Goal: Task Accomplishment & Management: Complete application form

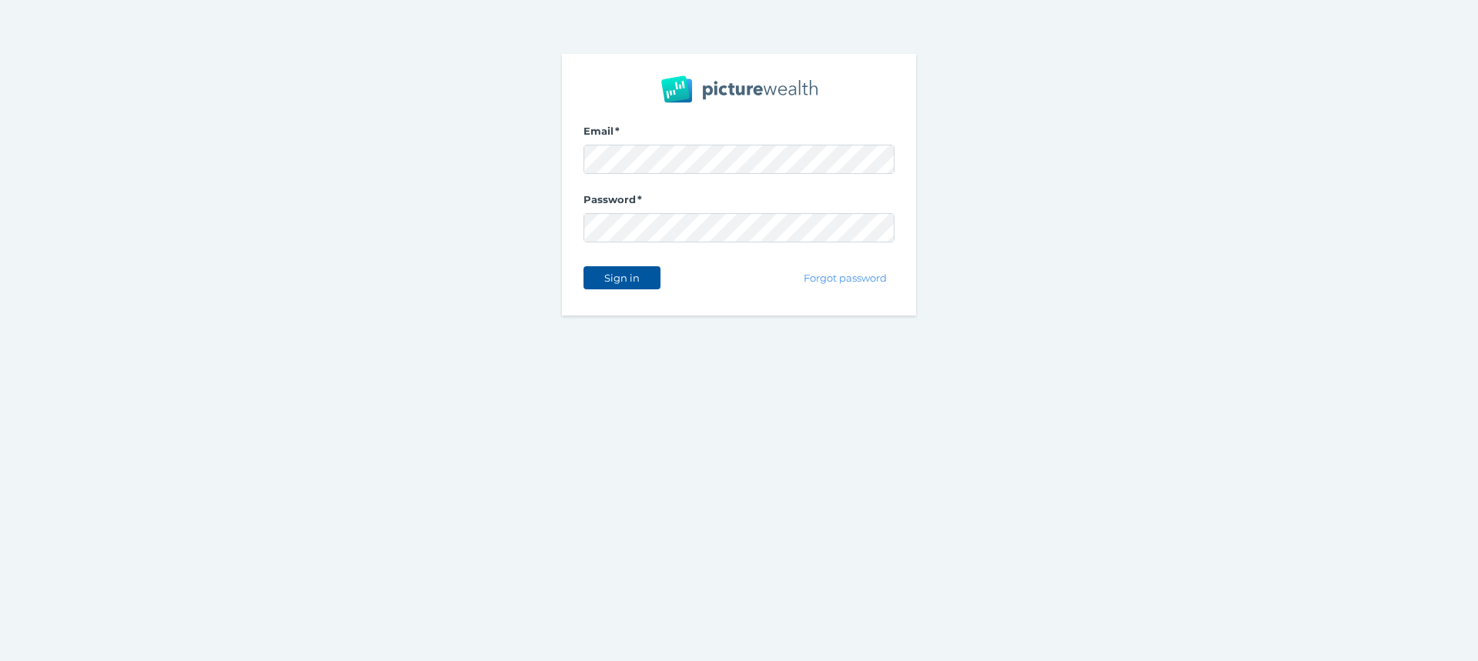
click at [644, 281] on span "Sign in" at bounding box center [621, 278] width 48 height 12
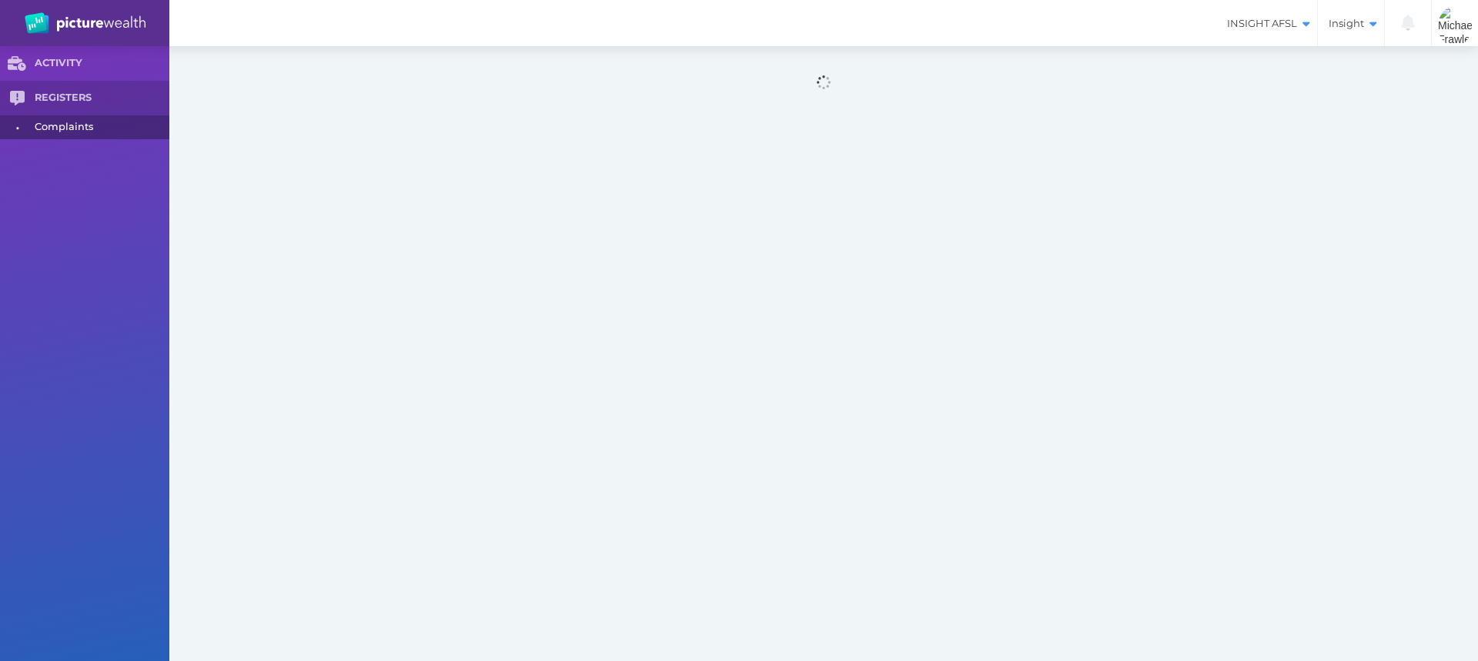
select select "25"
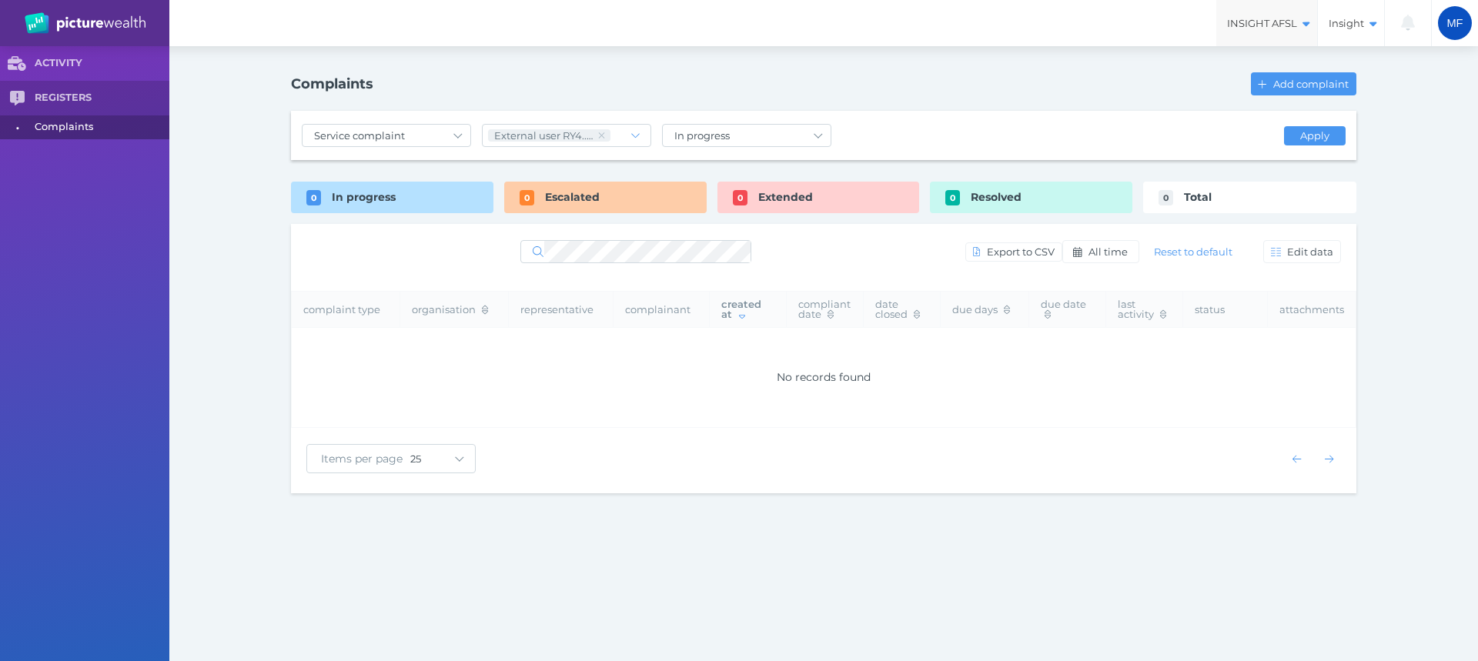
click at [1313, 20] on span "INSIGHT AFSL" at bounding box center [1266, 23] width 101 height 13
click at [1215, 109] on span "INSIGHT AFSL" at bounding box center [1232, 112] width 158 height 13
click at [1338, 85] on span "Add complaint" at bounding box center [1312, 84] width 85 height 12
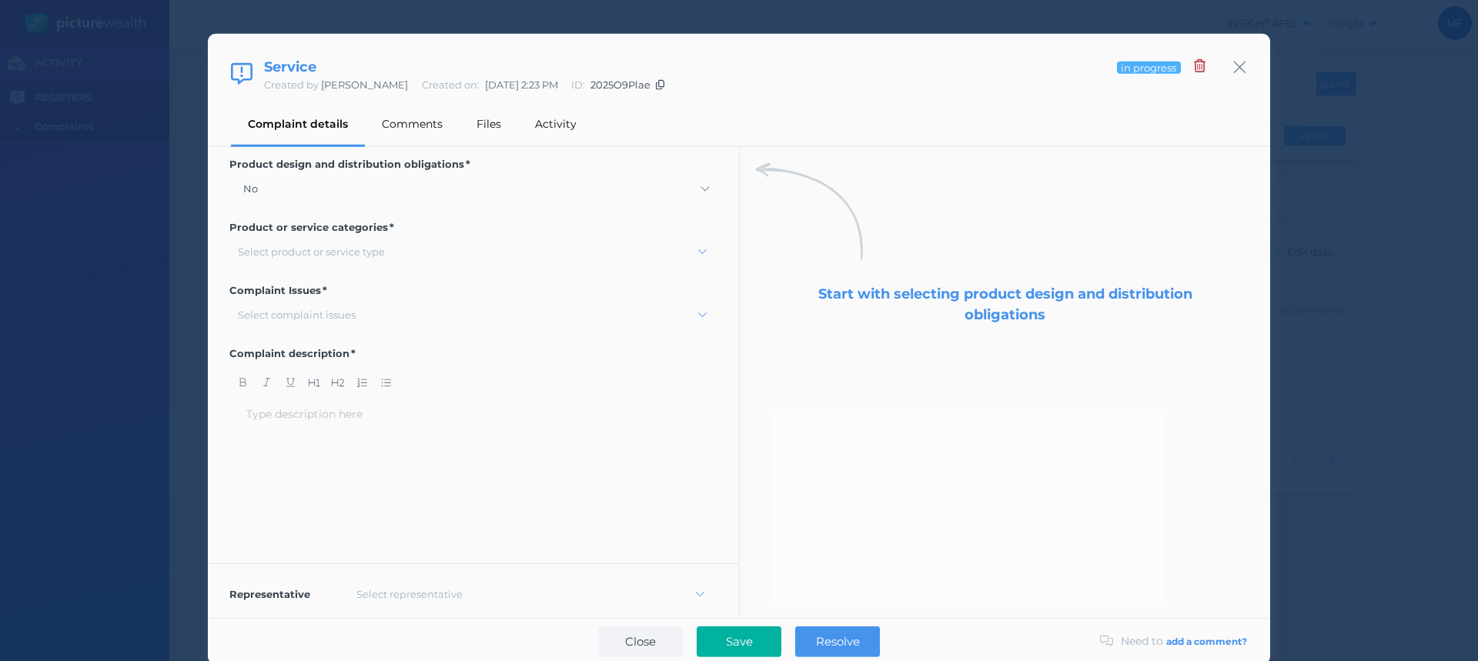
click at [305, 238] on div "Select product or service type" at bounding box center [311, 237] width 147 height 12
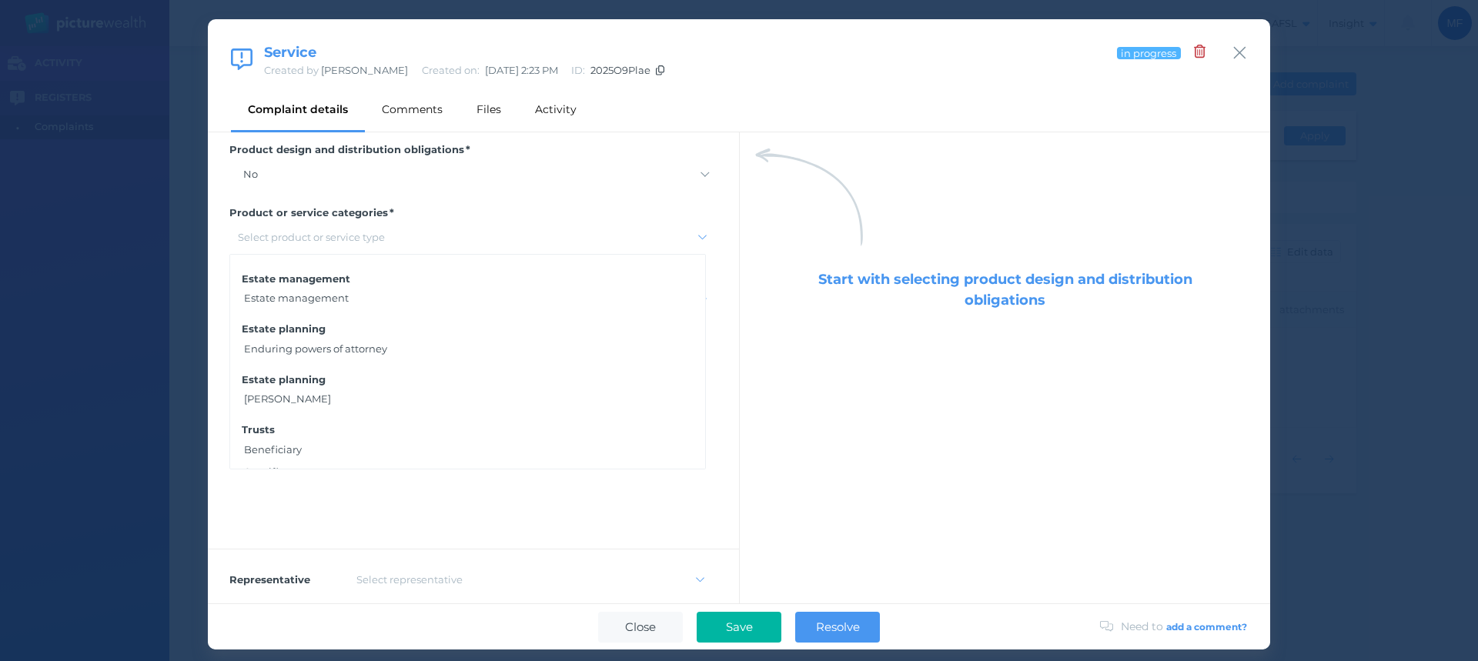
scroll to position [2433, 0]
click at [298, 395] on div "Personal advice" at bounding box center [467, 394] width 475 height 22
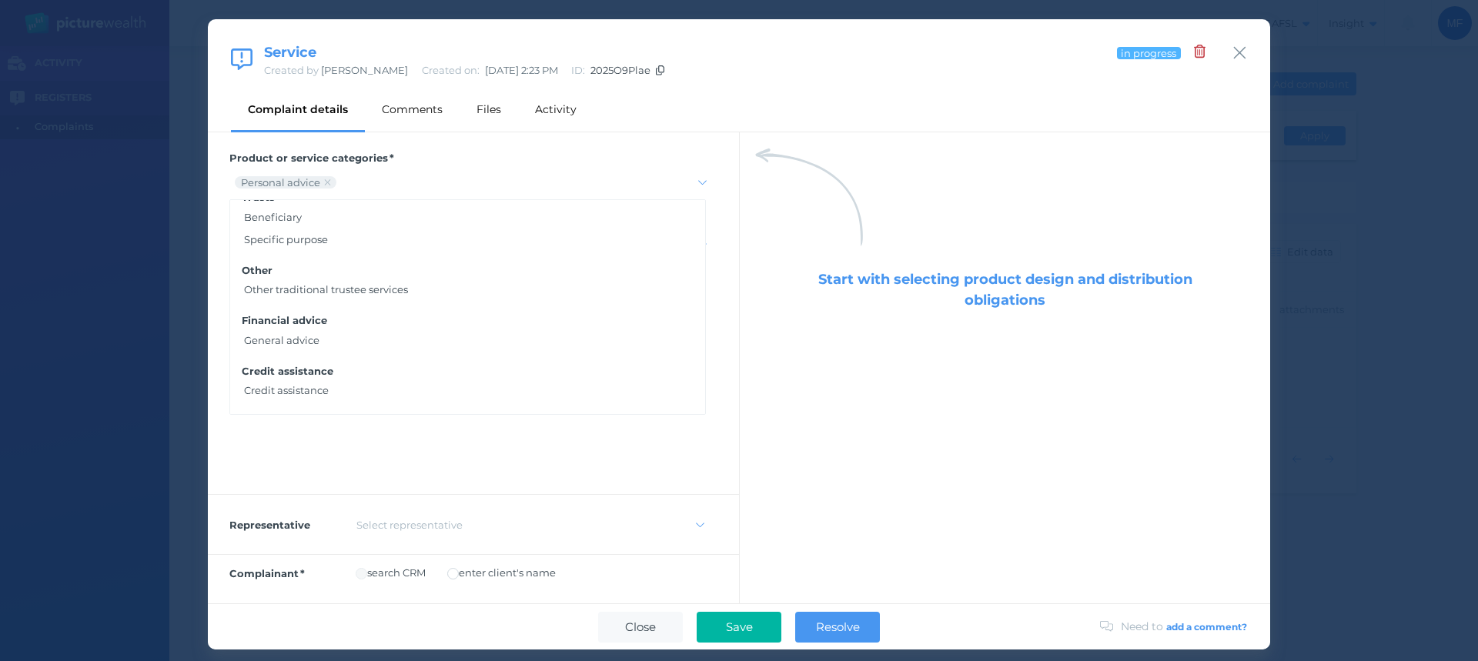
scroll to position [0, 0]
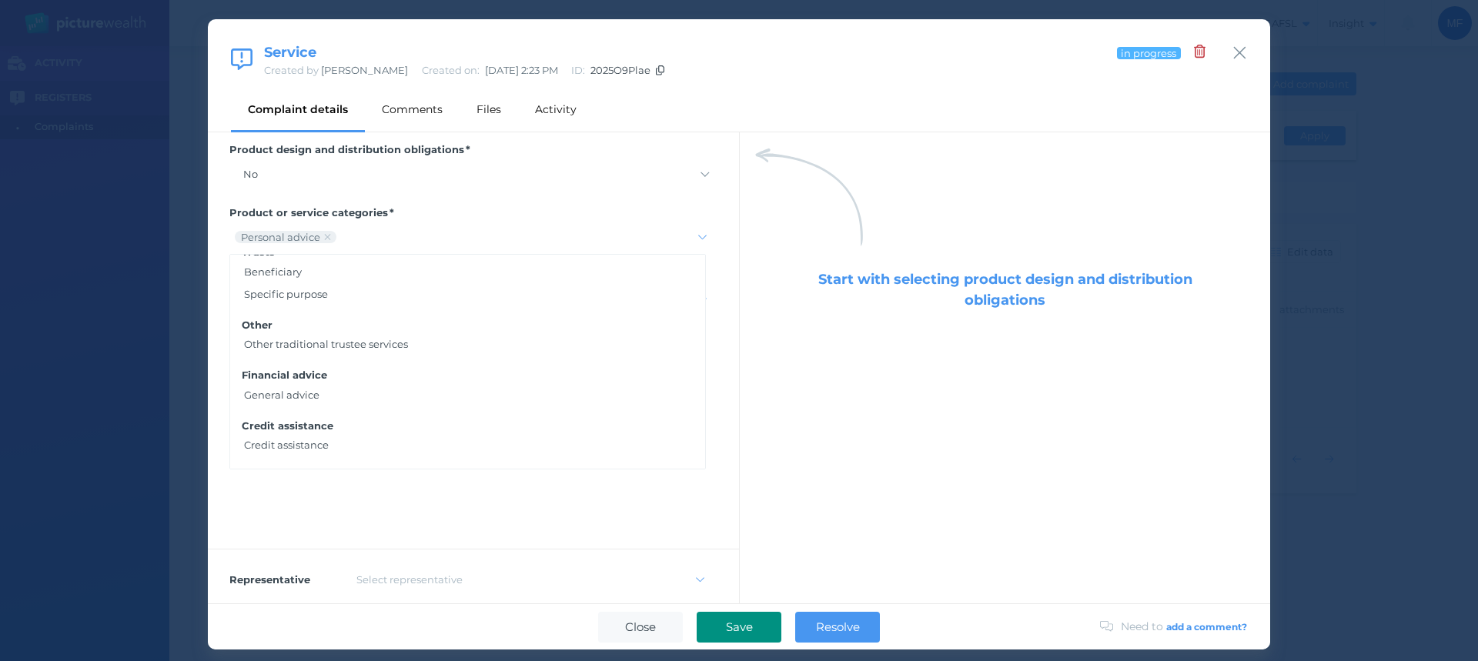
click at [754, 627] on span "Save" at bounding box center [739, 627] width 42 height 15
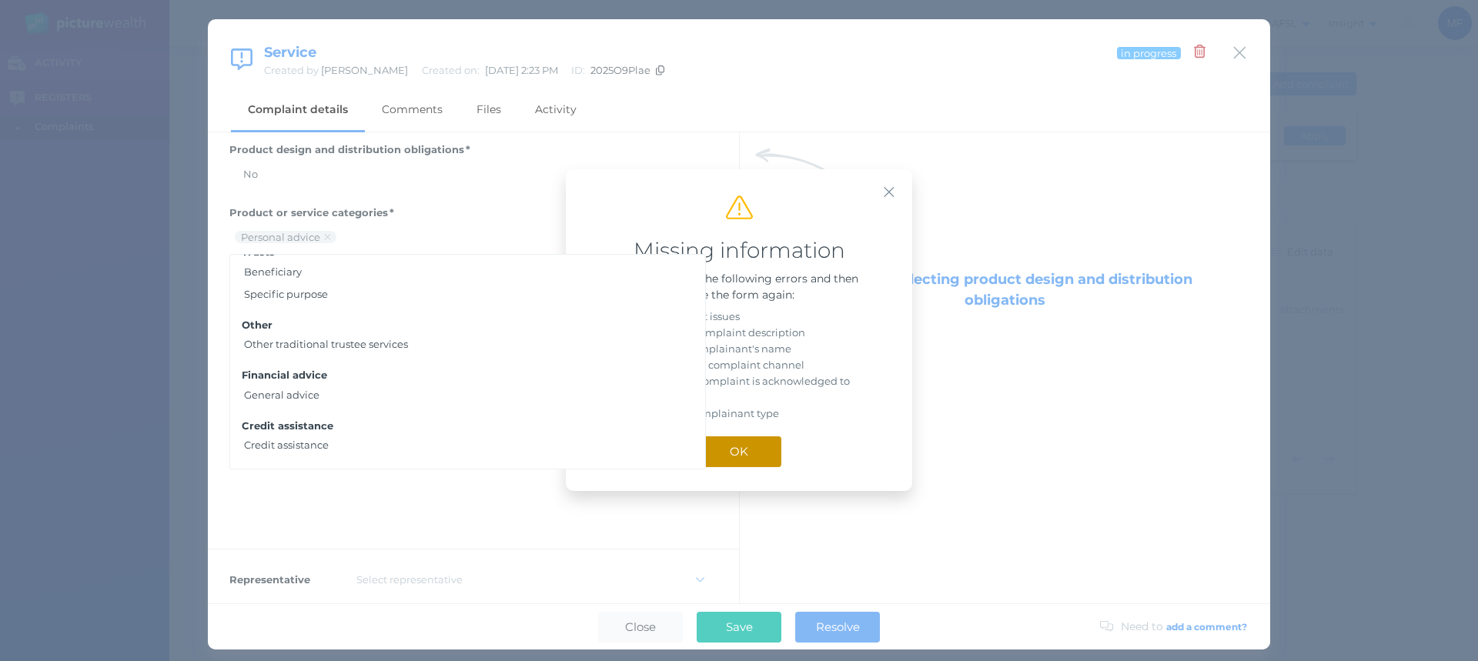
click at [741, 453] on span "OK" at bounding box center [739, 451] width 34 height 15
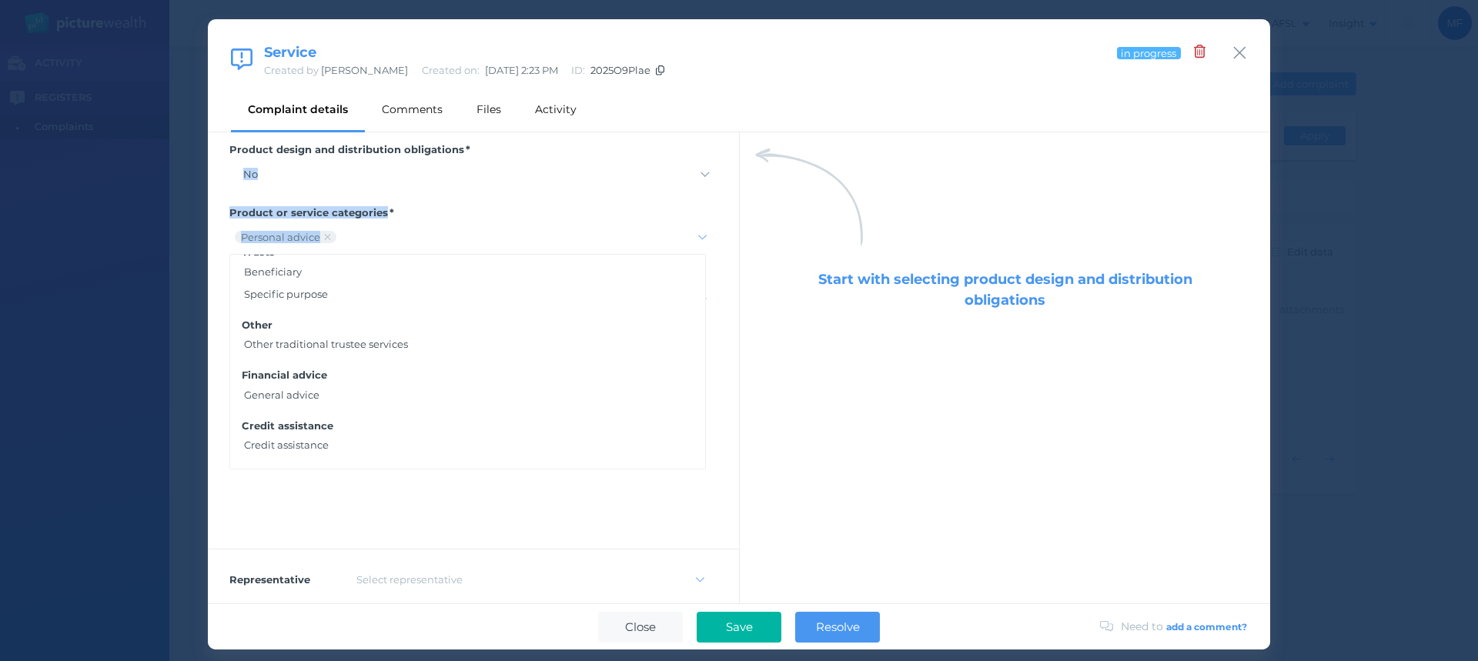
drag, startPoint x: 726, startPoint y: 169, endPoint x: 731, endPoint y: 241, distance: 71.8
click at [731, 241] on div "Product design and distribution obligations No Yes Product or service categorie…" at bounding box center [473, 367] width 531 height 471
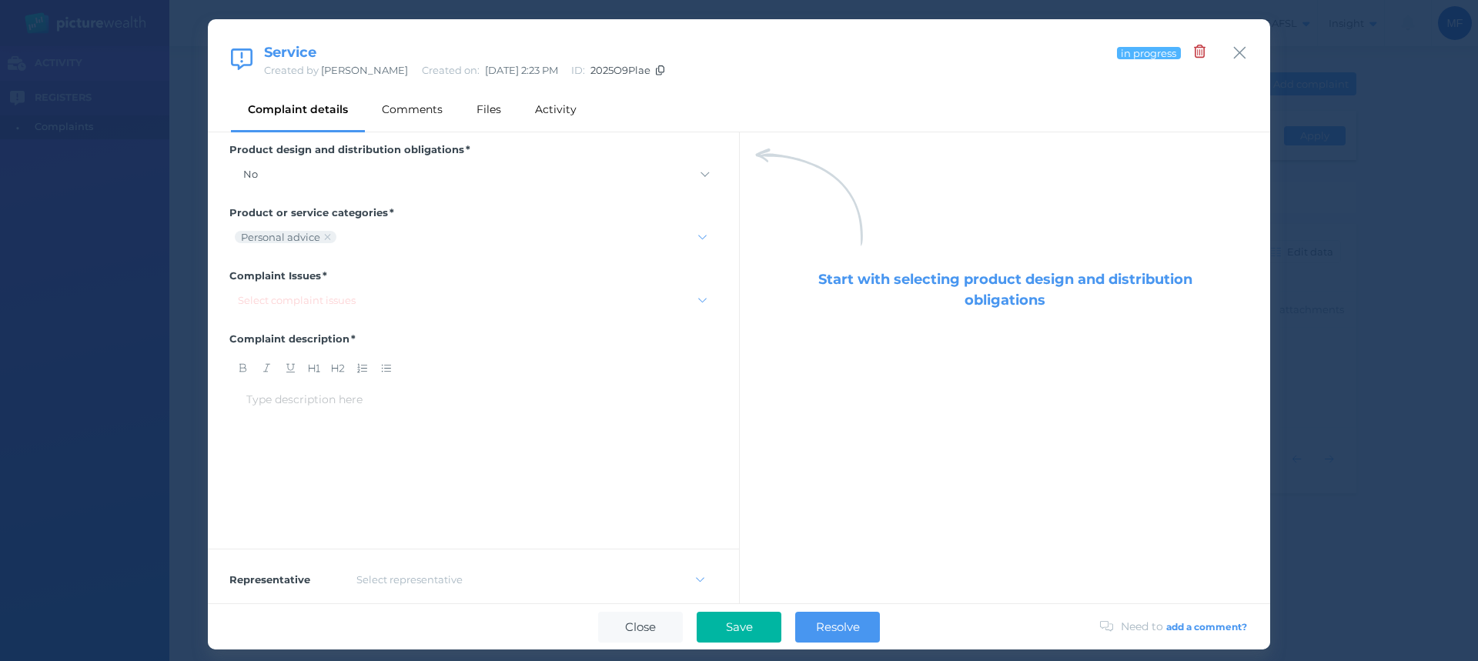
click at [662, 314] on div "Complaint Issues Select complaint issues" at bounding box center [473, 290] width 531 height 63
click at [329, 302] on div "Select complaint issues" at bounding box center [297, 300] width 118 height 12
click at [346, 400] on div "Other service-related issues" at bounding box center [467, 397] width 475 height 22
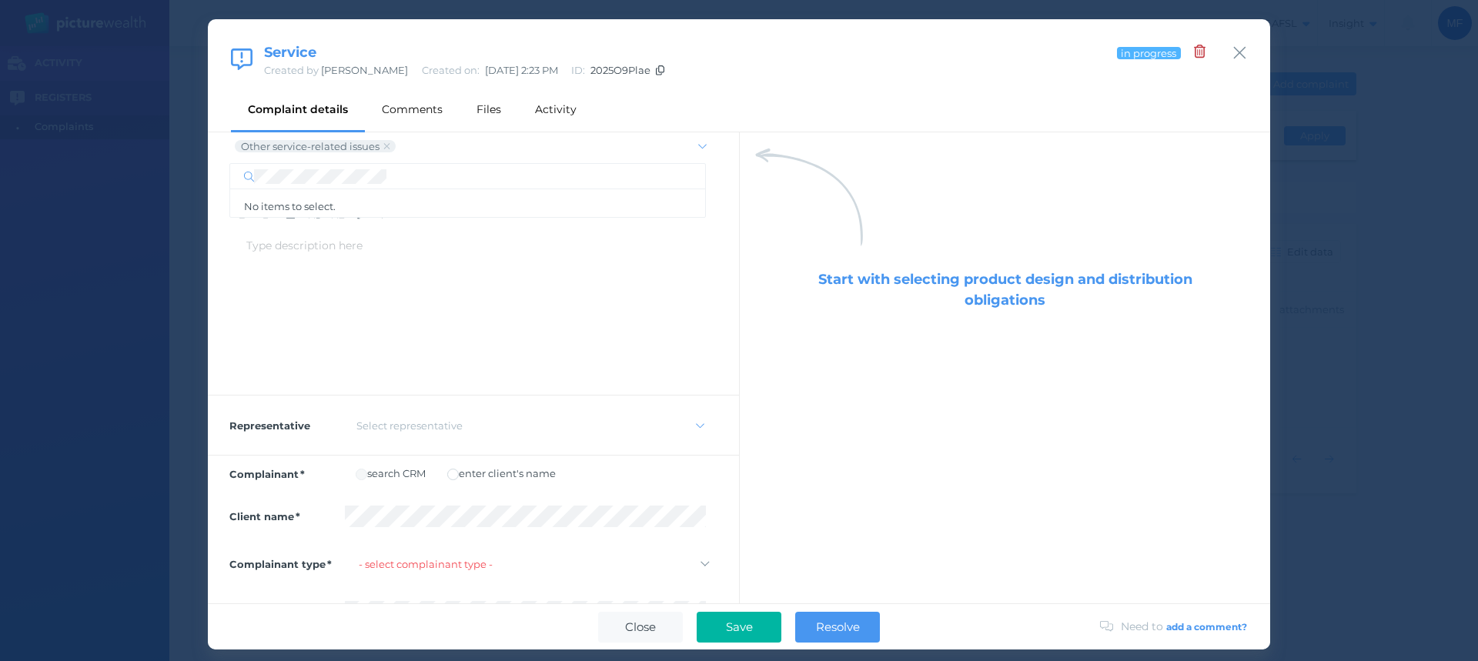
click at [415, 421] on div "Select representative" at bounding box center [409, 426] width 106 height 12
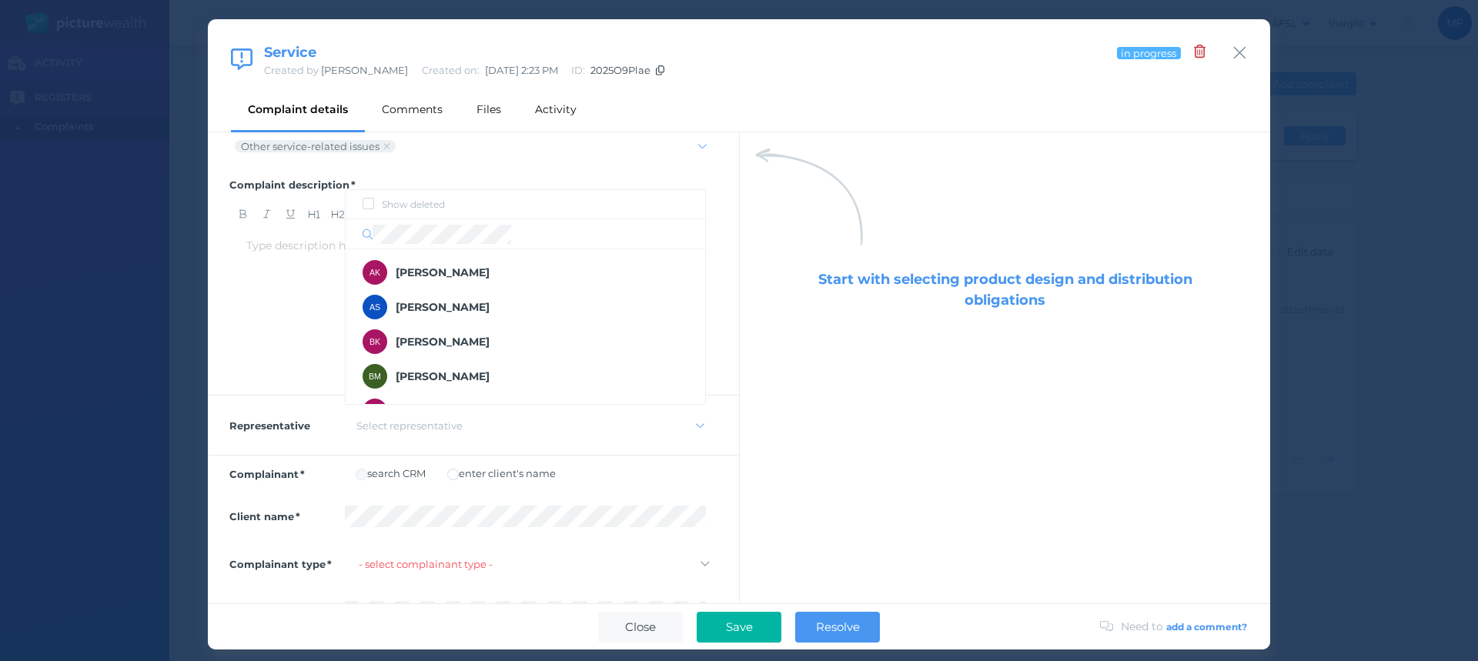
click at [469, 420] on div "Select representative" at bounding box center [520, 426] width 338 height 12
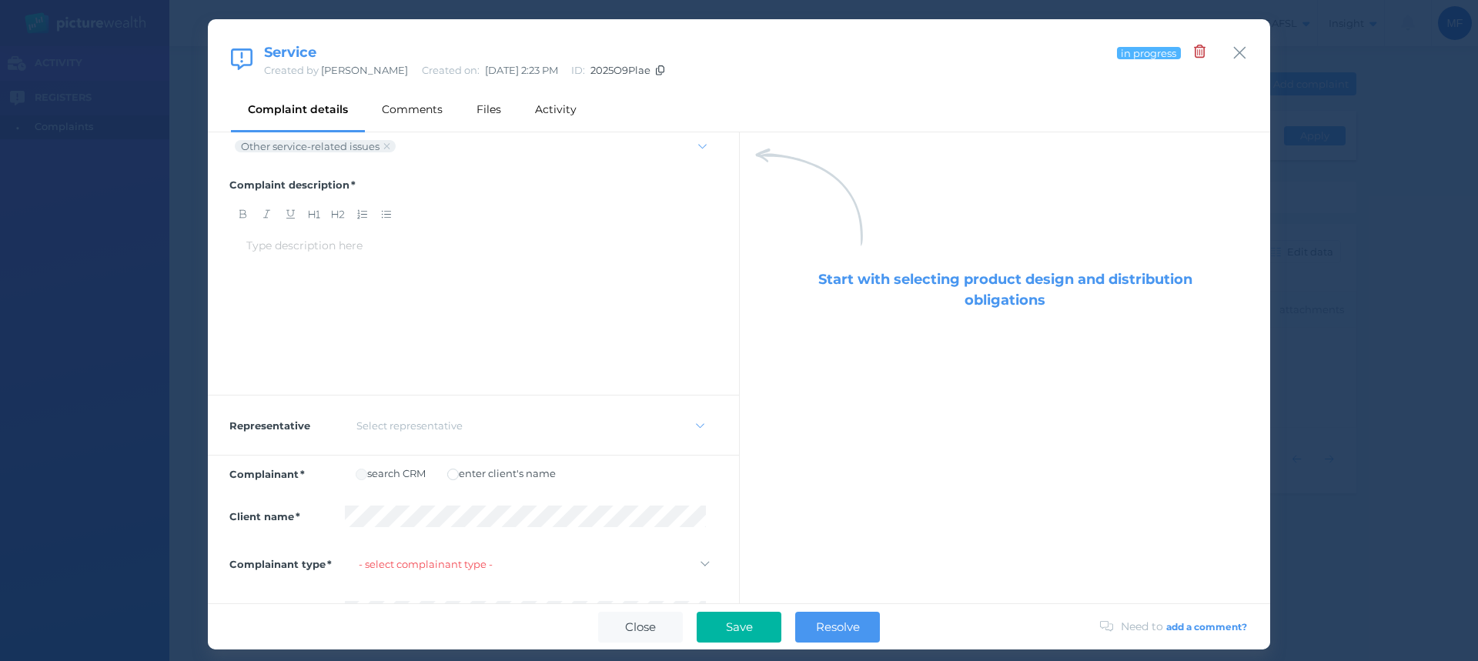
click at [465, 425] on div "Select representative" at bounding box center [520, 426] width 338 height 12
click at [431, 384] on span "[PERSON_NAME]" at bounding box center [443, 387] width 94 height 14
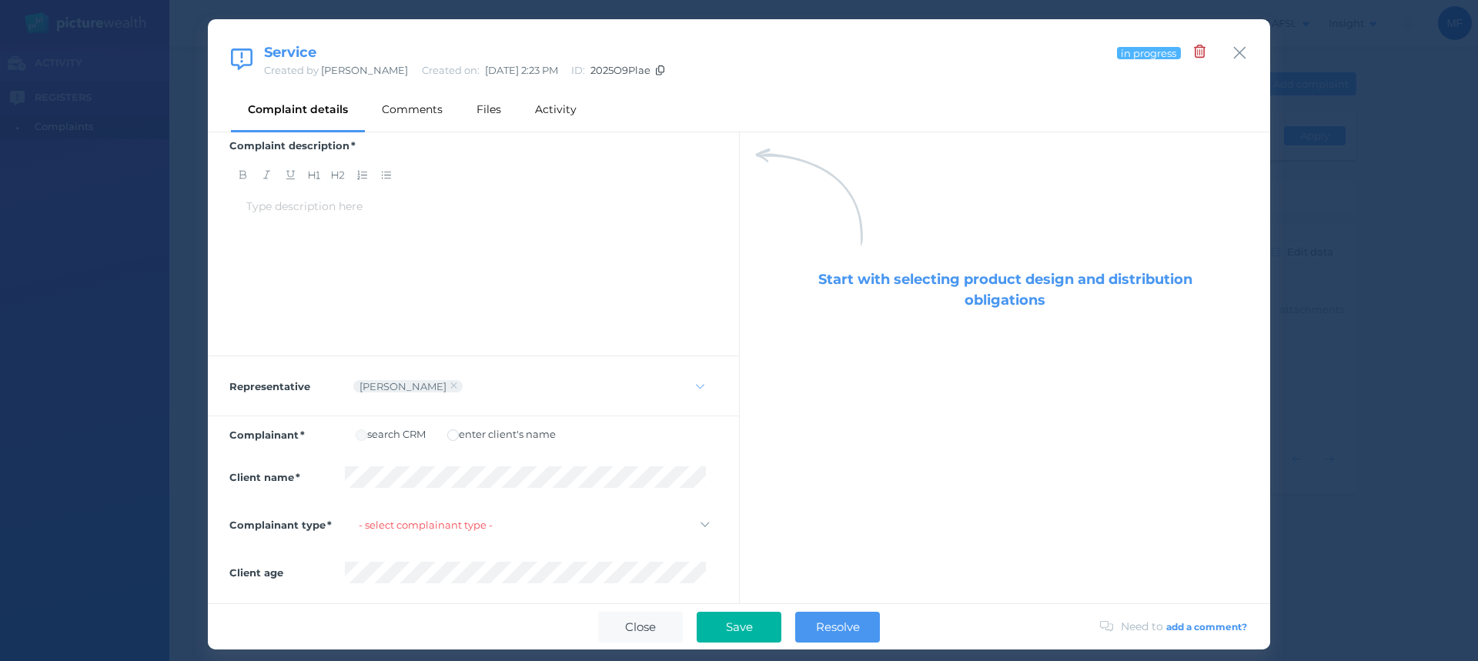
scroll to position [196, 0]
click at [503, 432] on label "enter client's name" at bounding box center [501, 431] width 109 height 12
click at [450, 383] on icon at bounding box center [454, 383] width 8 height 10
click at [437, 383] on div "Select representative" at bounding box center [409, 383] width 106 height 12
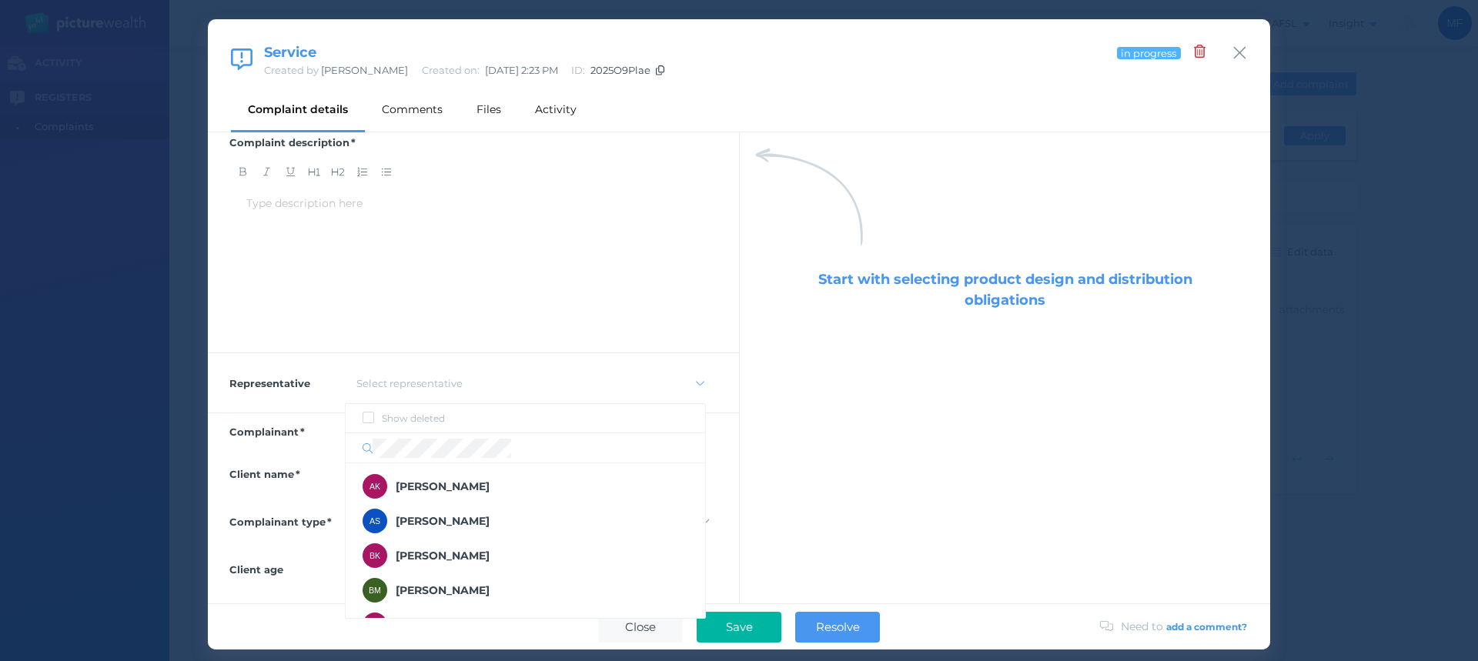
click at [416, 386] on div "Select representative" at bounding box center [409, 383] width 106 height 12
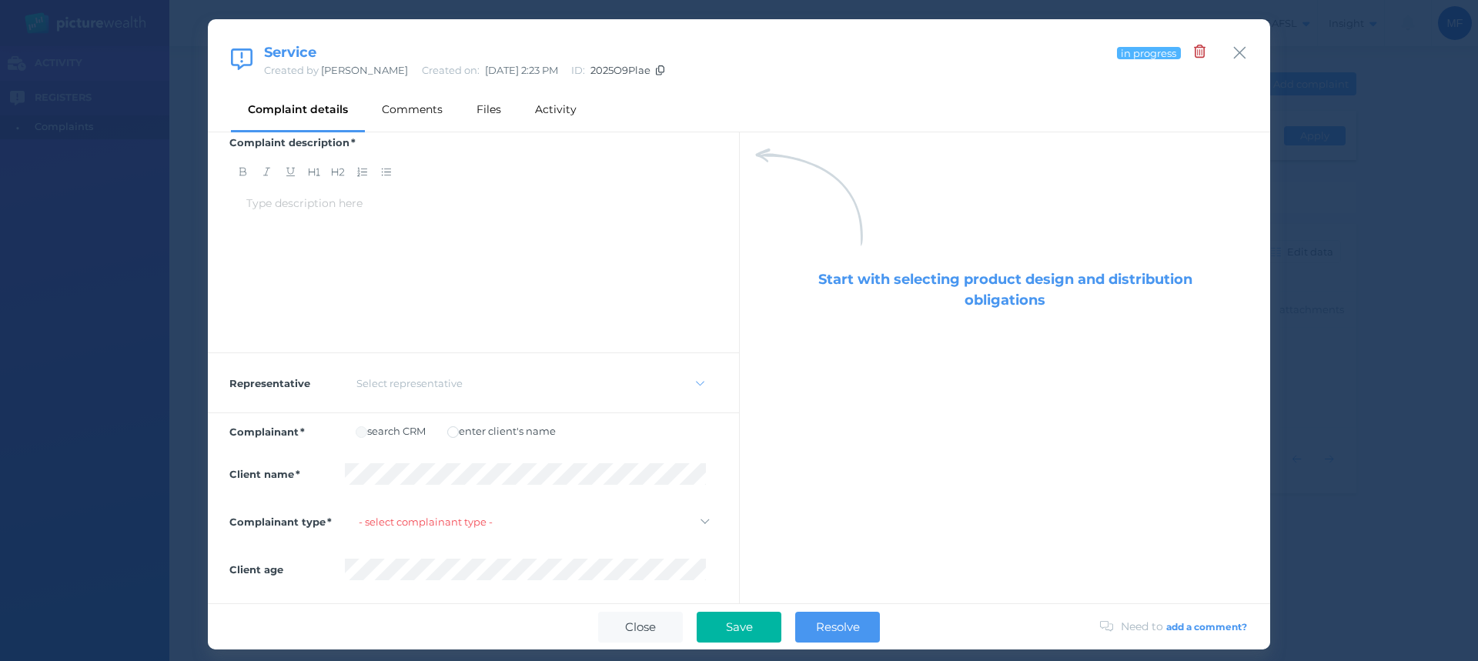
click at [433, 385] on div "Select representative" at bounding box center [409, 383] width 106 height 12
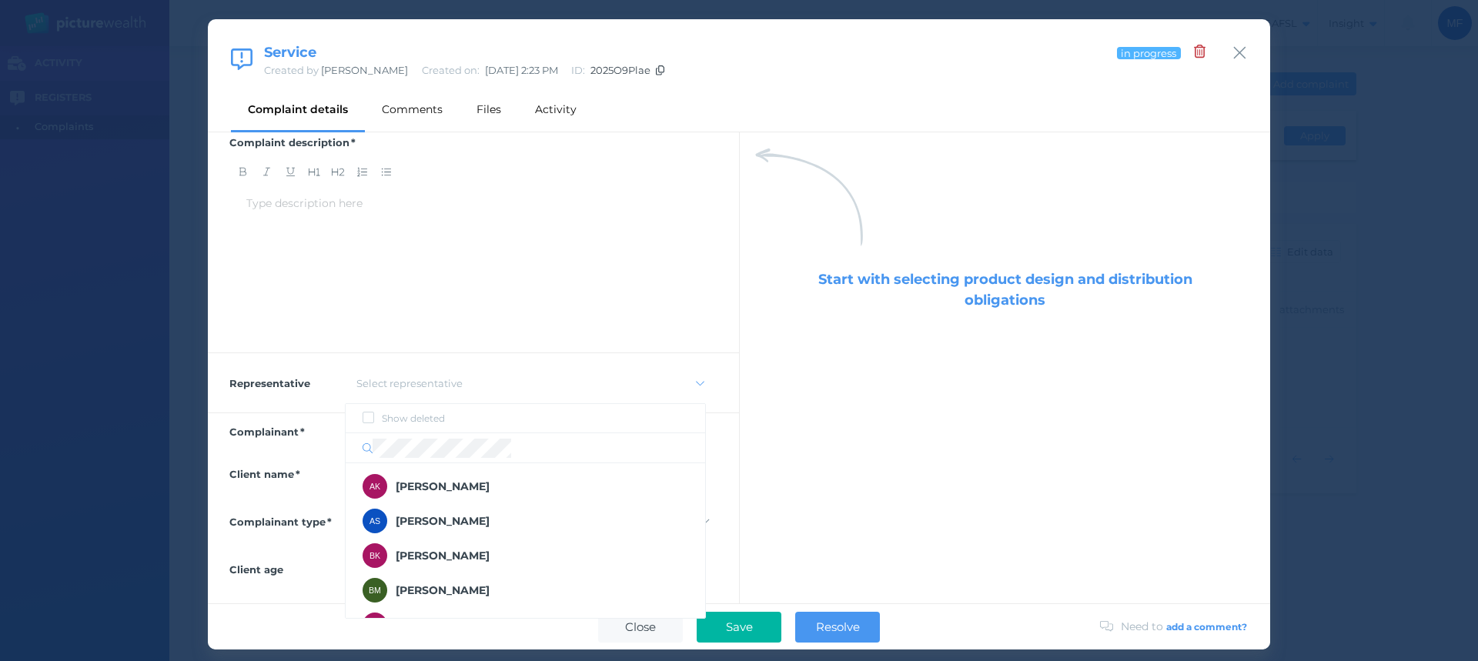
click at [413, 383] on div "Select representative" at bounding box center [409, 383] width 106 height 12
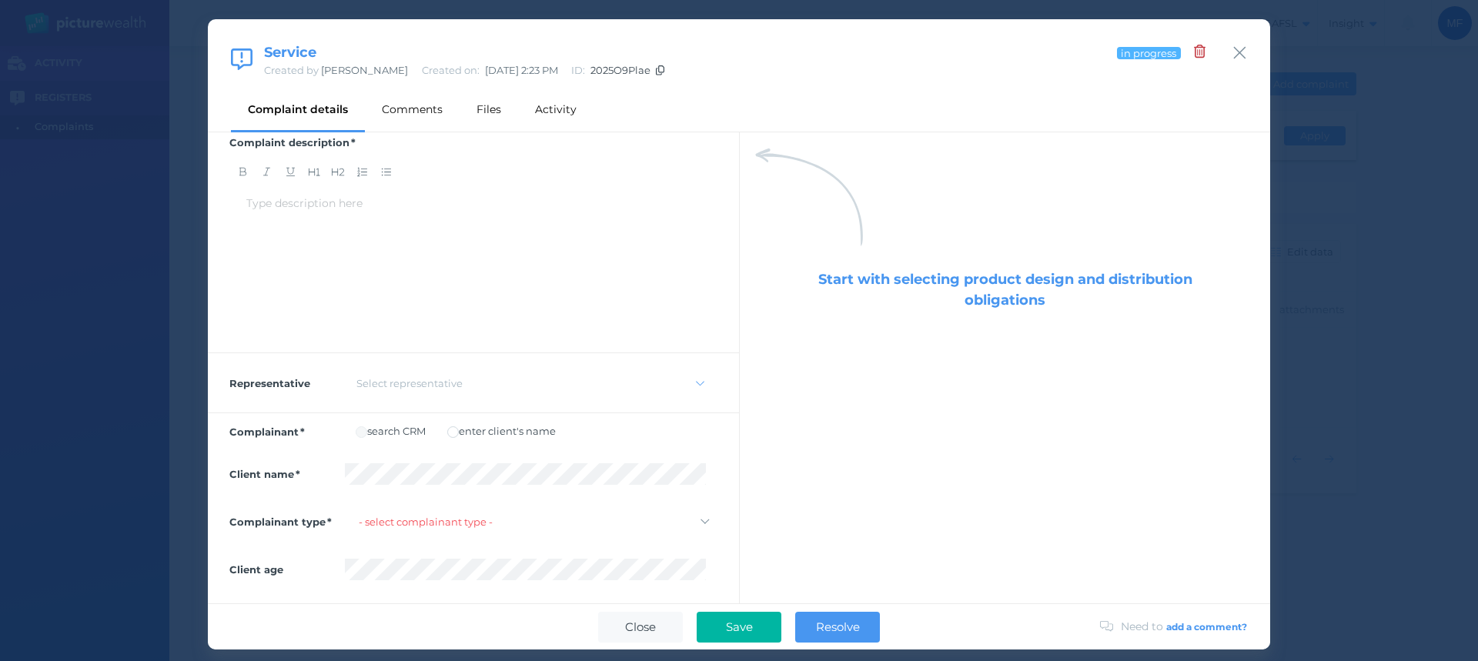
click at [413, 383] on div "Select representative" at bounding box center [409, 383] width 106 height 12
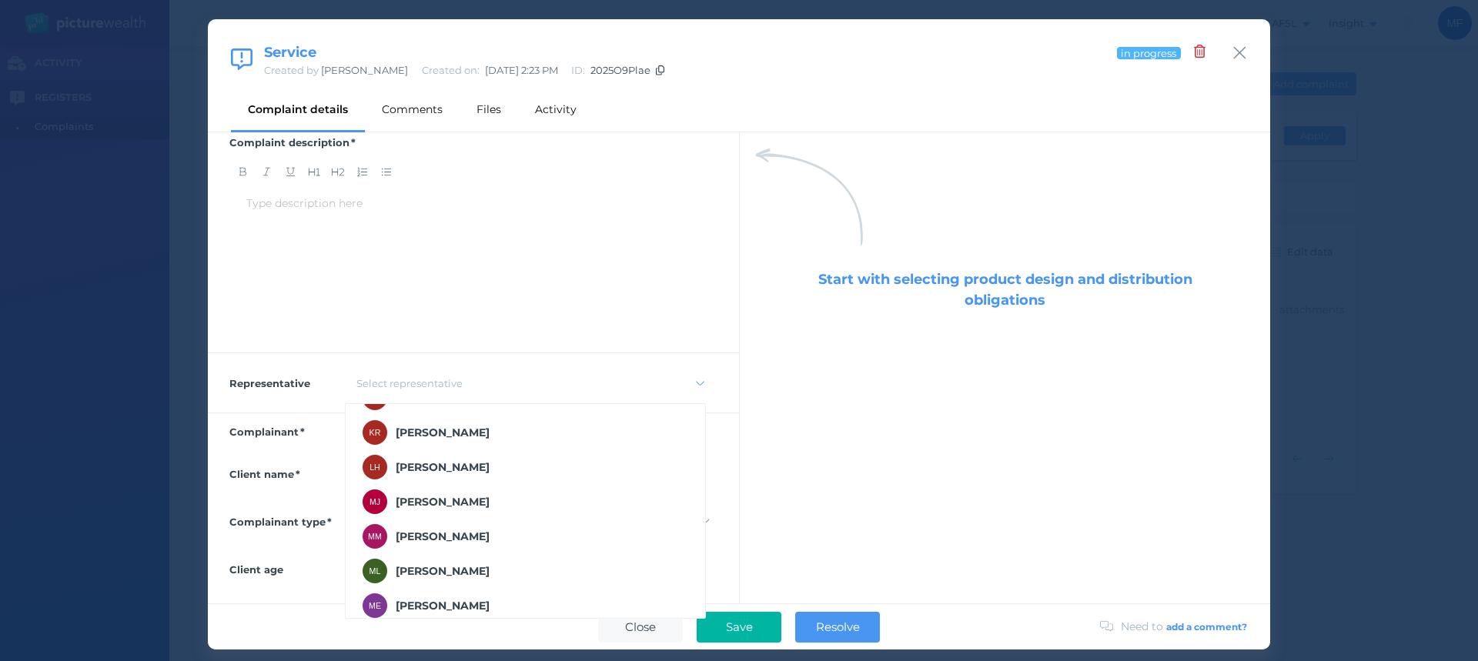
scroll to position [616, 0]
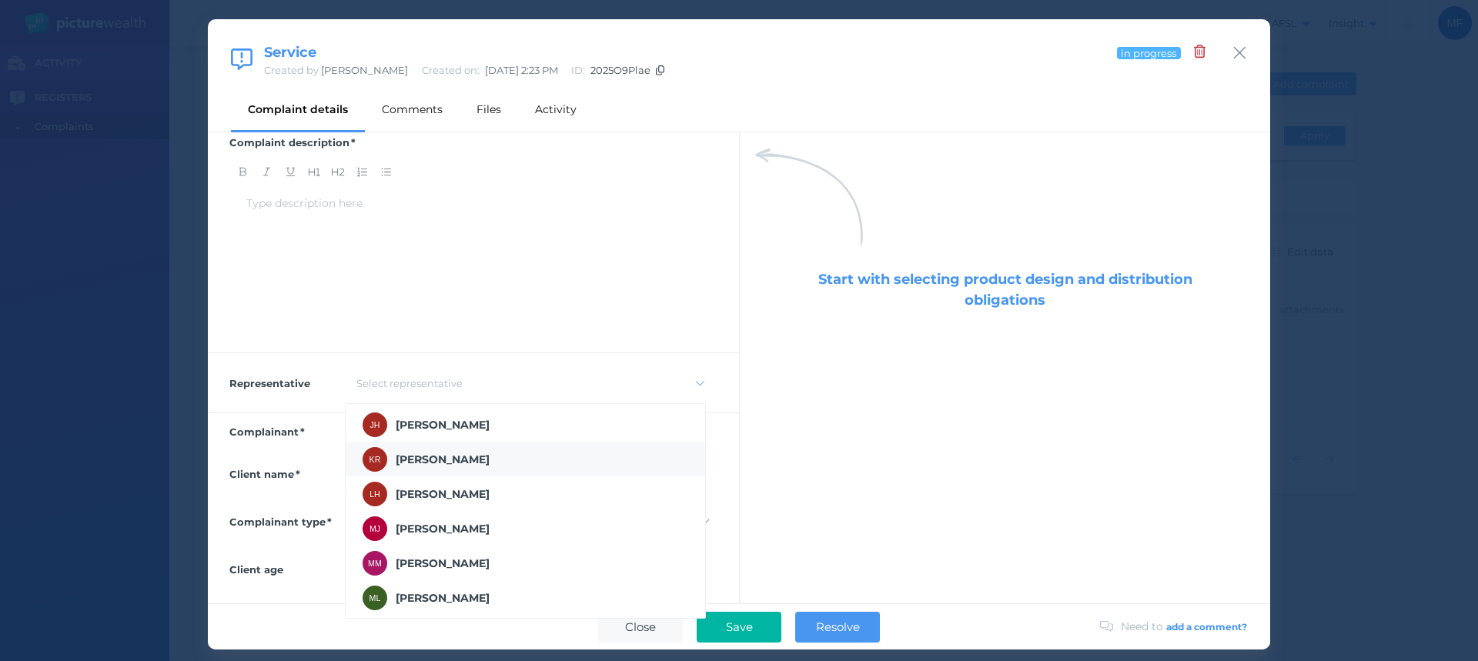
click at [447, 456] on span "[PERSON_NAME]" at bounding box center [443, 460] width 94 height 14
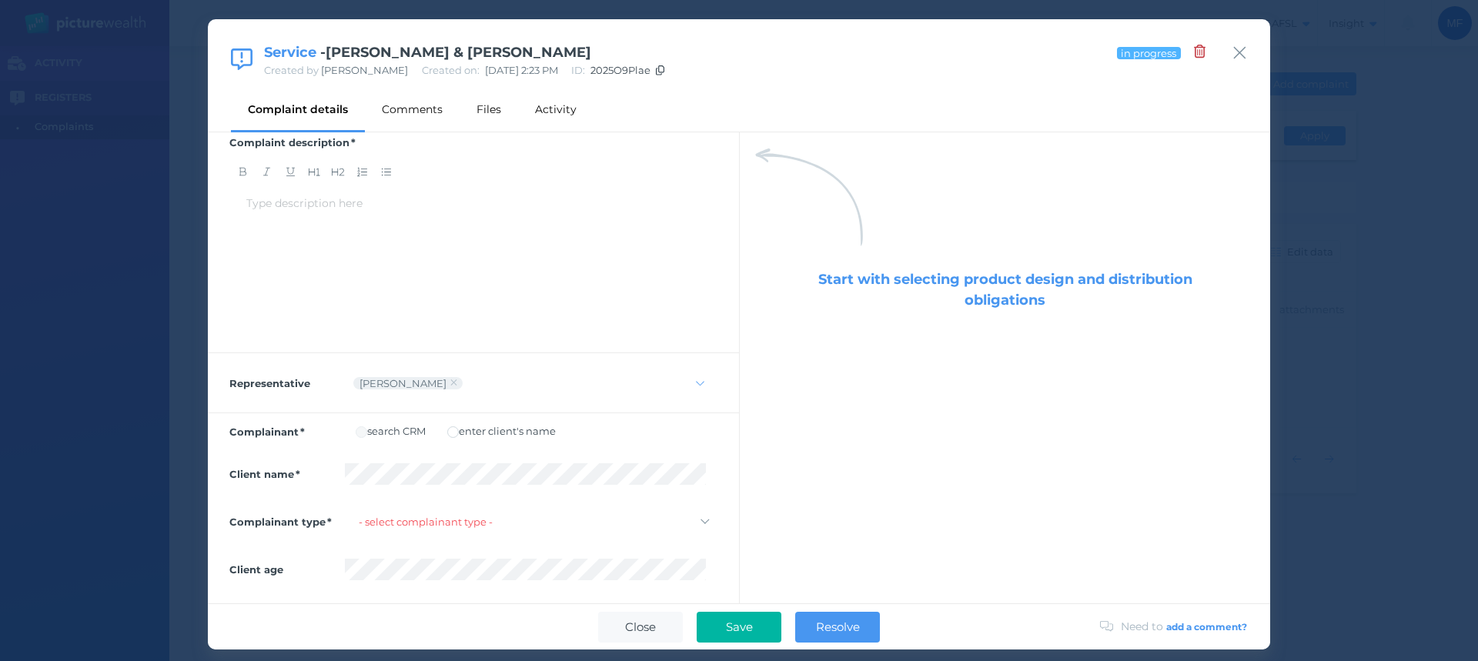
click at [410, 520] on select "- select complainant type - Individual or couple Small business Other Unknown" at bounding box center [531, 522] width 373 height 22
select select "individual-or-couple"
click at [345, 511] on select "- select complainant type - Individual or couple Small business Other Unknown" at bounding box center [531, 522] width 373 height 22
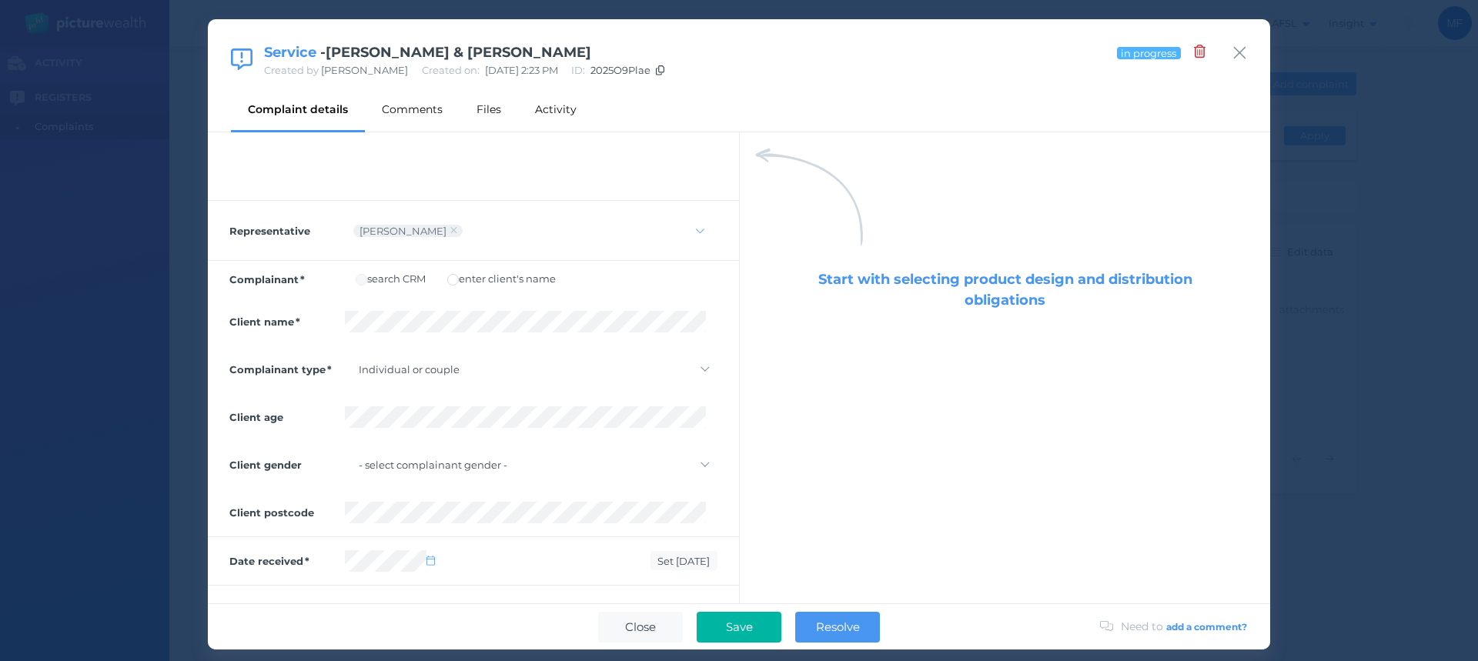
scroll to position [350, 0]
click at [492, 463] on select "- select complainant gender - [DEMOGRAPHIC_DATA] [DEMOGRAPHIC_DATA] [DEMOGRAPHI…" at bounding box center [531, 464] width 373 height 22
select select "[DEMOGRAPHIC_DATA]"
click at [345, 453] on select "- select complainant gender - [DEMOGRAPHIC_DATA] [DEMOGRAPHIC_DATA] [DEMOGRAPHI…" at bounding box center [531, 464] width 373 height 22
click at [436, 561] on span at bounding box center [435, 559] width 18 height 13
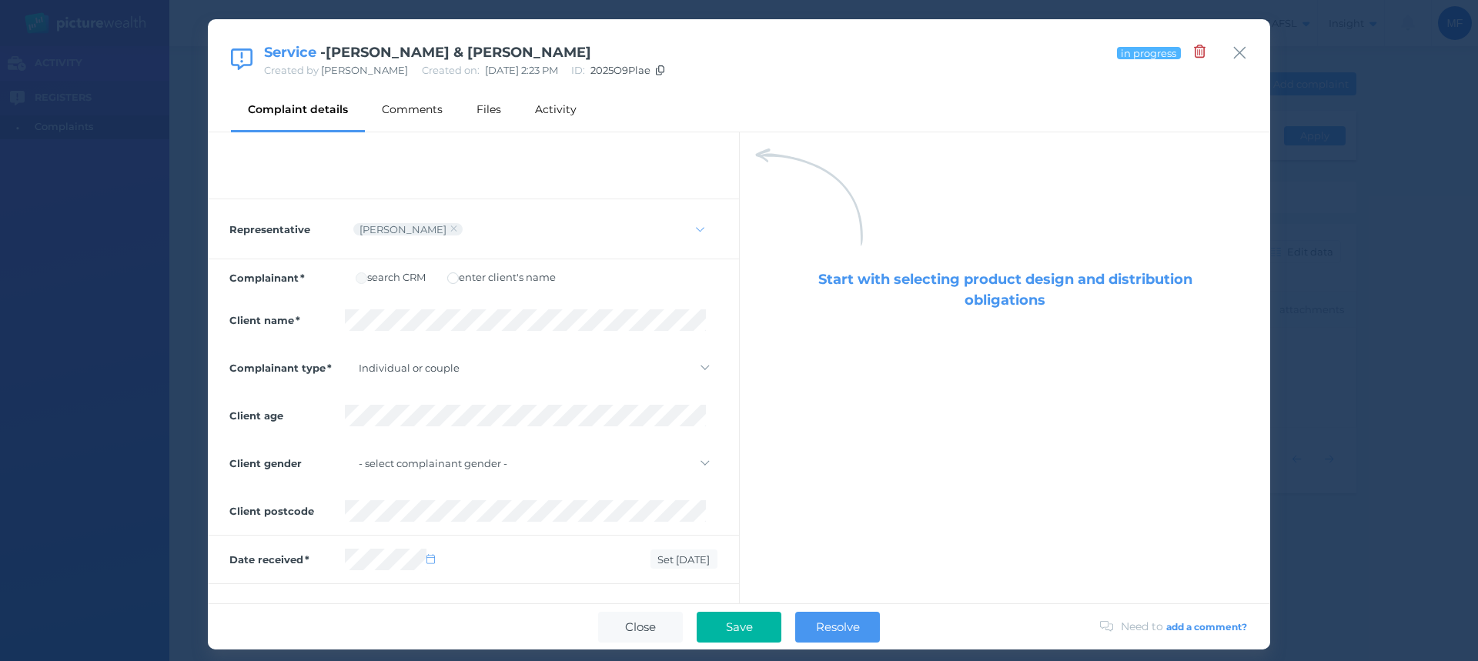
select select "8"
click at [365, 431] on button "8" at bounding box center [362, 434] width 22 height 22
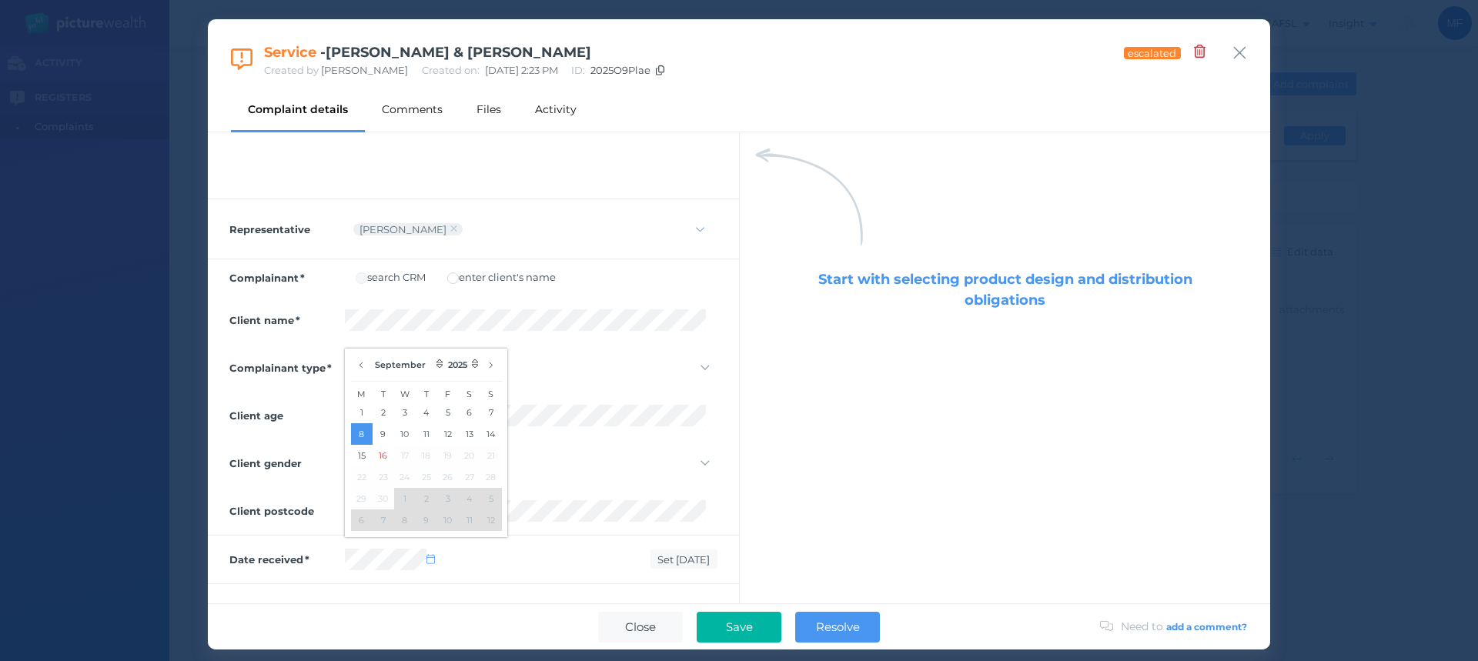
click at [604, 524] on div "Client postcode" at bounding box center [473, 511] width 531 height 48
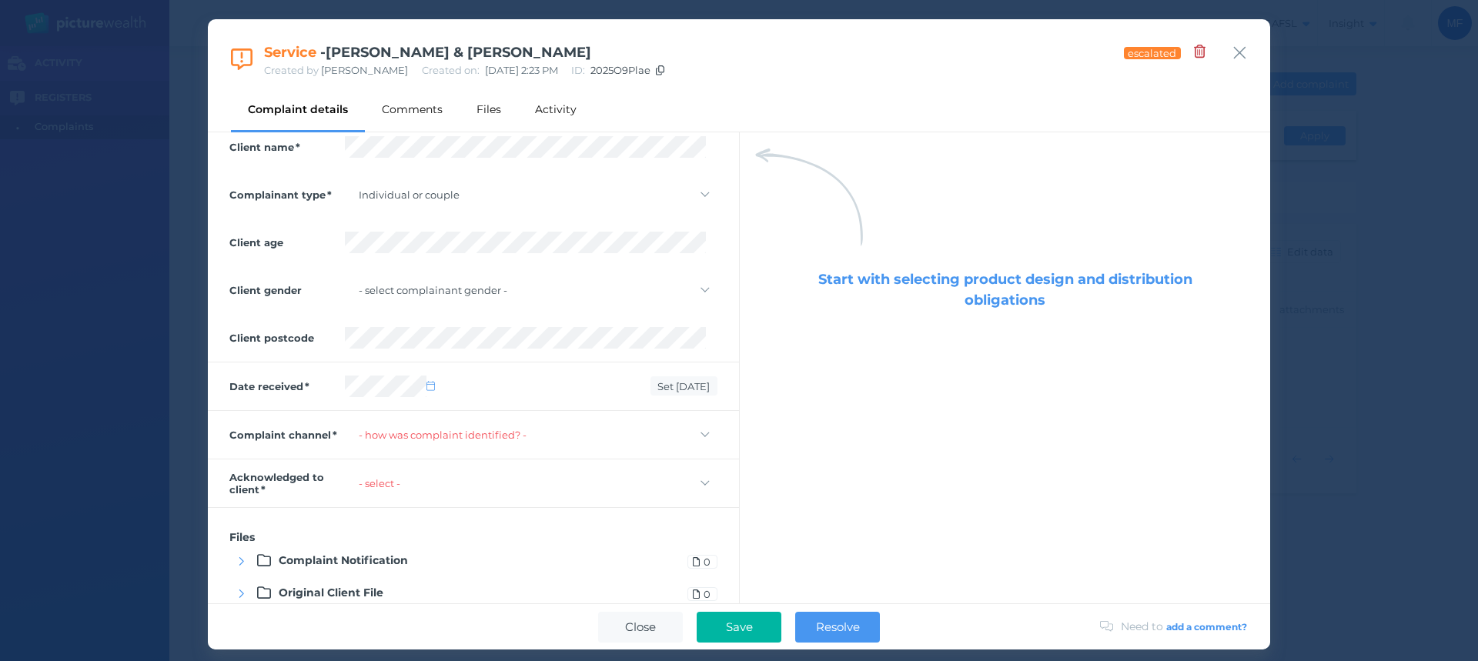
scroll to position [526, 0]
click at [572, 433] on select "- how was complaint identified? - Face to face Email Phone Web chat Online form…" at bounding box center [531, 433] width 373 height 22
select select "email"
click at [345, 422] on select "- how was complaint identified? - Face to face Email Phone Web chat Online form…" at bounding box center [531, 433] width 373 height 22
click at [441, 477] on select "- select - not yet via phone in person via email via social media other" at bounding box center [531, 481] width 373 height 22
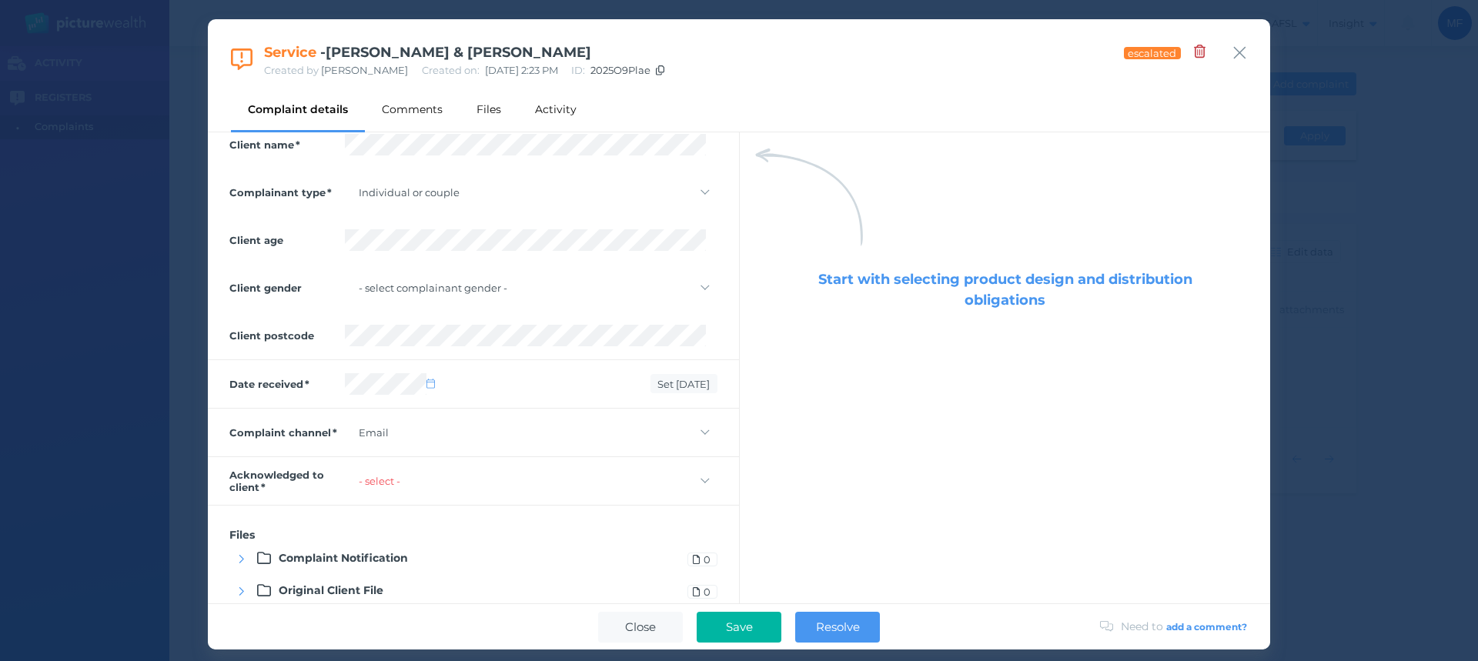
select select "via-email"
click at [345, 470] on select "- select - not yet via phone in person via email via social media other" at bounding box center [531, 481] width 373 height 22
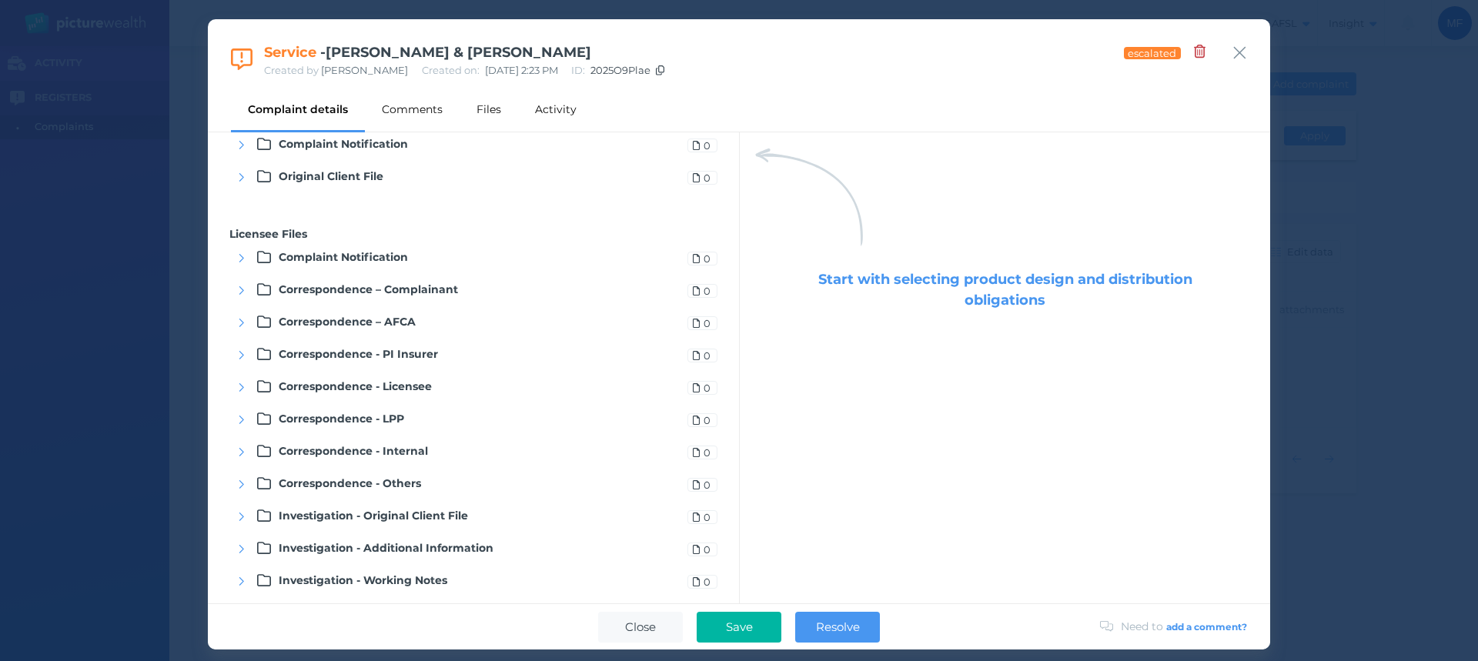
scroll to position [1004, 0]
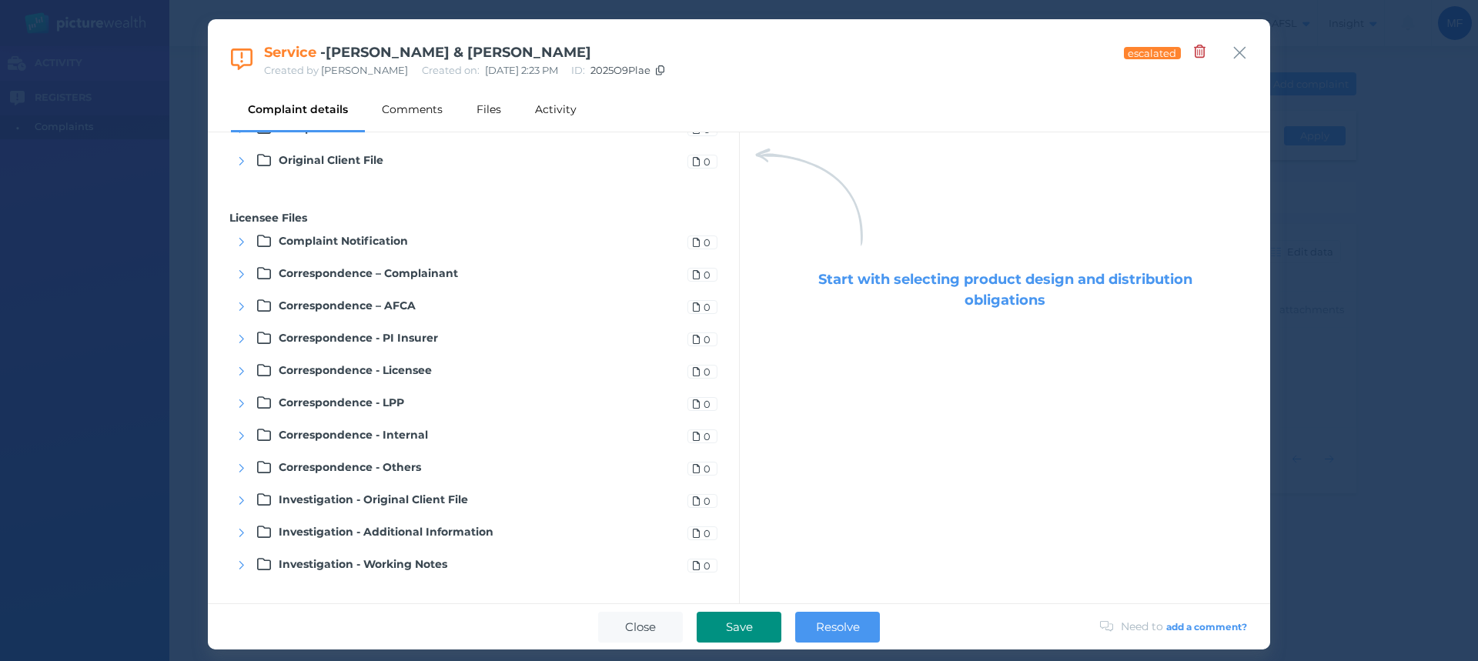
click at [736, 627] on span "Save" at bounding box center [739, 627] width 42 height 15
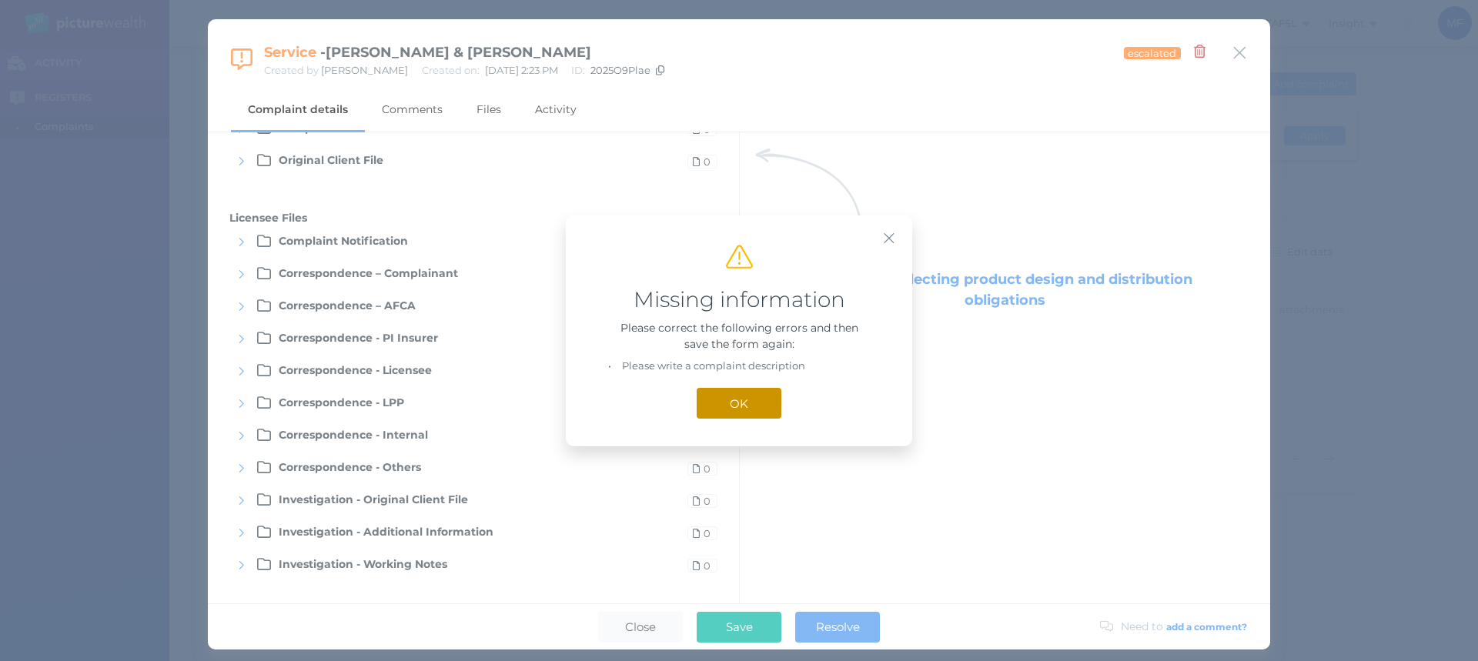
click at [717, 405] on button "OK" at bounding box center [739, 403] width 85 height 31
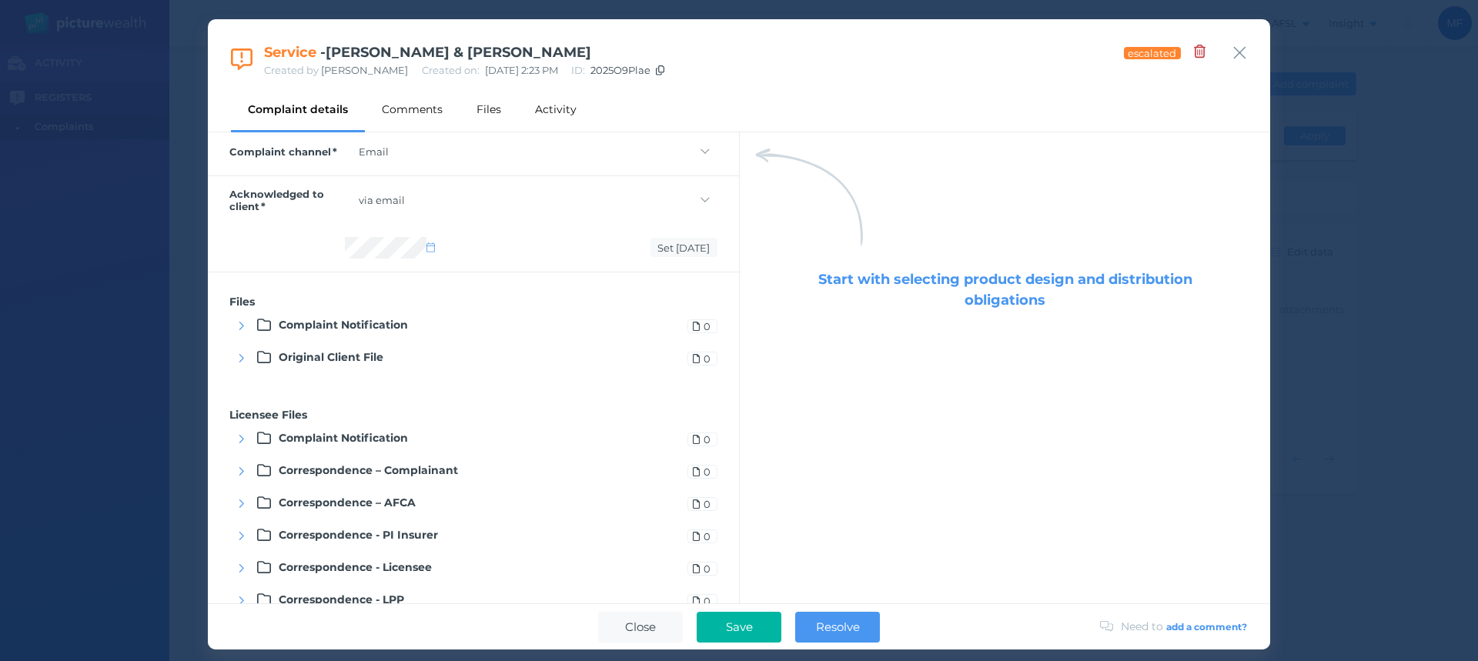
scroll to position [799, 0]
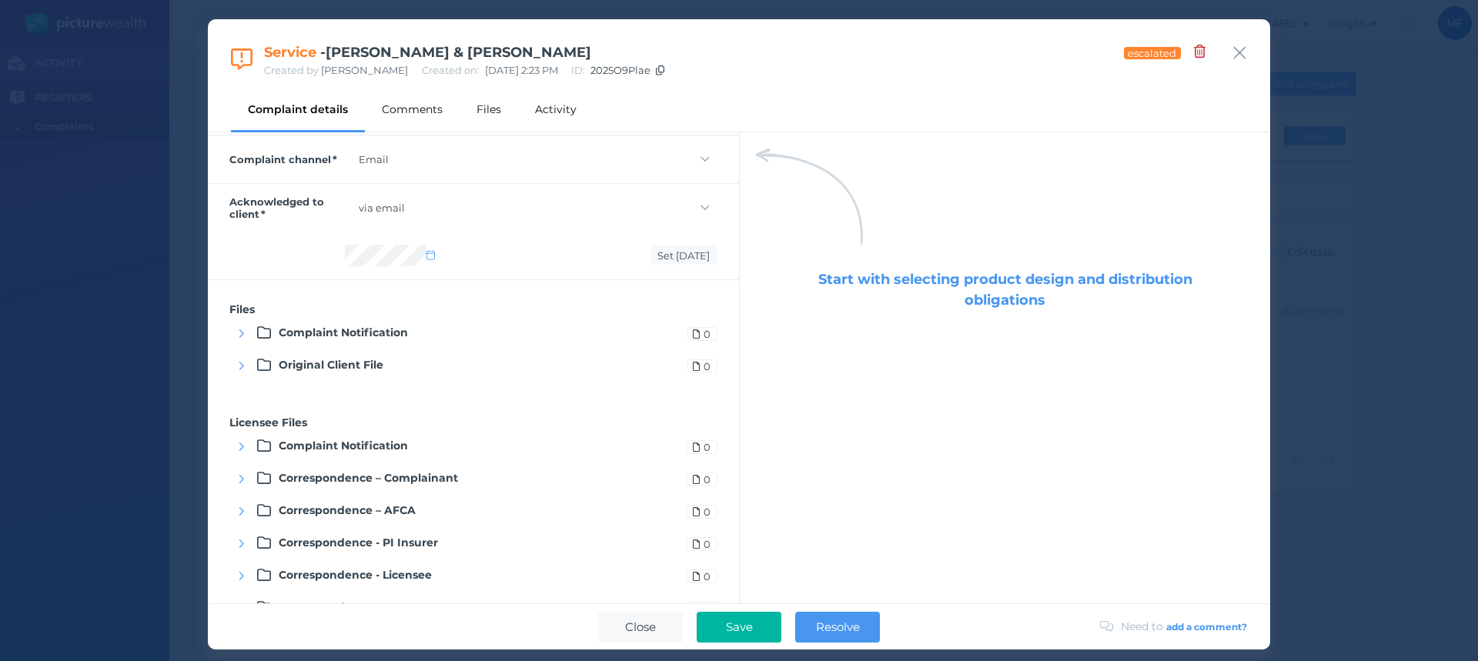
click at [260, 326] on icon at bounding box center [264, 333] width 14 height 14
click at [267, 330] on icon at bounding box center [264, 333] width 14 height 14
click at [703, 330] on span "0" at bounding box center [707, 334] width 9 height 12
click at [693, 335] on icon at bounding box center [696, 333] width 7 height 9
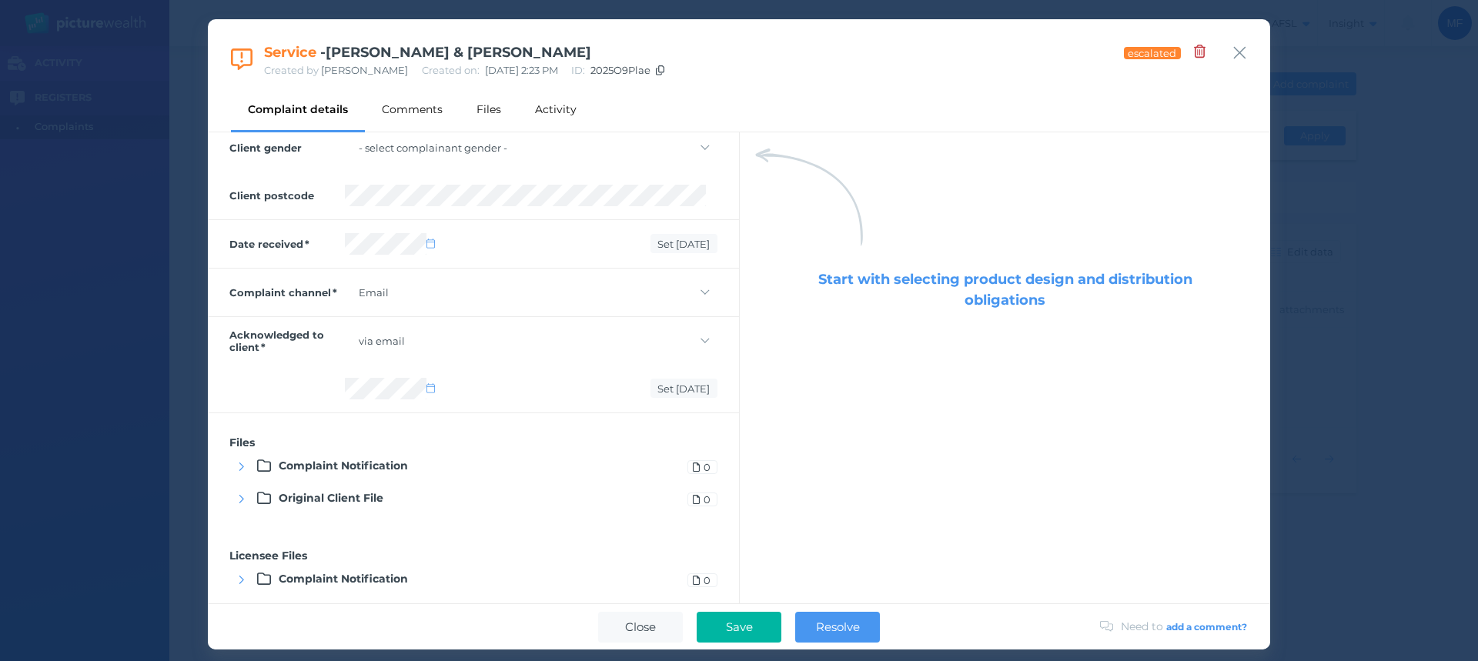
scroll to position [660, 0]
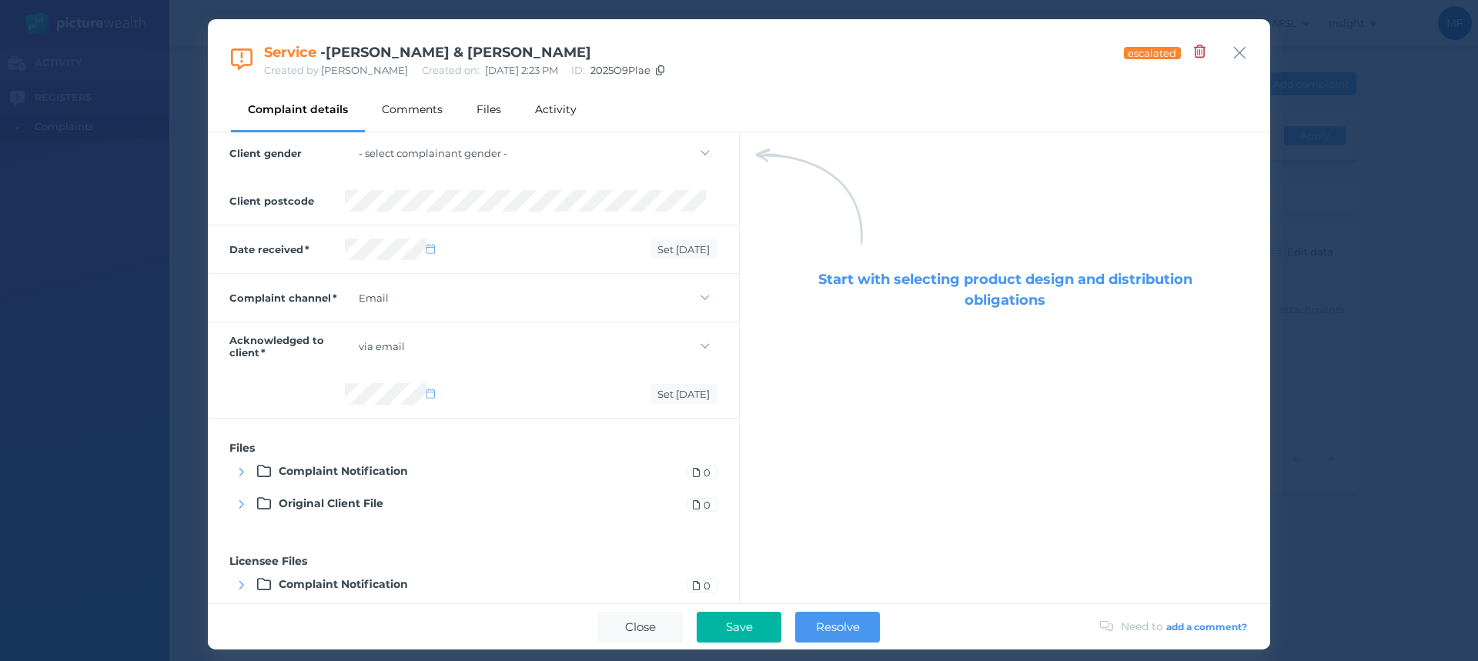
click at [380, 346] on select "- select - not yet via phone in person via email via social media other" at bounding box center [531, 347] width 373 height 22
click at [345, 336] on select "- select - not yet via phone in person via email via social media other" at bounding box center [531, 347] width 373 height 22
select select "8"
click at [366, 502] on button "8" at bounding box center [362, 503] width 22 height 22
click at [628, 407] on div "Set [DATE]" at bounding box center [473, 394] width 531 height 48
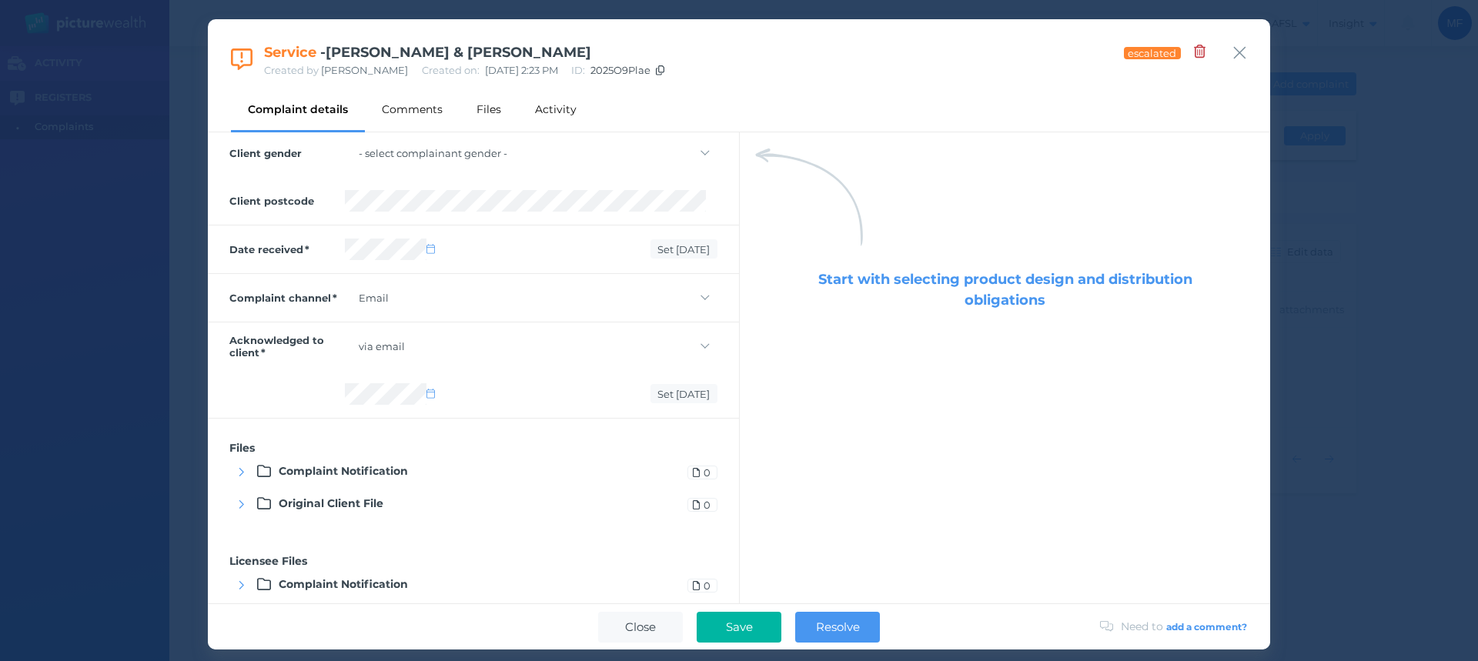
click at [261, 471] on icon at bounding box center [264, 471] width 14 height 14
click at [238, 471] on icon "button" at bounding box center [241, 472] width 6 height 10
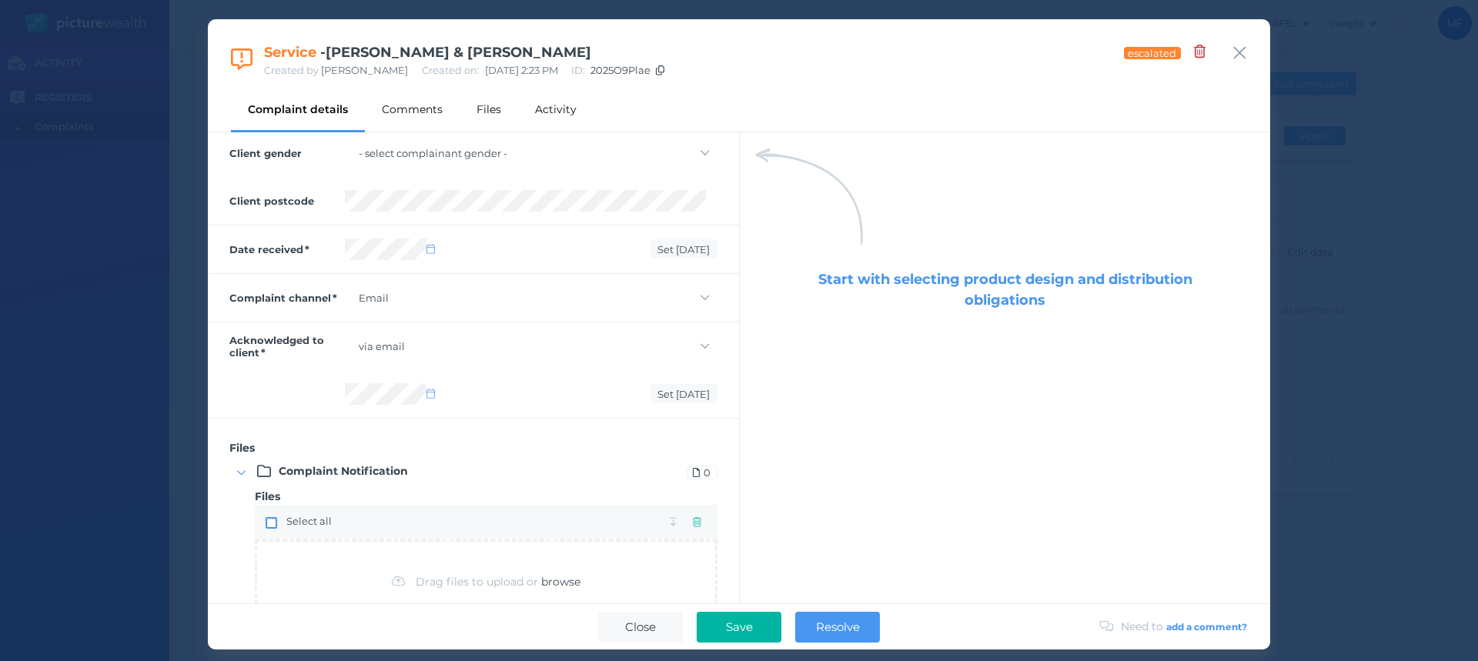
click at [272, 526] on span at bounding box center [272, 523] width 12 height 12
click at [357, 527] on div "Select all" at bounding box center [486, 522] width 441 height 24
click at [670, 524] on icon "button" at bounding box center [674, 522] width 8 height 10
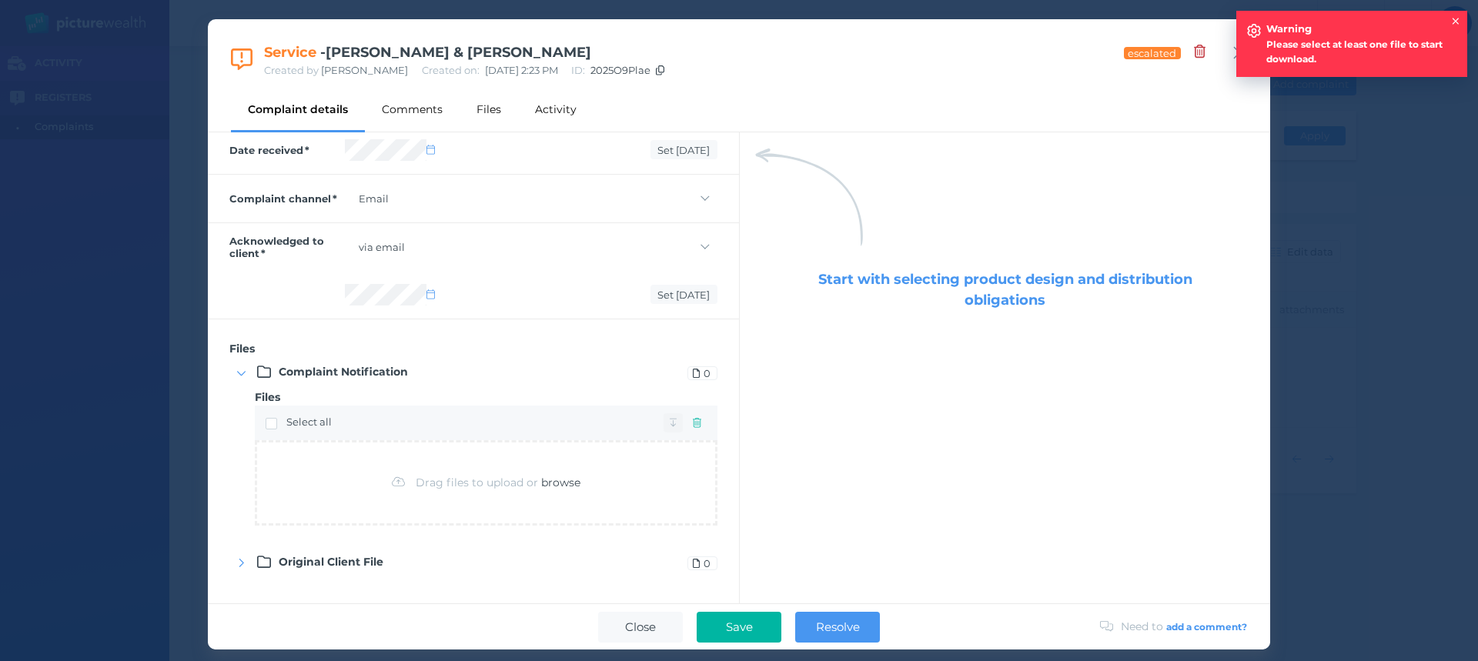
scroll to position [814, 0]
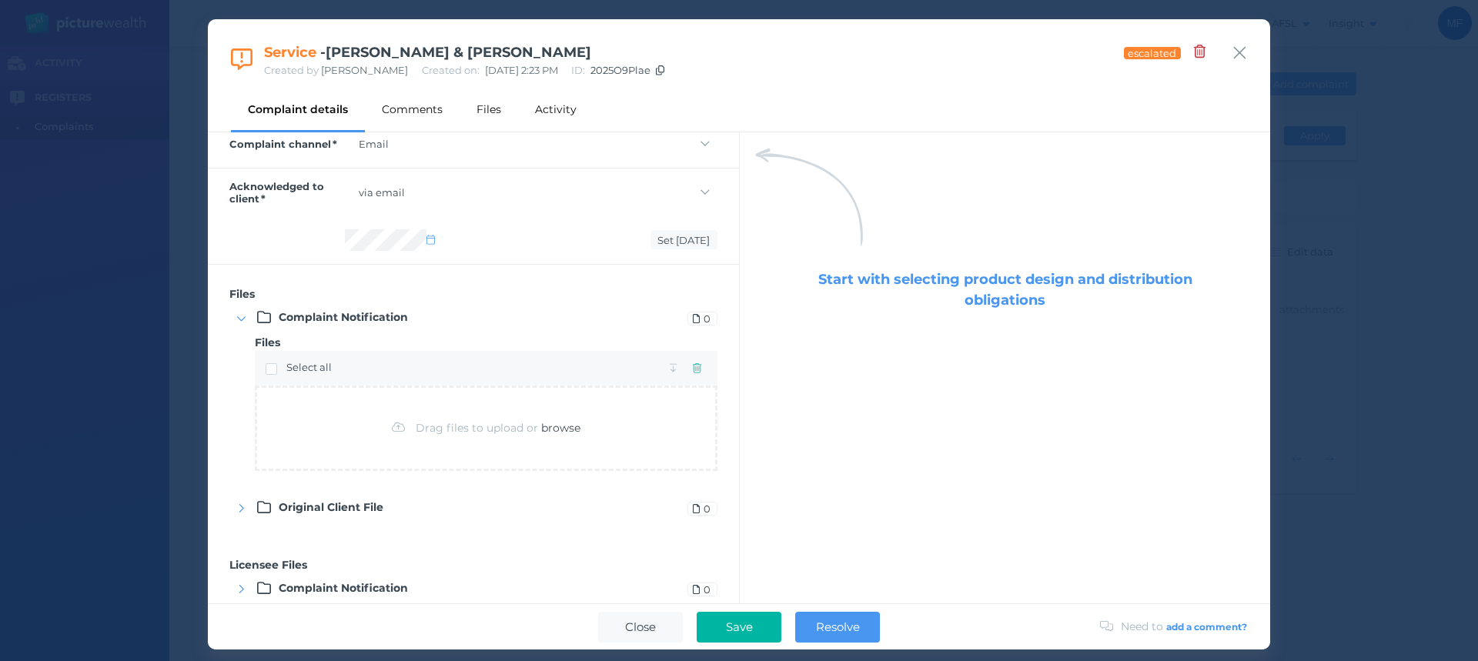
click at [456, 430] on span "Drag files to upload or" at bounding box center [477, 428] width 122 height 14
click at [559, 428] on span "browse" at bounding box center [560, 428] width 39 height 14
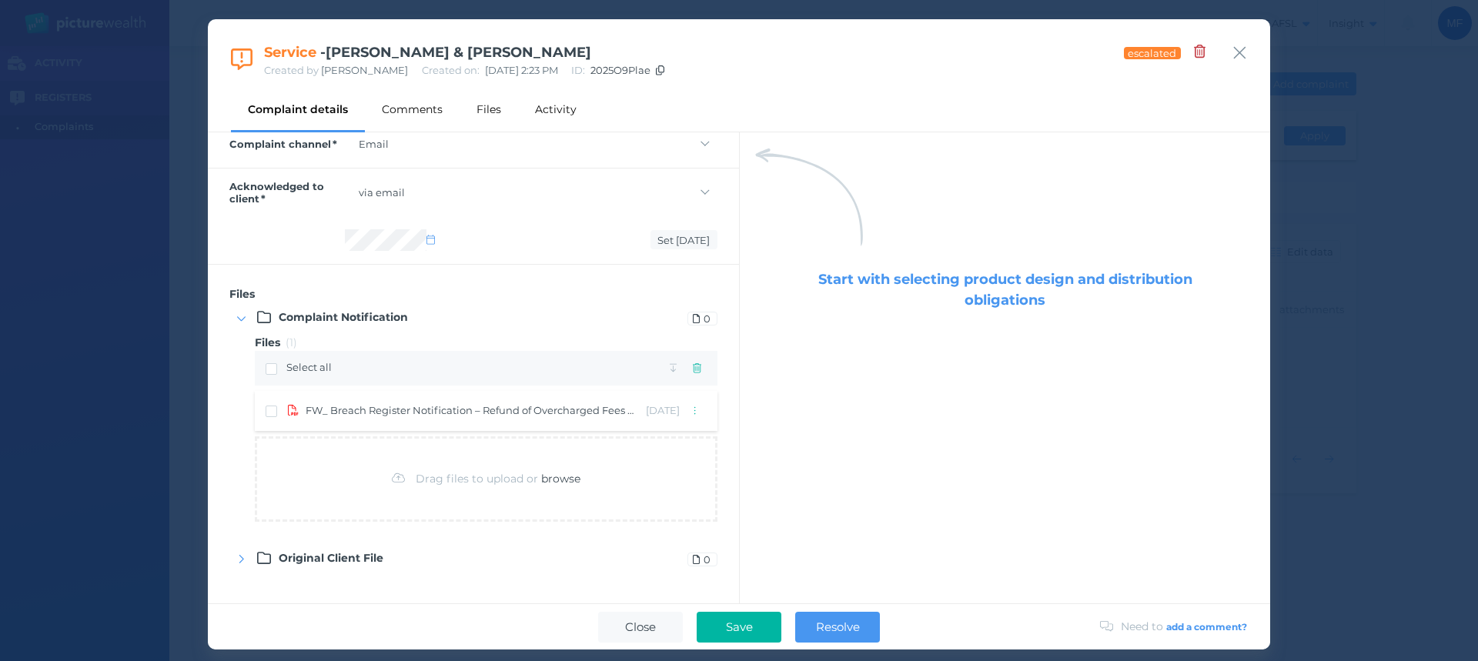
drag, startPoint x: 550, startPoint y: 406, endPoint x: 423, endPoint y: 205, distance: 238.4
click at [423, 205] on div "- select - not yet via phone in person via email via social media other" at bounding box center [531, 192] width 373 height 26
click at [693, 363] on icon "button" at bounding box center [697, 368] width 8 height 10
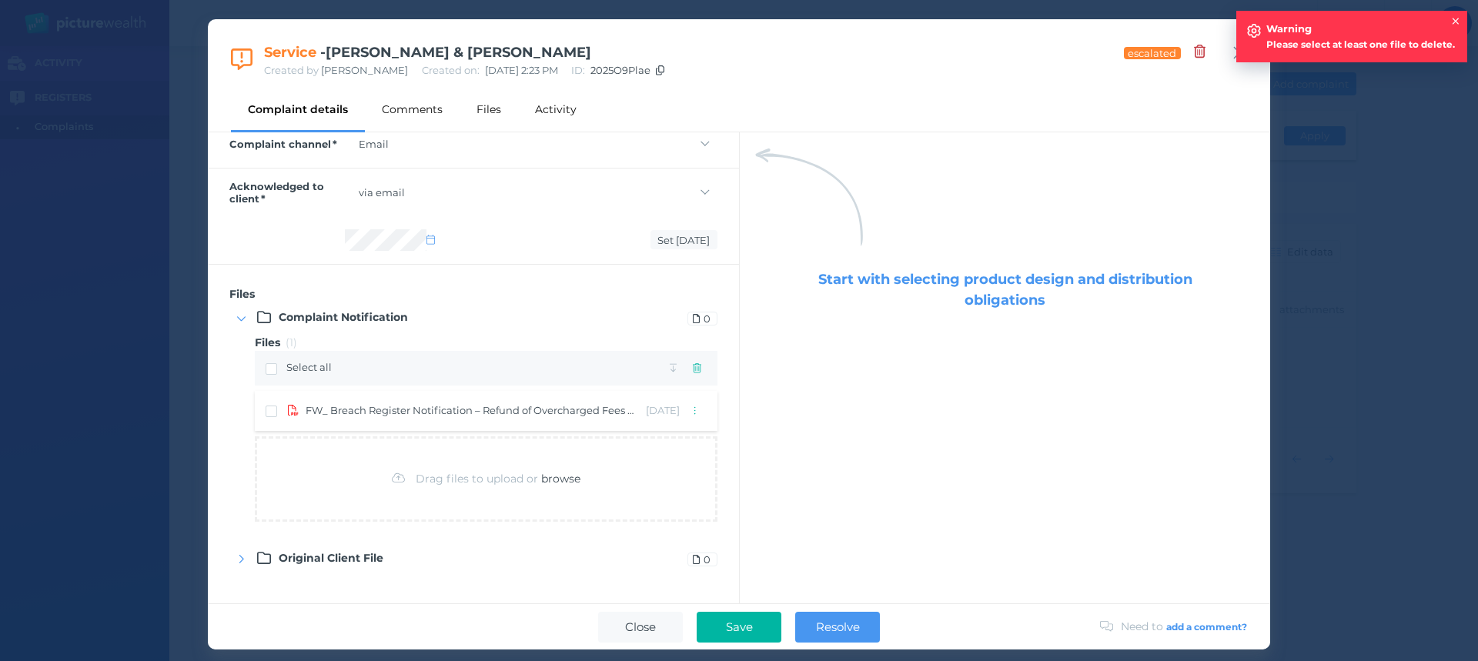
click at [419, 410] on span "FW_ Breach Register Notification – Refund of Overcharged Fees ([PERSON_NAME] & …" at bounding box center [470, 410] width 329 height 15
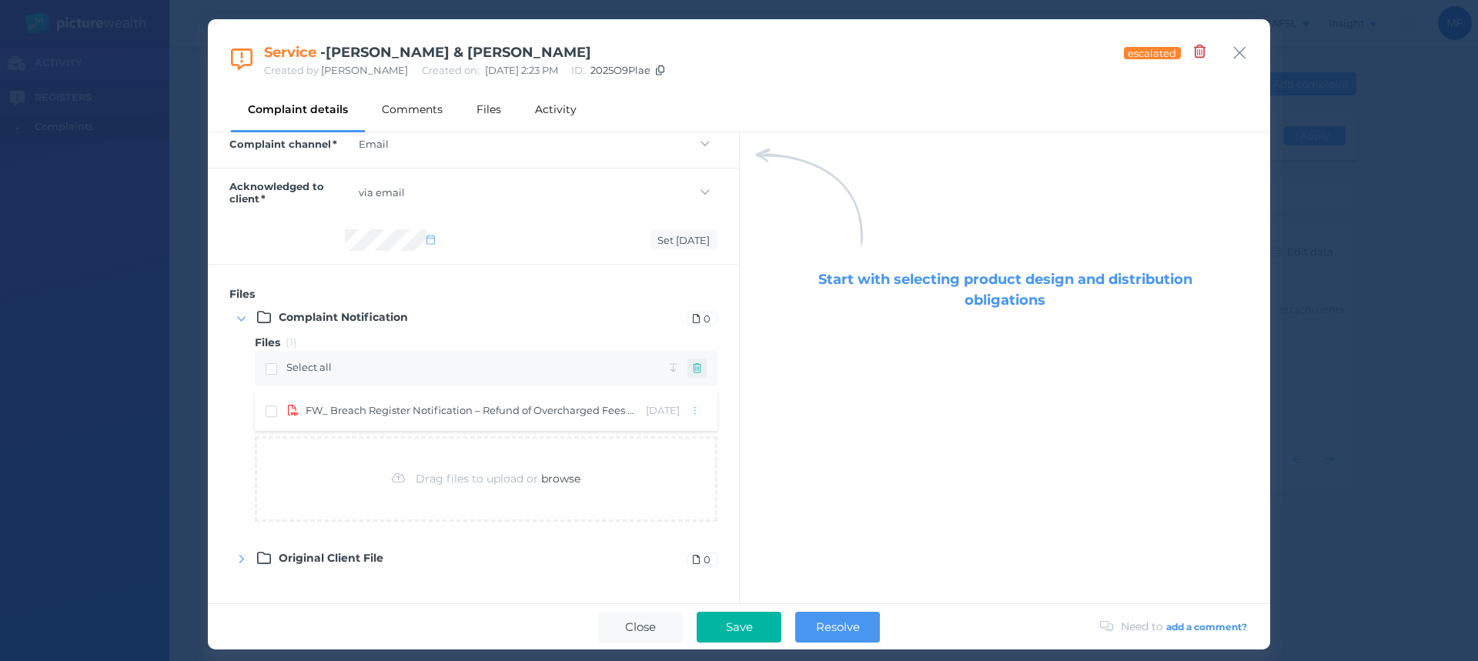
click at [693, 366] on icon "button" at bounding box center [697, 368] width 8 height 10
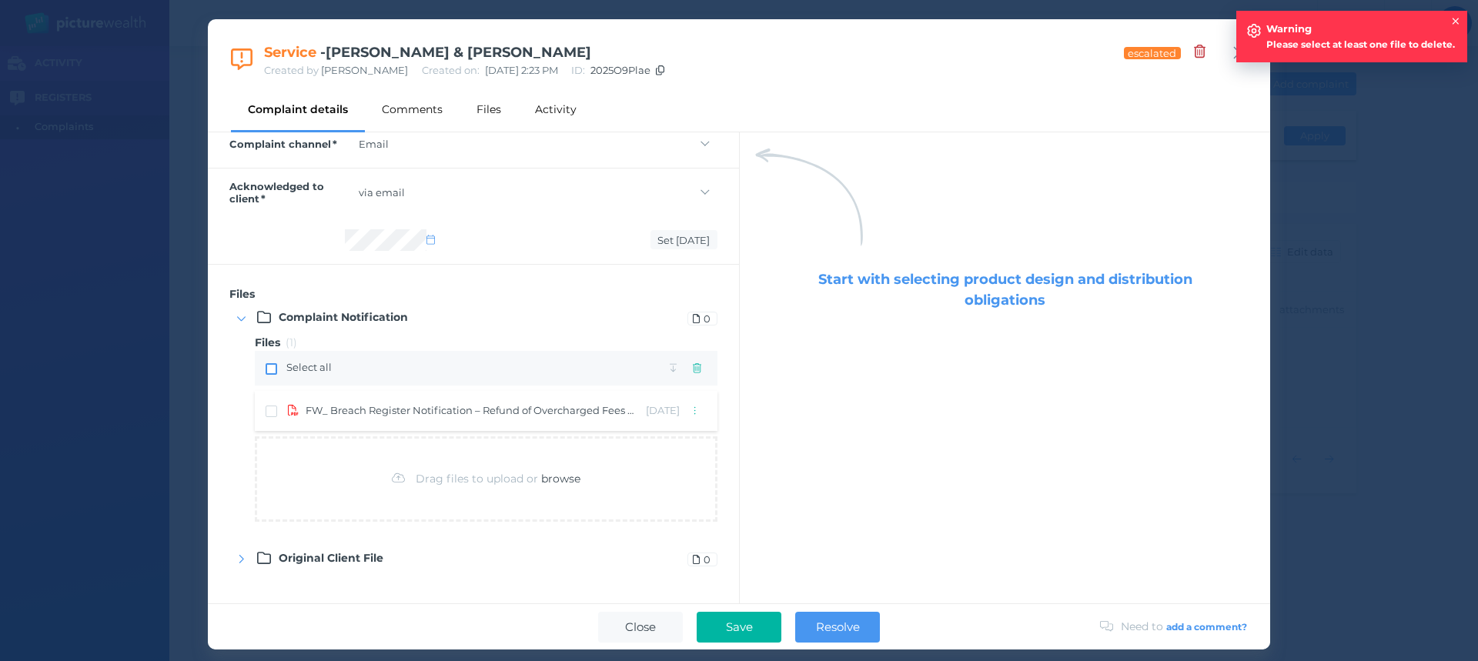
click at [269, 365] on span at bounding box center [272, 369] width 12 height 12
click at [269, 413] on span at bounding box center [272, 412] width 12 height 12
click at [693, 372] on icon "button" at bounding box center [697, 368] width 8 height 10
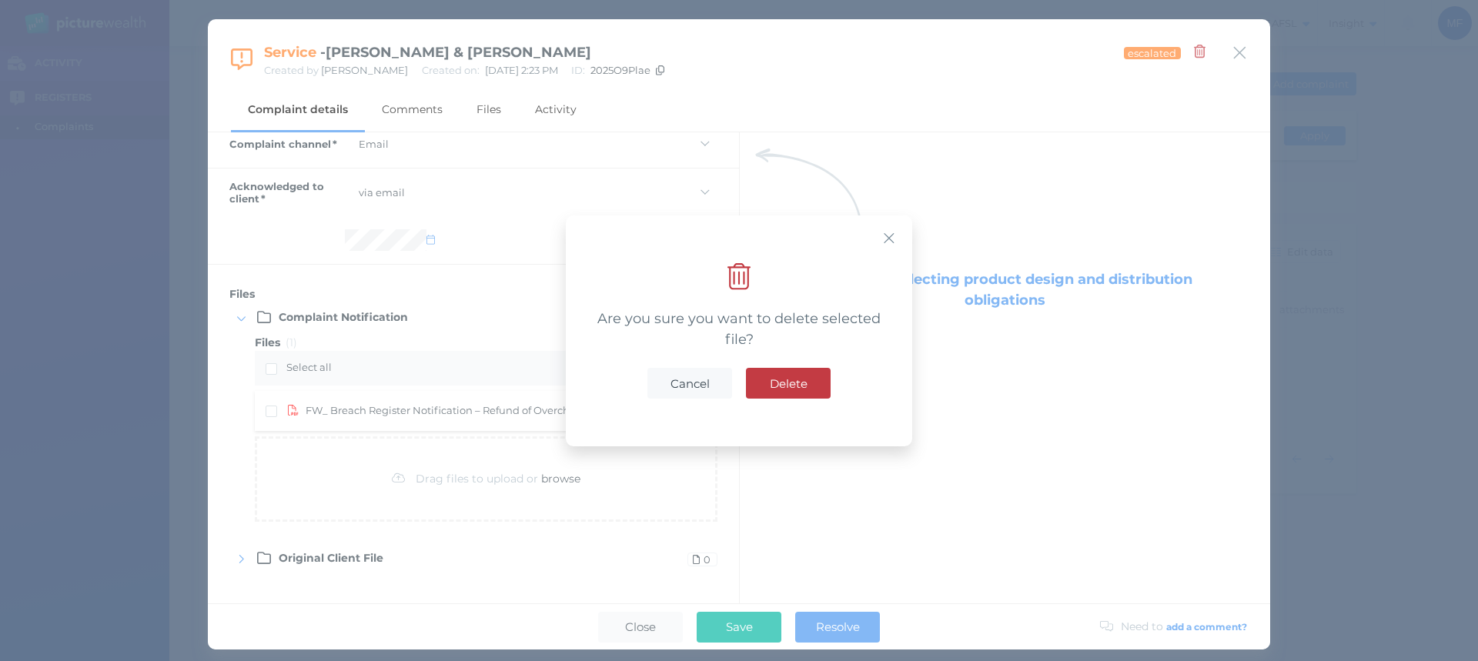
click at [795, 389] on span "Delete" at bounding box center [788, 383] width 53 height 15
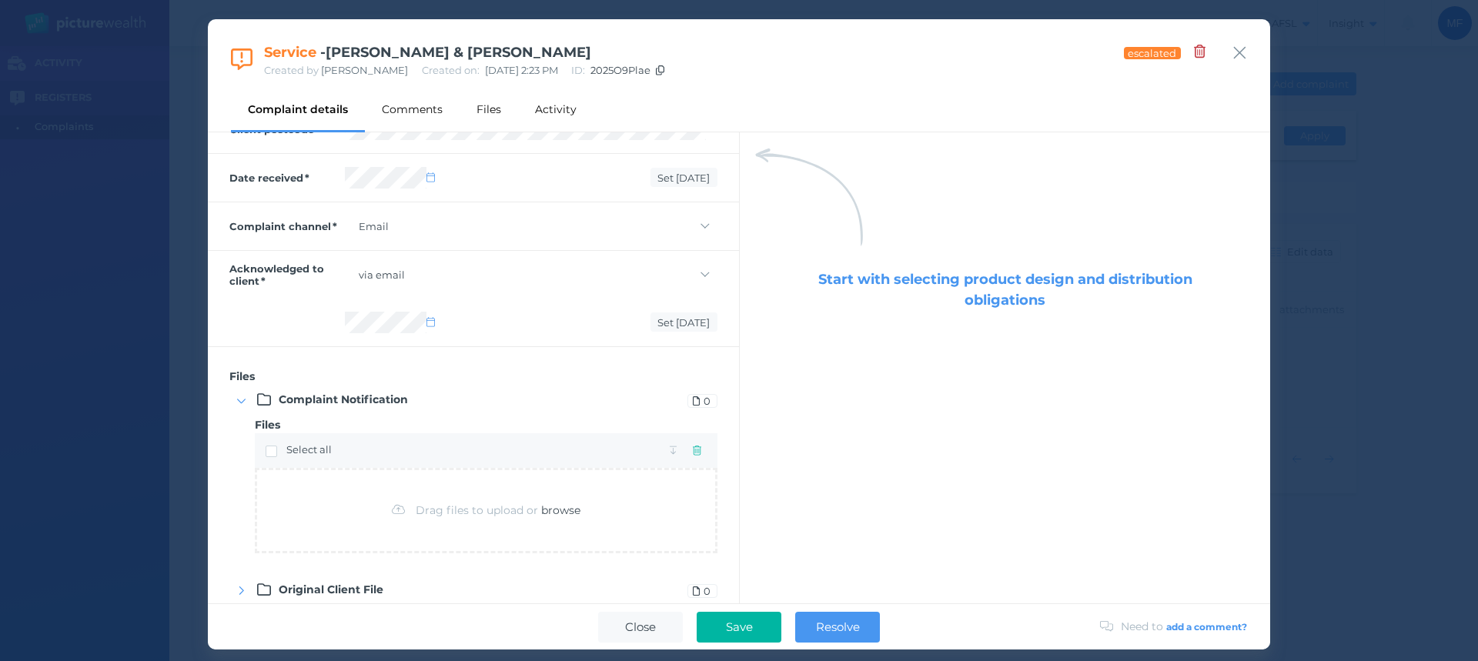
scroll to position [737, 0]
click at [273, 448] on span at bounding box center [272, 446] width 12 height 12
click at [666, 445] on span "button" at bounding box center [673, 445] width 21 height 12
click at [670, 443] on icon "button" at bounding box center [674, 445] width 8 height 10
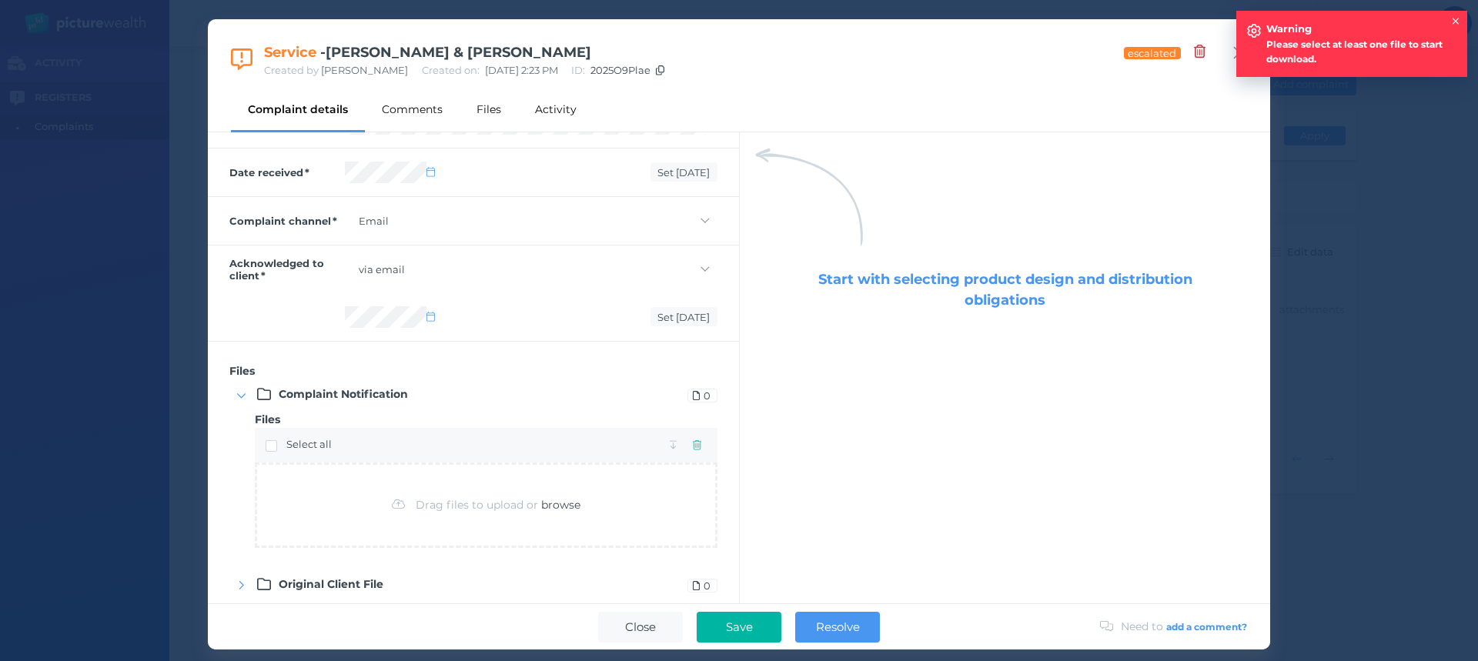
click at [571, 505] on span "browse" at bounding box center [560, 505] width 39 height 14
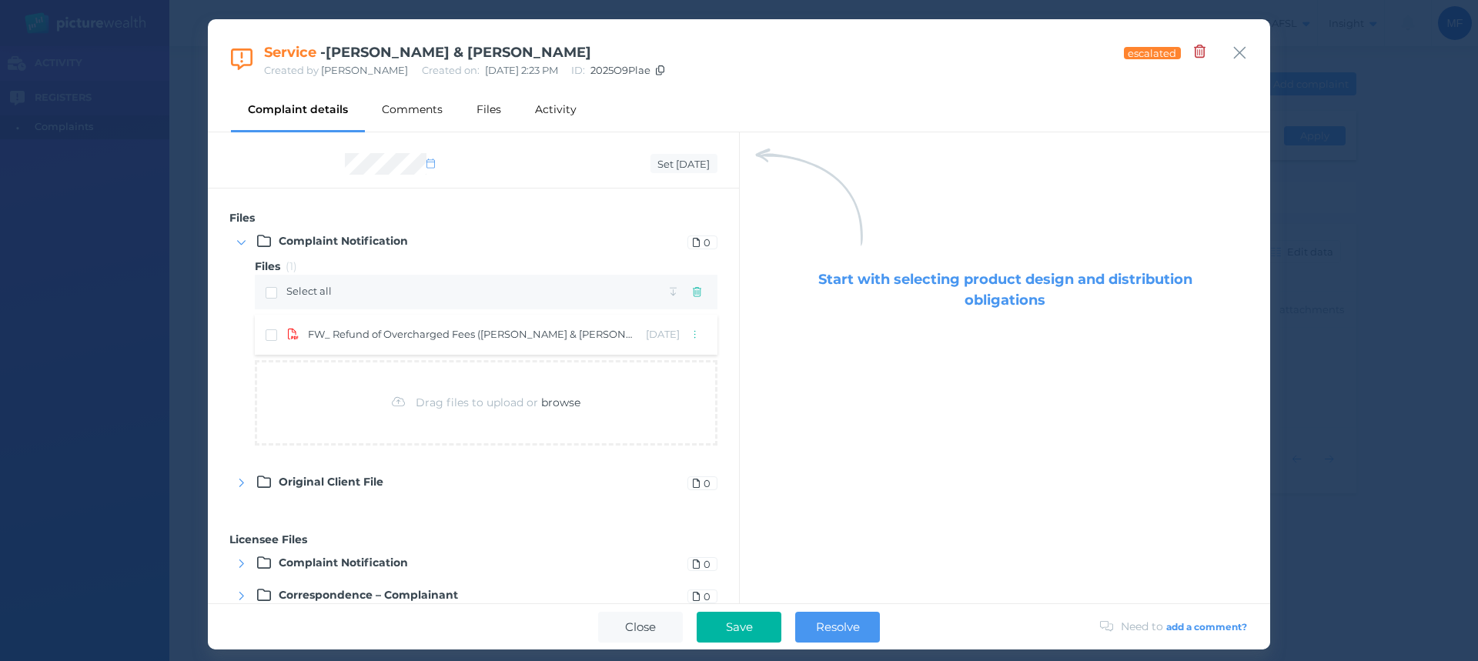
scroll to position [905, 0]
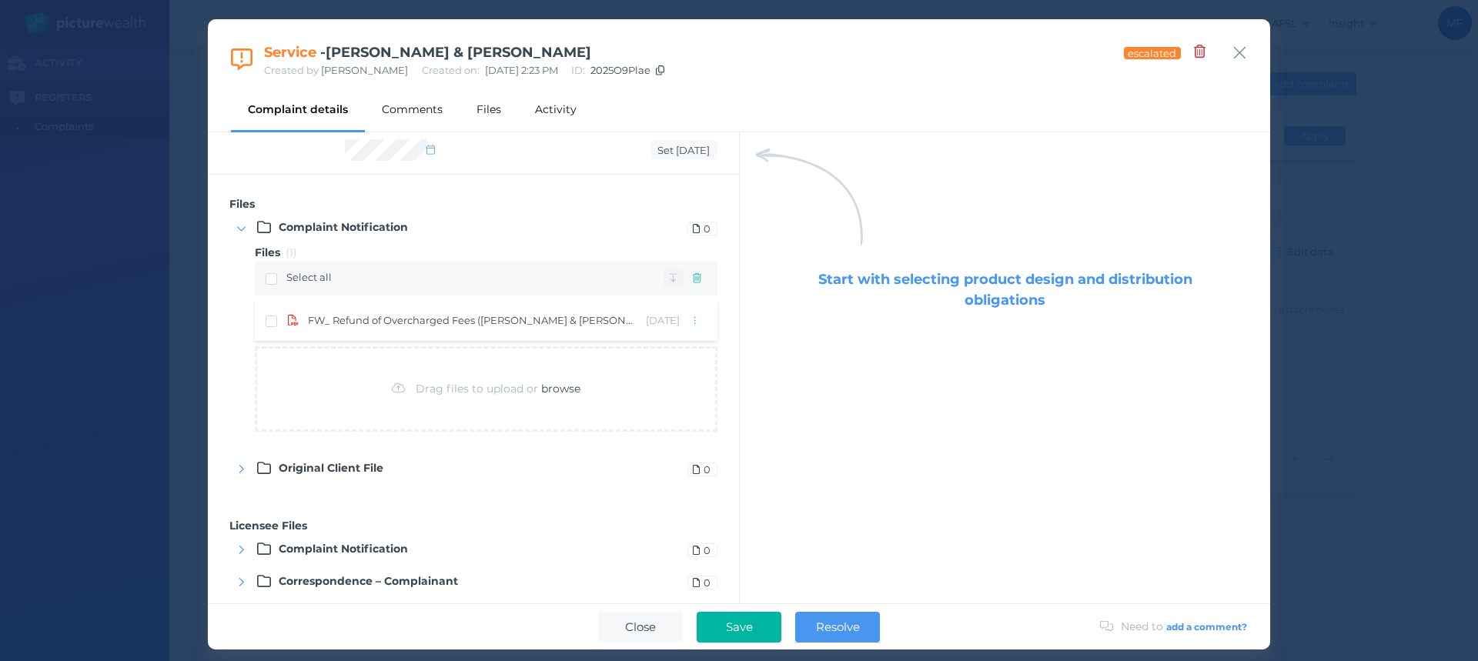
click at [670, 279] on icon "button" at bounding box center [674, 278] width 8 height 10
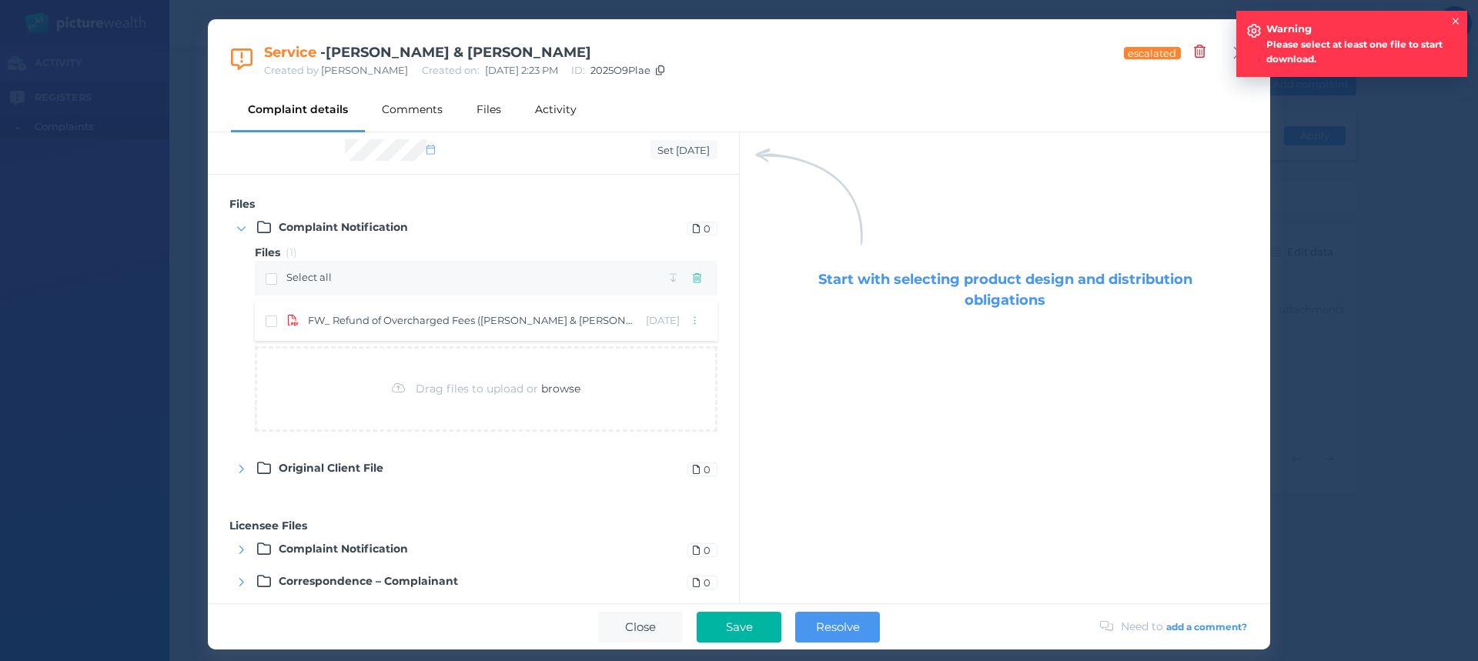
click at [552, 390] on span "browse" at bounding box center [560, 389] width 39 height 14
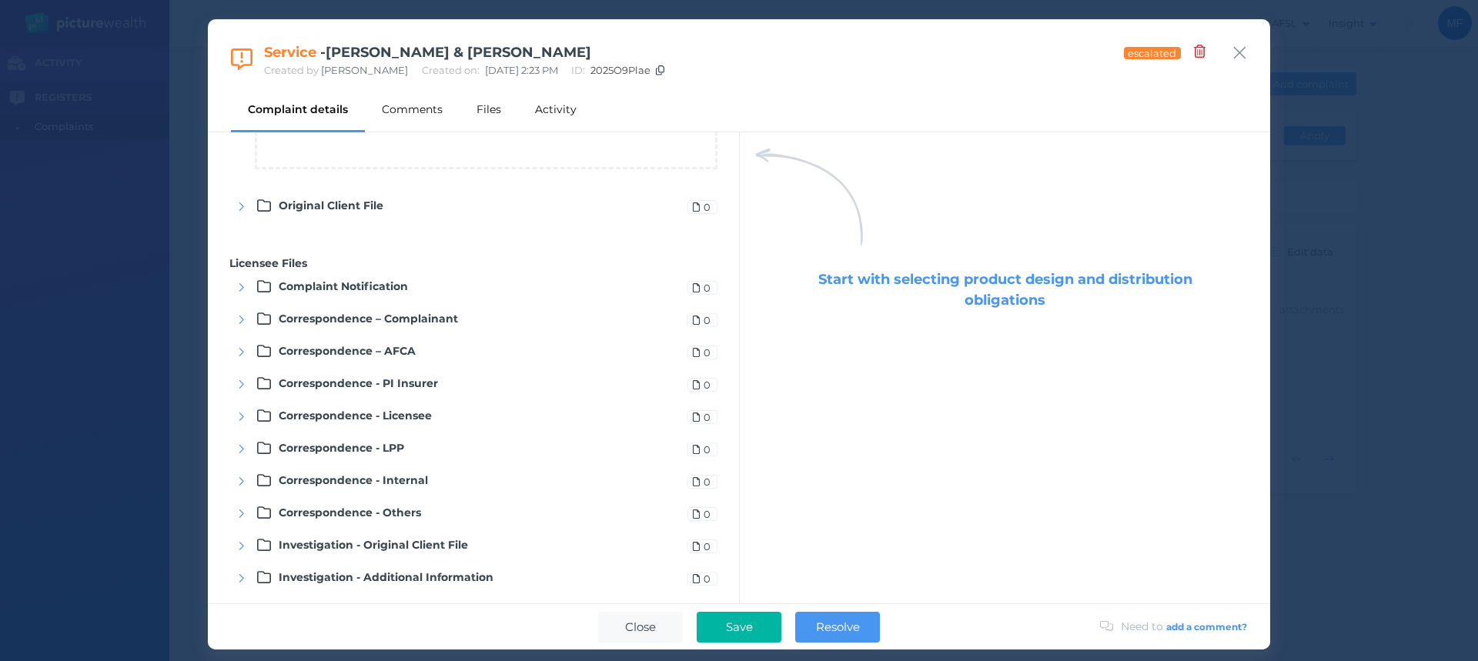
scroll to position [1258, 0]
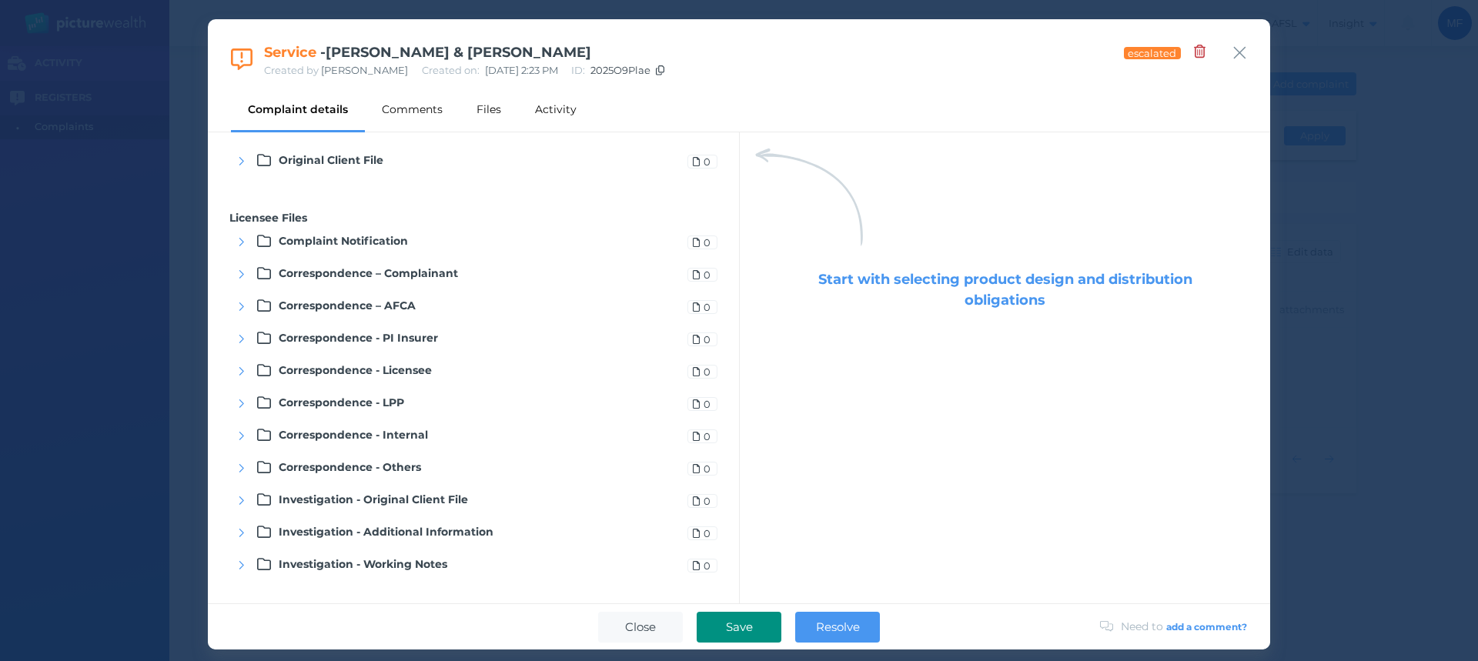
click at [742, 625] on span "Save" at bounding box center [739, 627] width 42 height 15
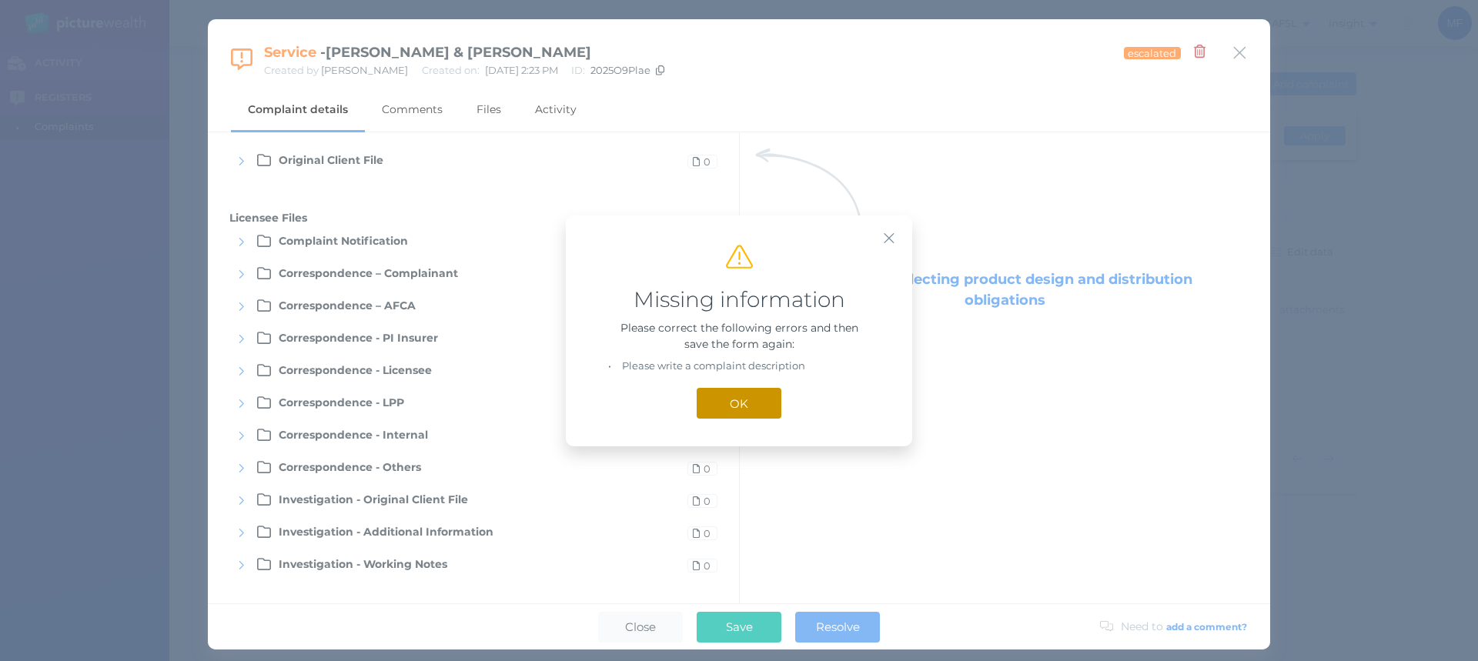
click at [750, 398] on span "OK" at bounding box center [739, 403] width 34 height 15
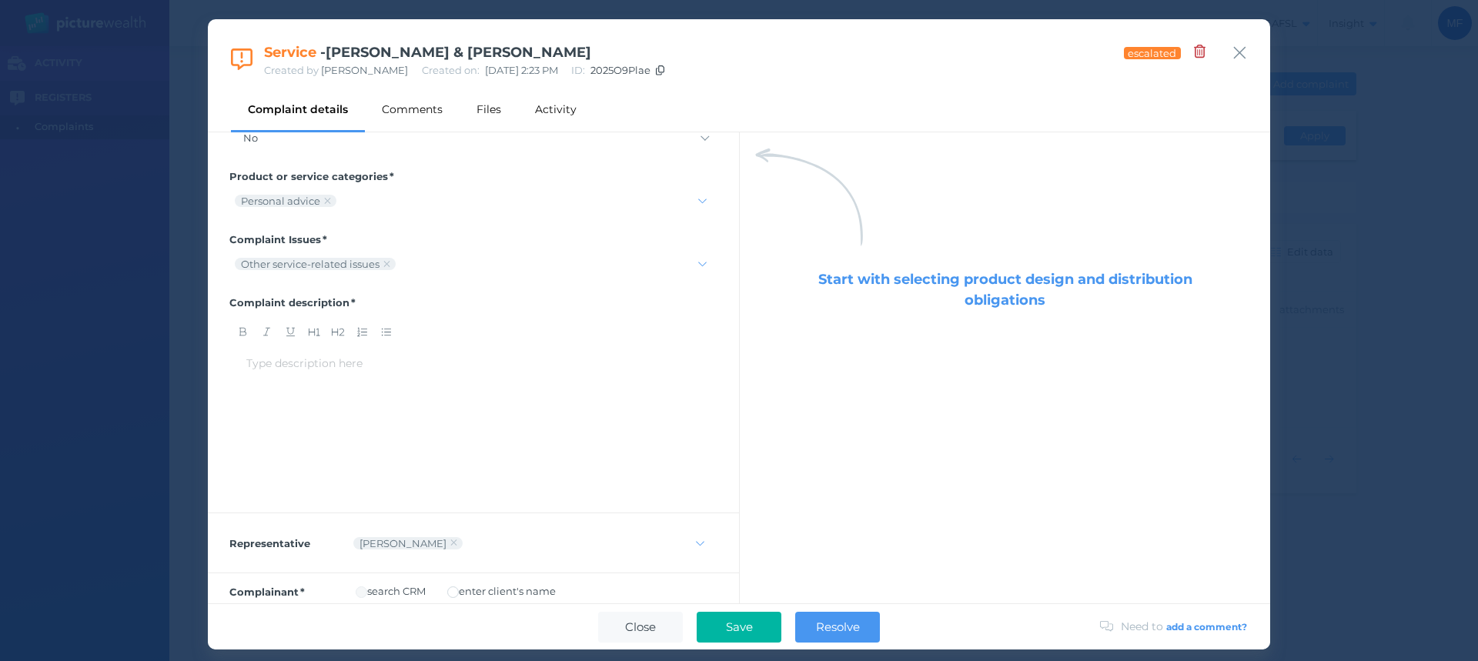
scroll to position [0, 0]
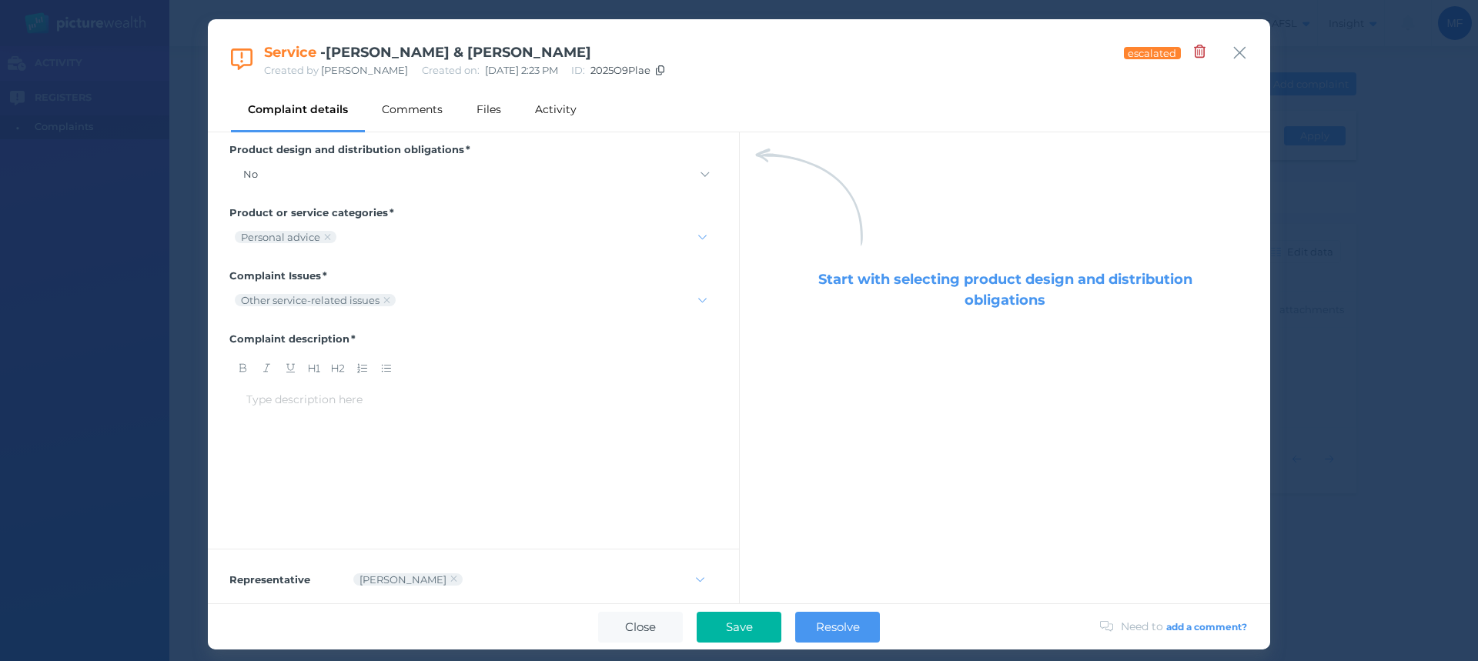
click at [388, 407] on div "Type description here ﻿" at bounding box center [473, 400] width 454 height 16
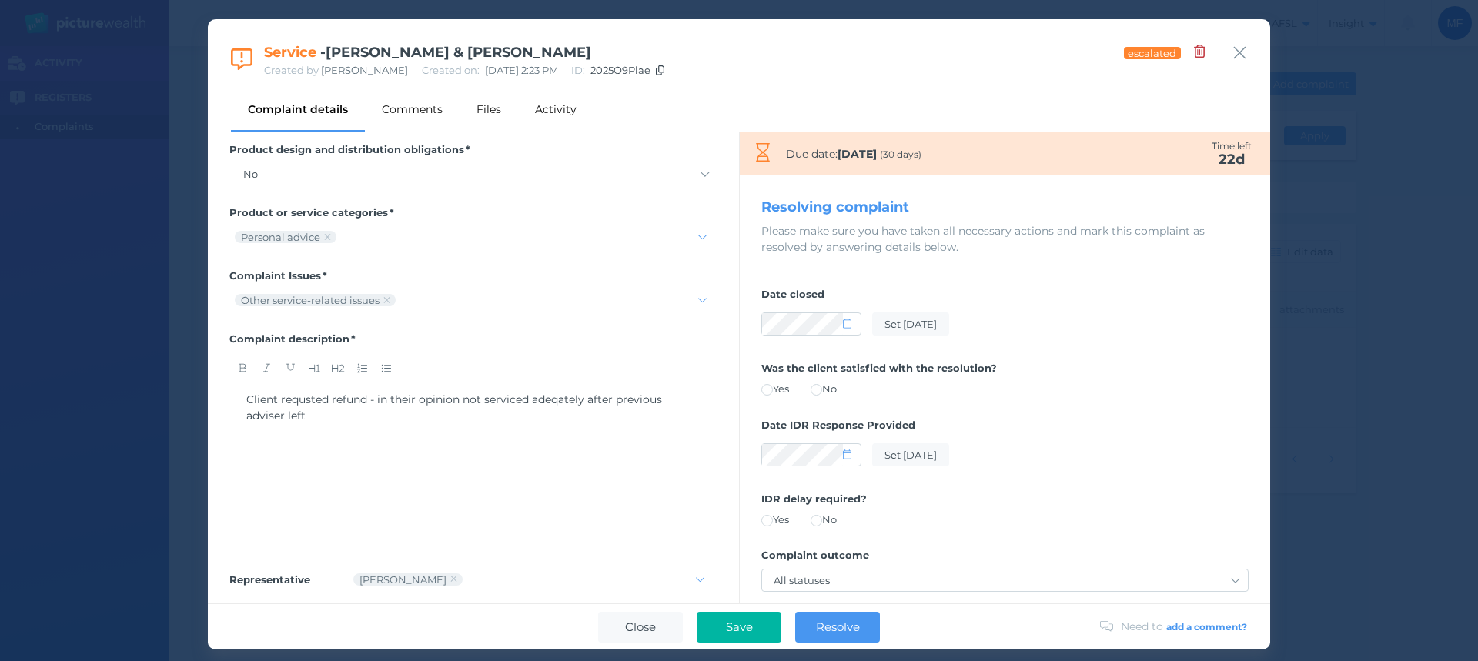
click at [317, 413] on div "Client requsted refund - in their opinion not serviced adeqately after previous…" at bounding box center [473, 408] width 454 height 32
drag, startPoint x: 287, startPoint y: 418, endPoint x: 294, endPoint y: 401, distance: 18.3
click at [287, 417] on span "Client requsted refund - in their opinion not serviced adeqately after previous…" at bounding box center [455, 408] width 419 height 30
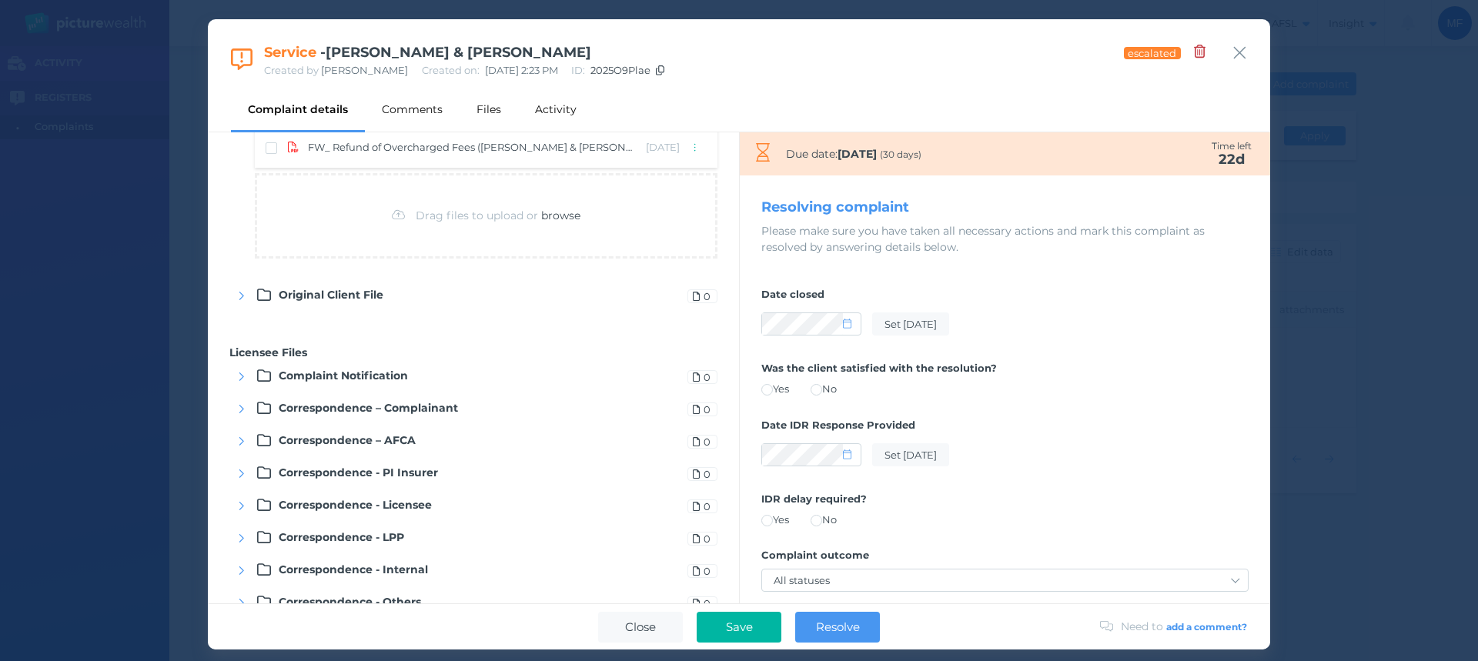
scroll to position [1258, 0]
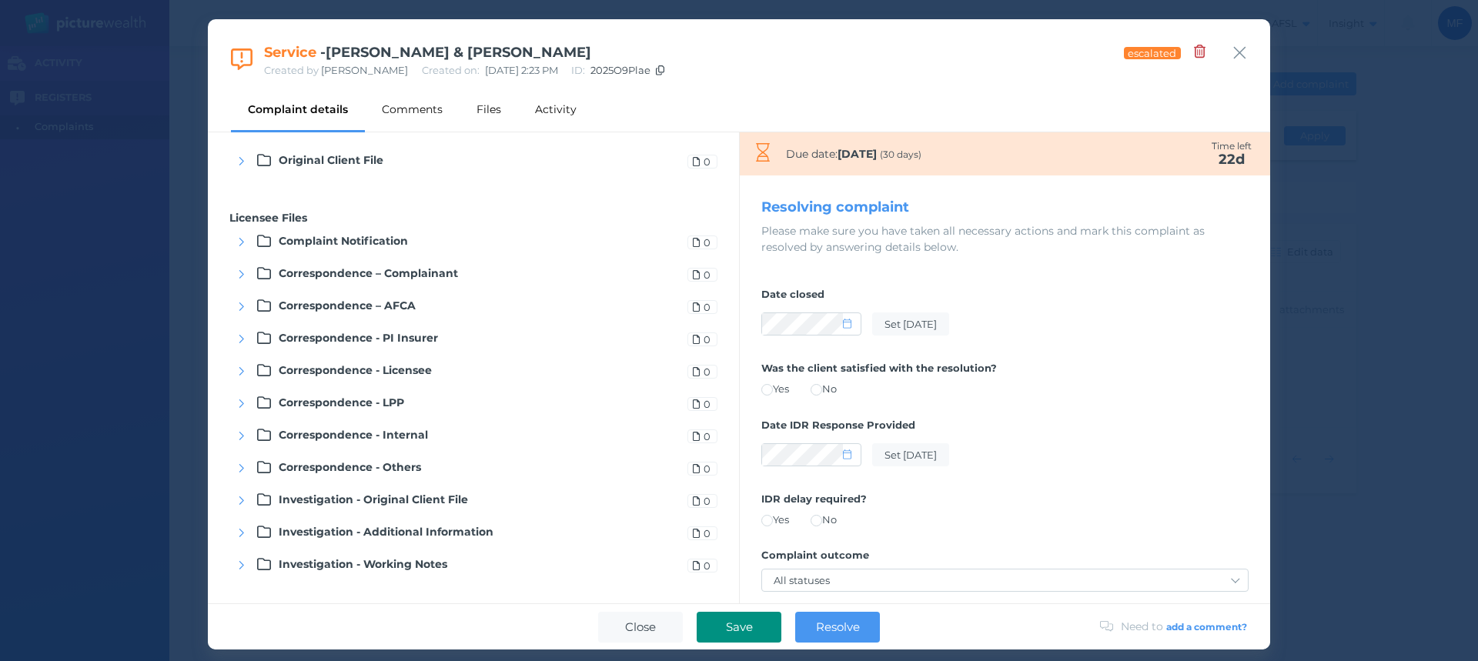
click at [728, 621] on span "Save" at bounding box center [739, 627] width 42 height 15
click at [849, 324] on icon at bounding box center [847, 324] width 8 height 10
select select "8"
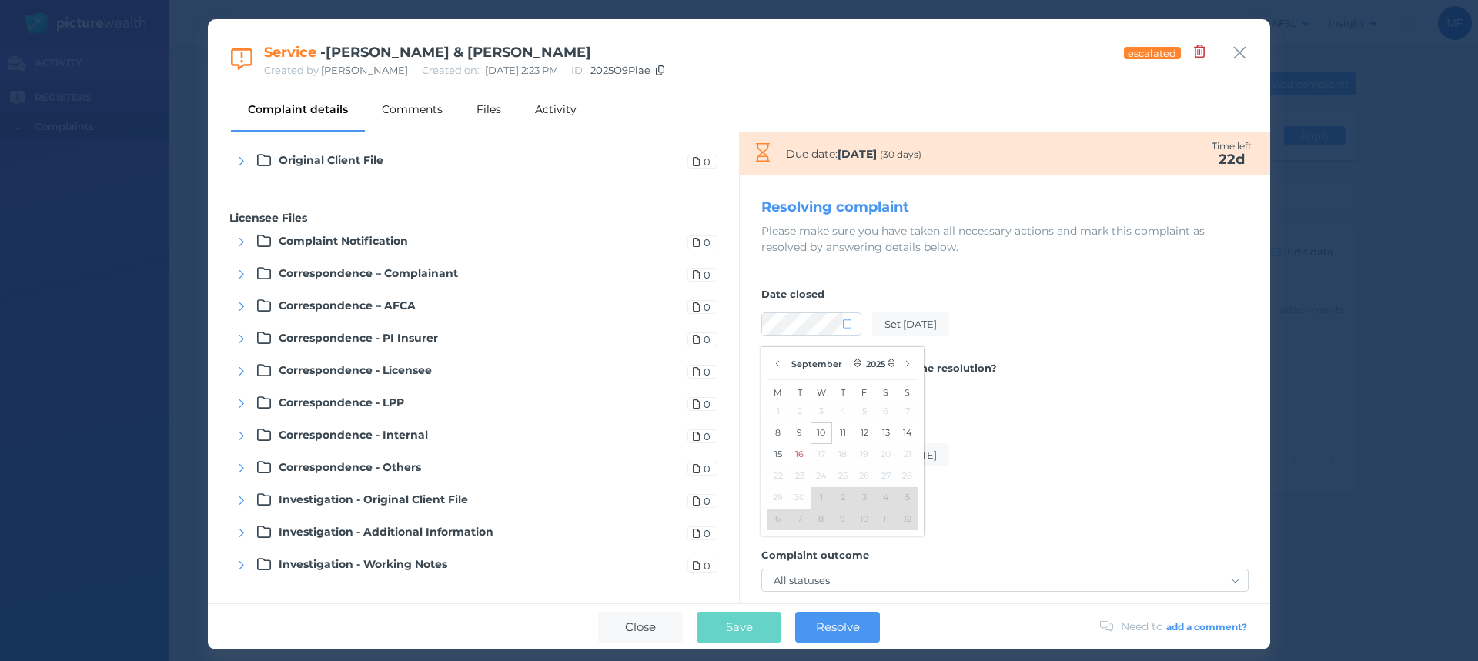
click at [821, 434] on button "10" at bounding box center [822, 434] width 22 height 22
click at [1109, 368] on label "Was the client satisfied with the resolution?" at bounding box center [1004, 372] width 487 height 20
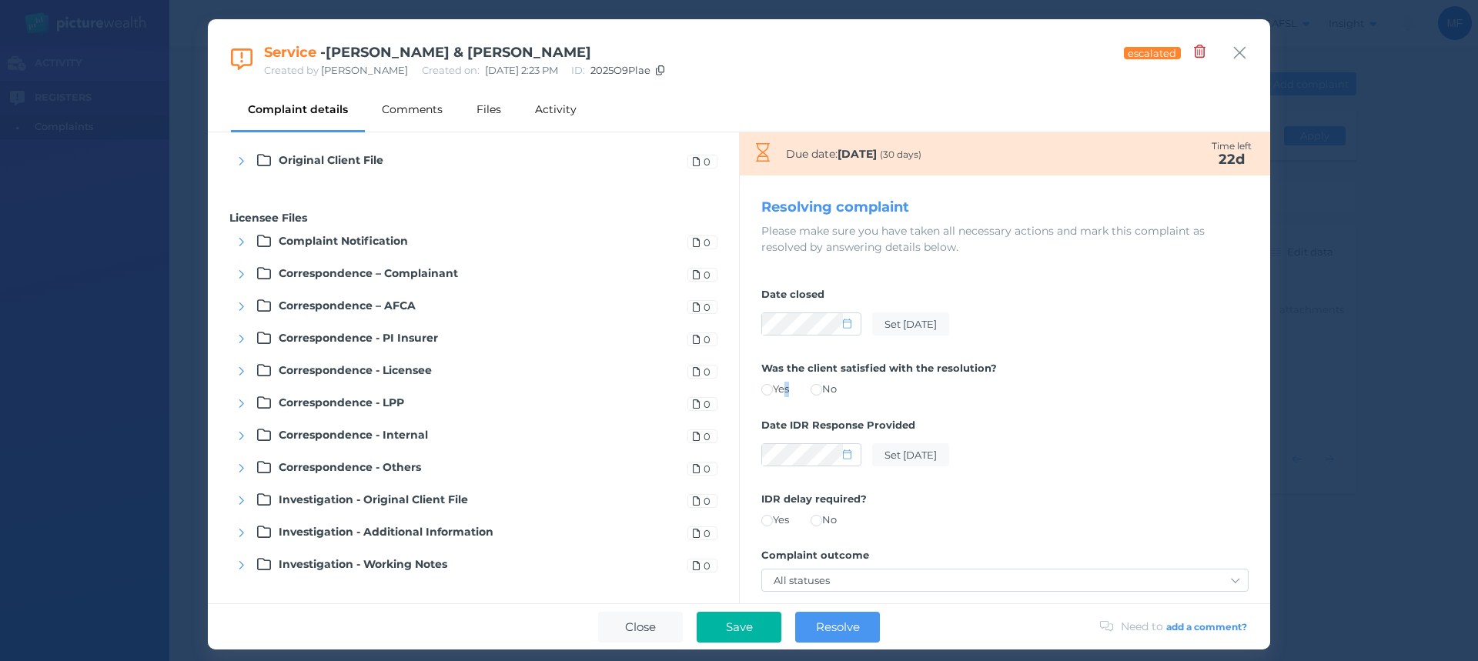
click at [783, 390] on label "Yes" at bounding box center [775, 389] width 28 height 12
click at [765, 392] on span at bounding box center [767, 390] width 12 height 12
click at [847, 456] on icon at bounding box center [847, 455] width 8 height 10
select select "8"
select select "2025"
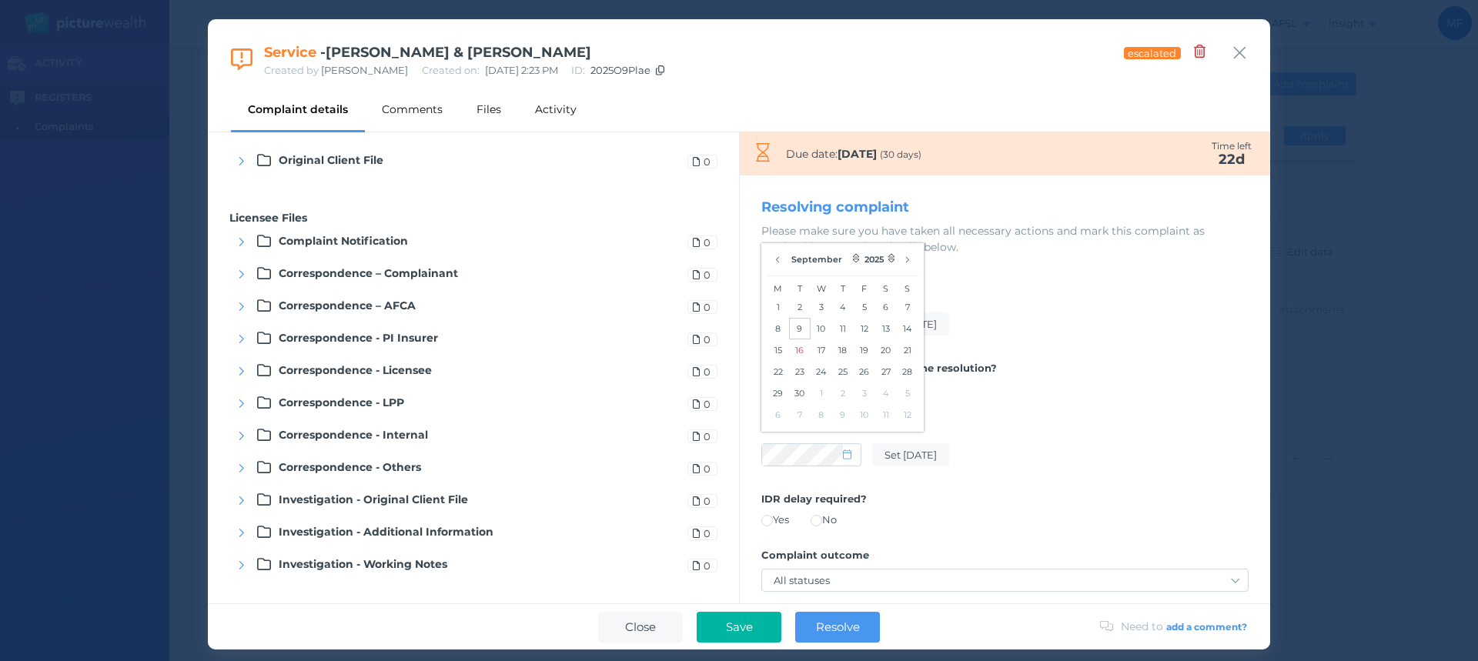
click at [798, 329] on button "9" at bounding box center [800, 329] width 22 height 22
click at [1005, 490] on div "IDR delay required? Yes No" at bounding box center [1004, 510] width 487 height 57
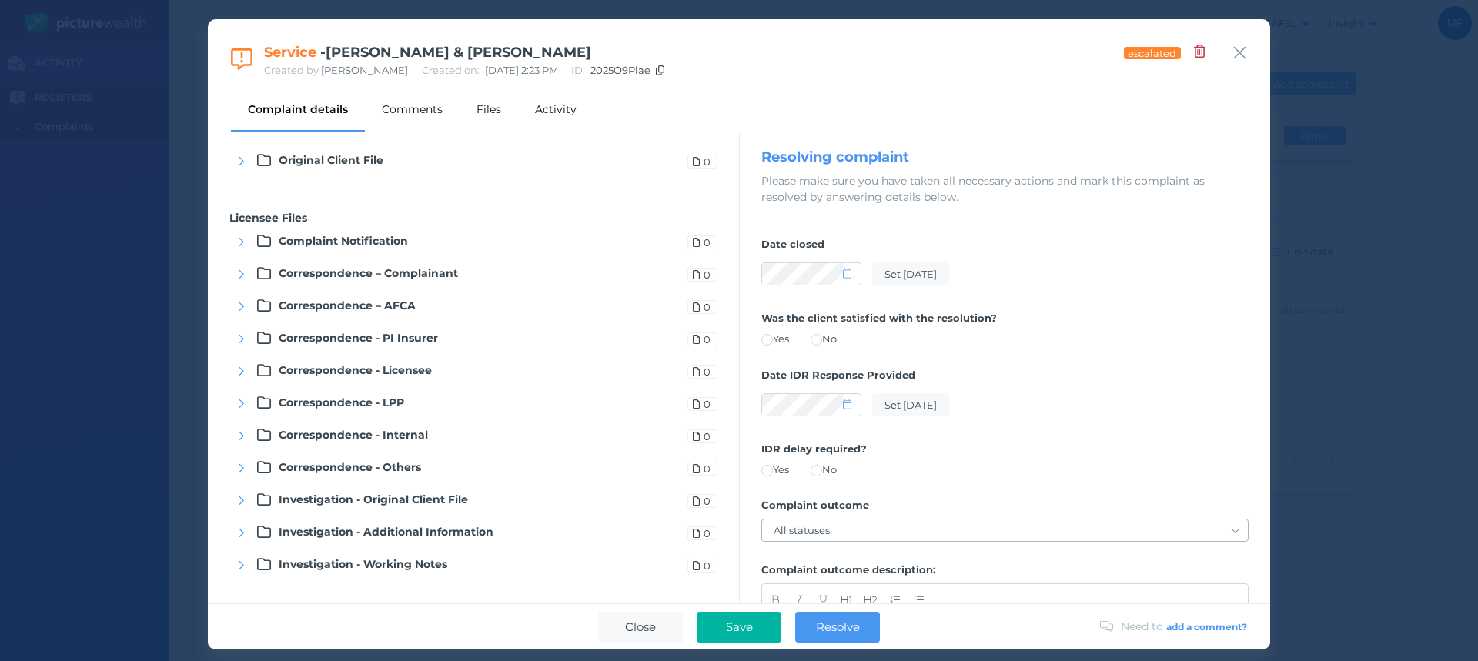
scroll to position [77, 0]
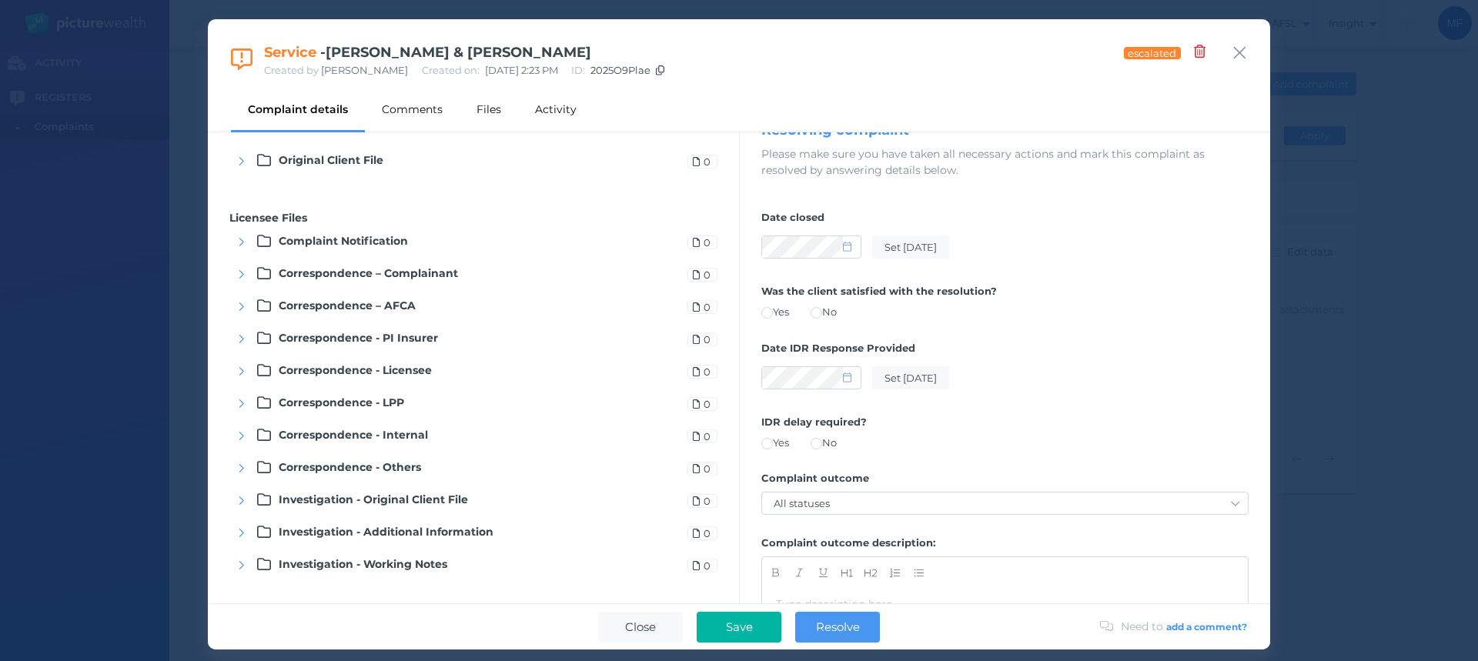
click at [822, 441] on span at bounding box center [817, 444] width 12 height 12
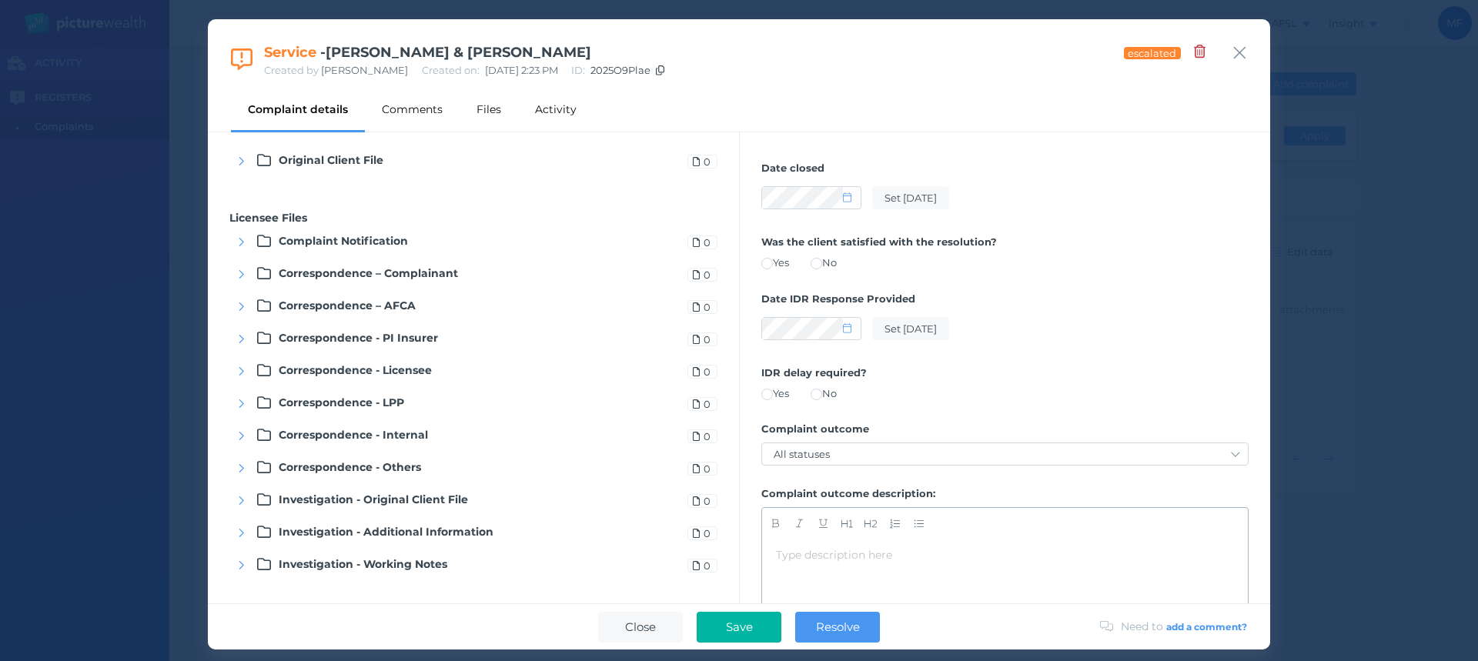
scroll to position [154, 0]
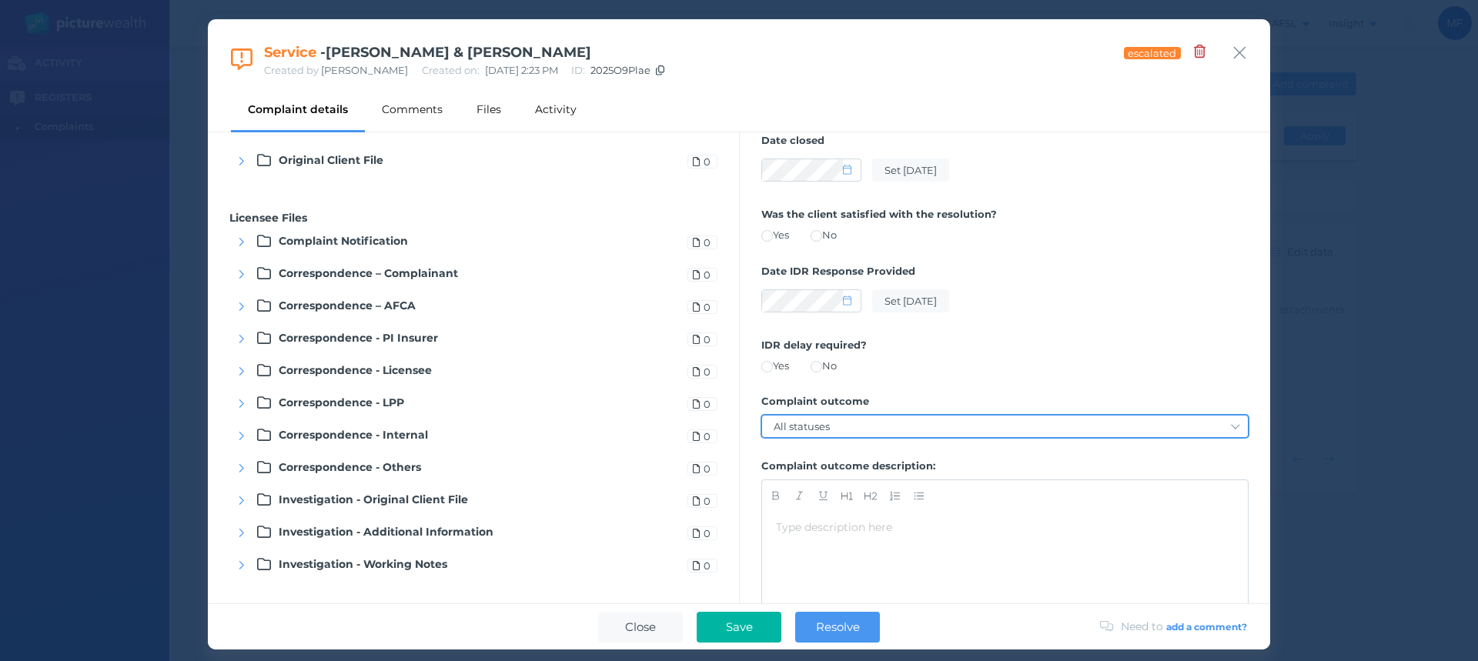
click at [839, 421] on select "All statuses Service-based remedy Monetary remedy Contract/policy variation Dec…" at bounding box center [1005, 427] width 486 height 22
select select "monetary-remedy"
click at [762, 416] on select "All statuses Service-based remedy Monetary remedy Contract/policy variation Dec…" at bounding box center [1005, 427] width 486 height 22
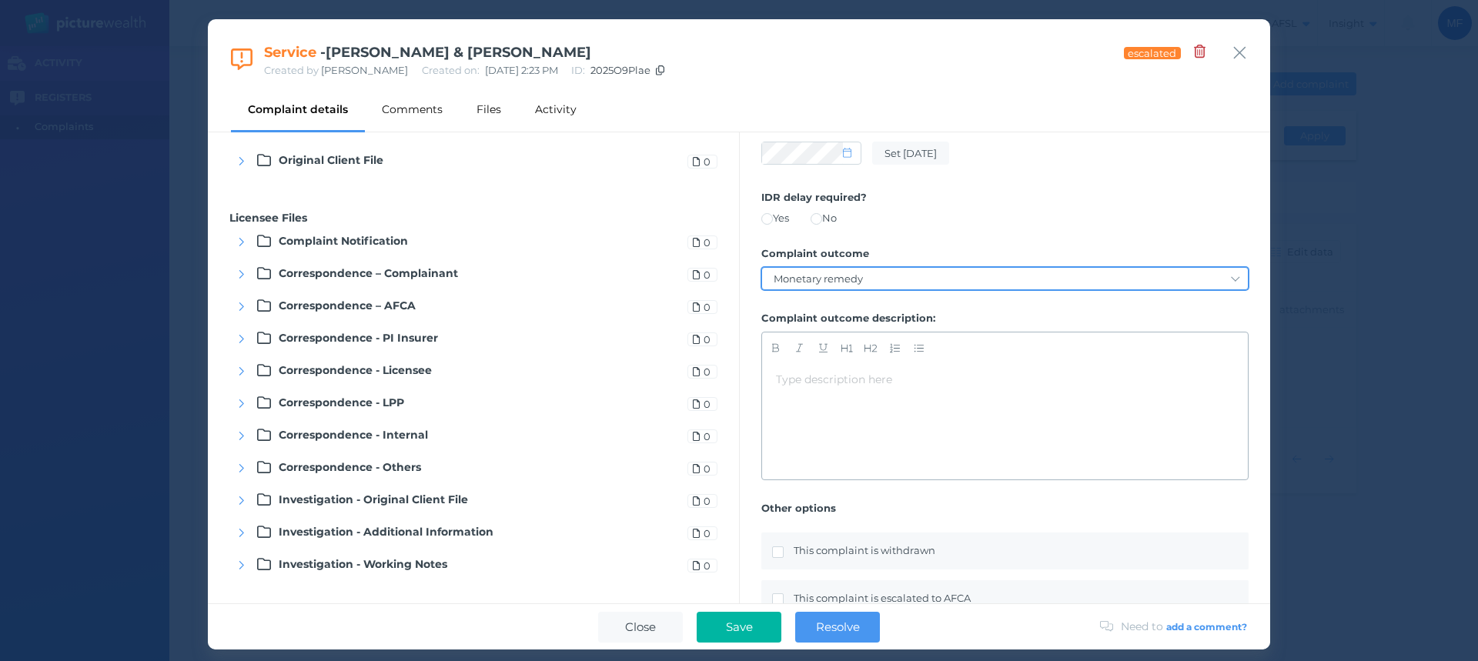
scroll to position [308, 0]
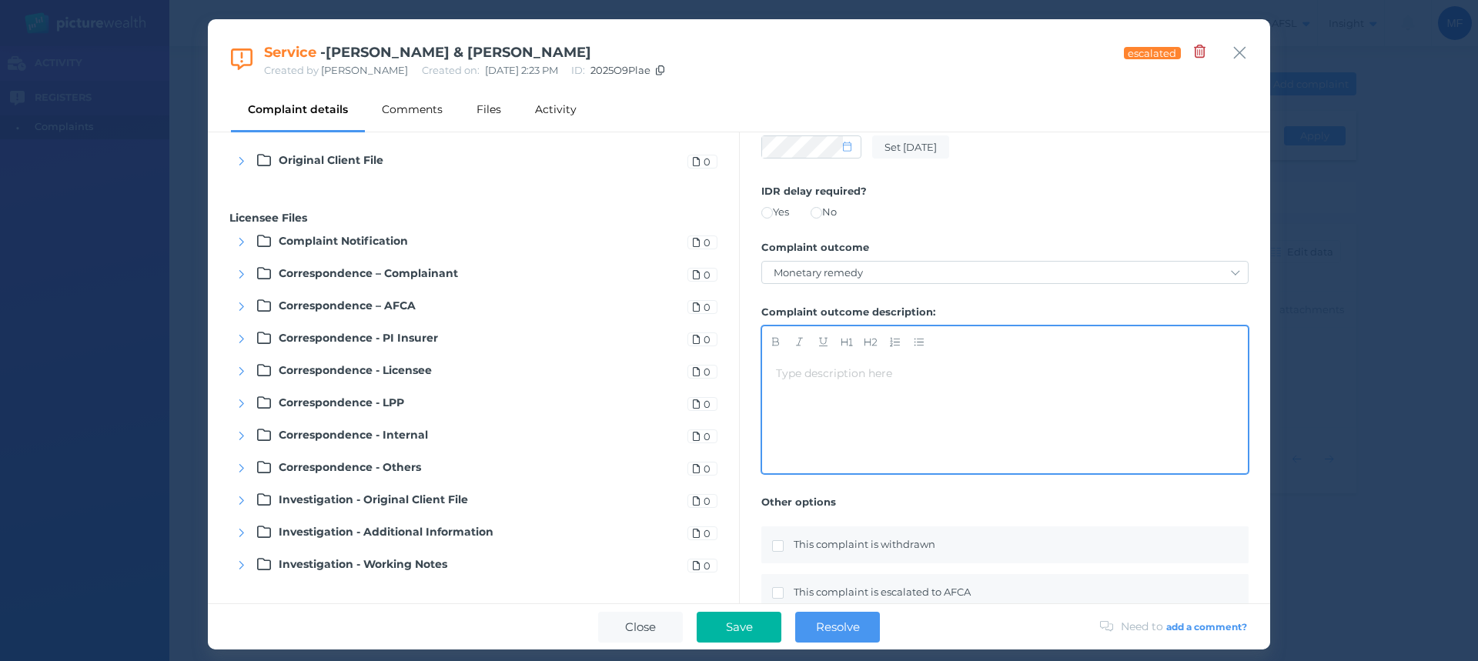
click at [804, 383] on div "Type description here ﻿" at bounding box center [1005, 416] width 458 height 100
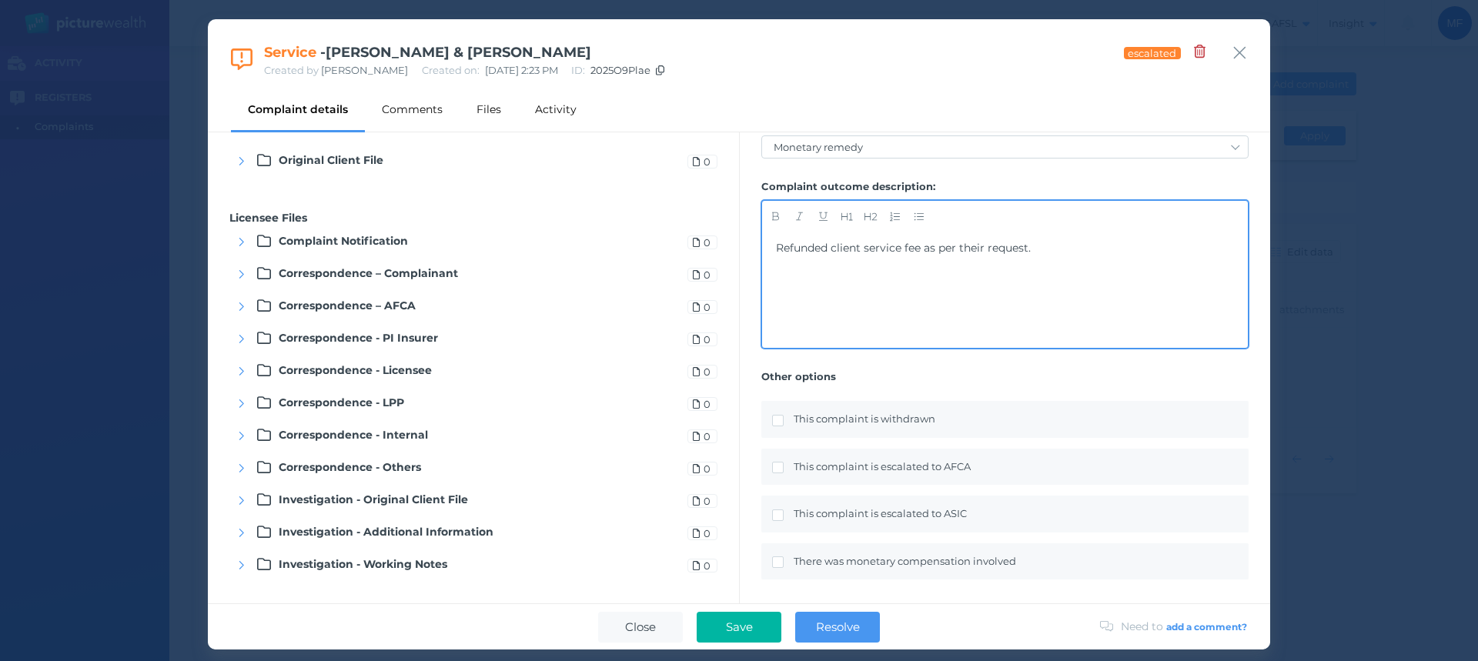
scroll to position [453, 0]
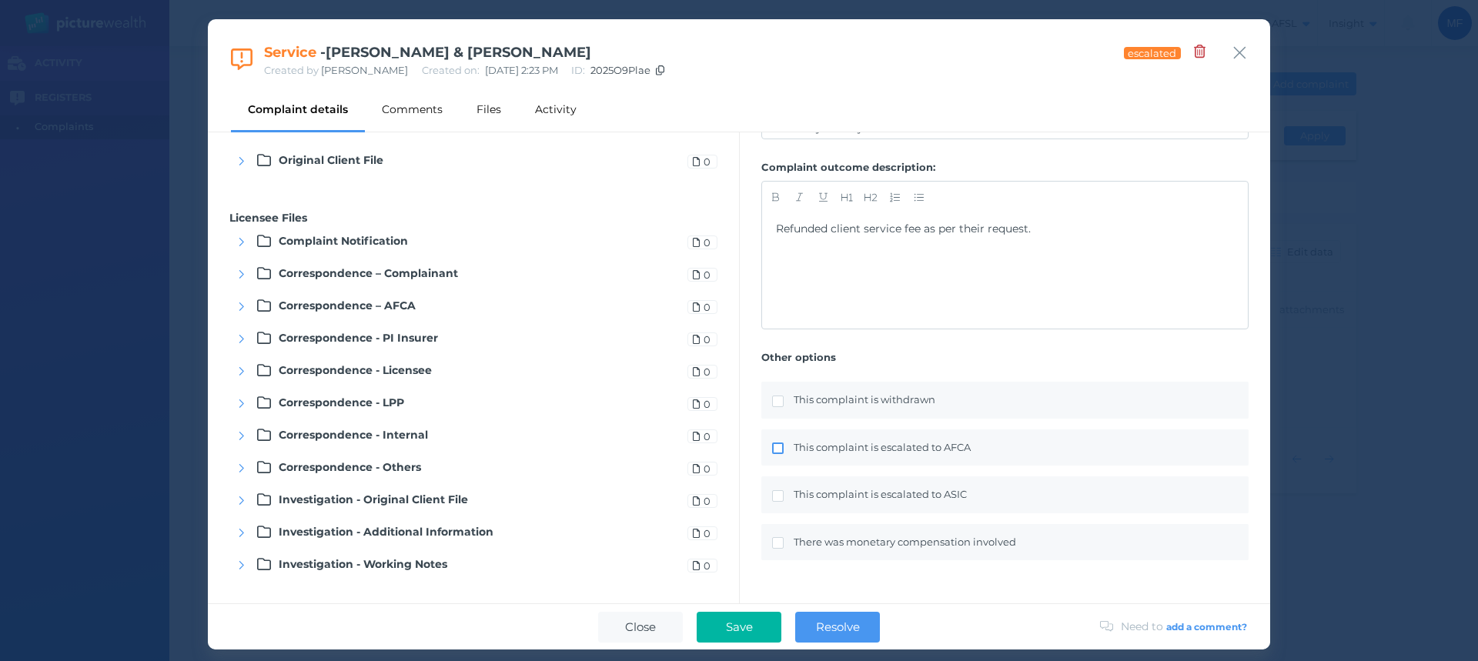
click at [781, 449] on span at bounding box center [778, 449] width 12 height 12
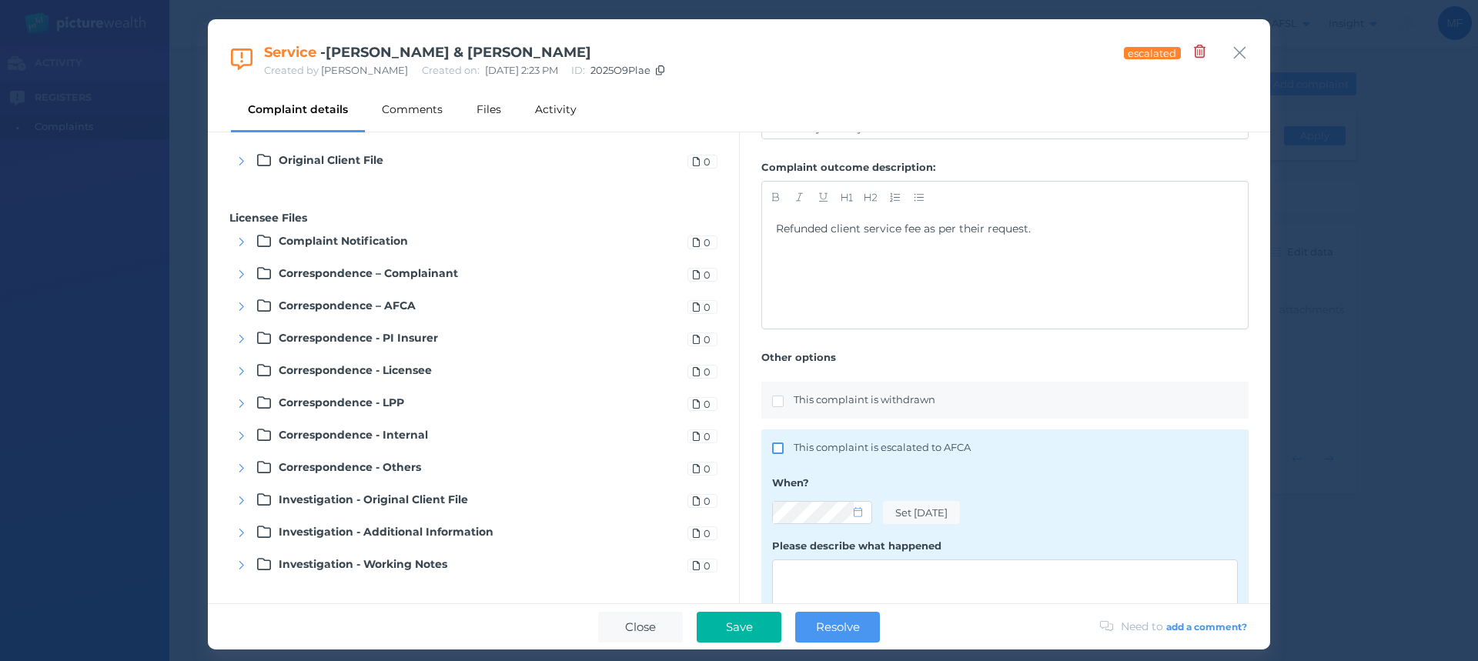
click at [780, 446] on span at bounding box center [778, 449] width 12 height 12
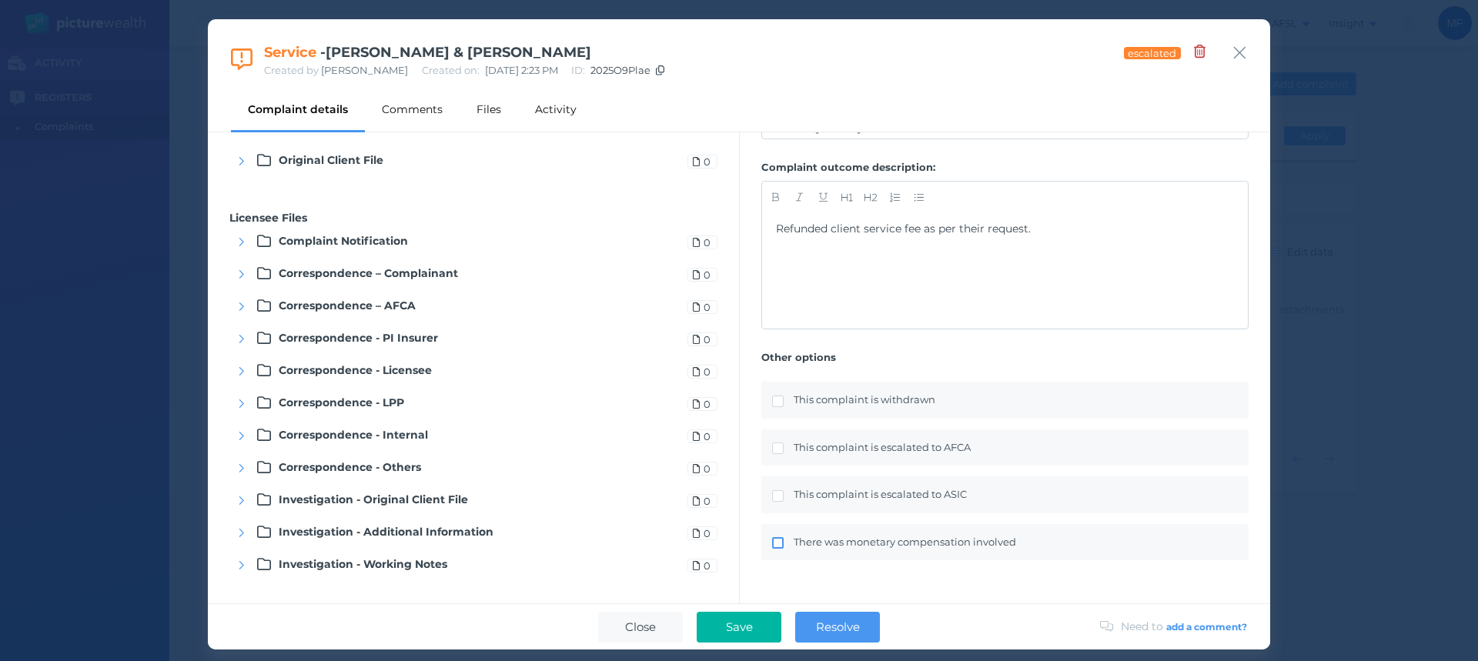
click at [780, 544] on span at bounding box center [778, 543] width 12 height 12
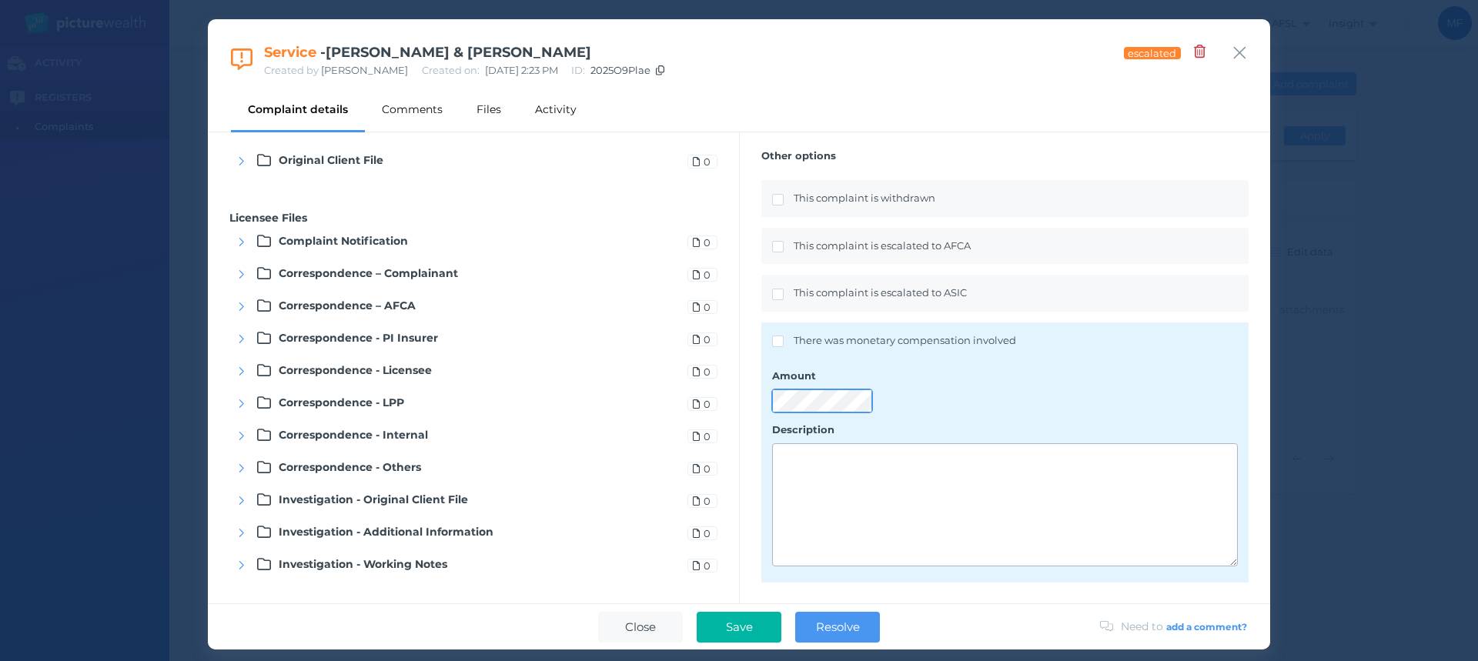
scroll to position [677, 0]
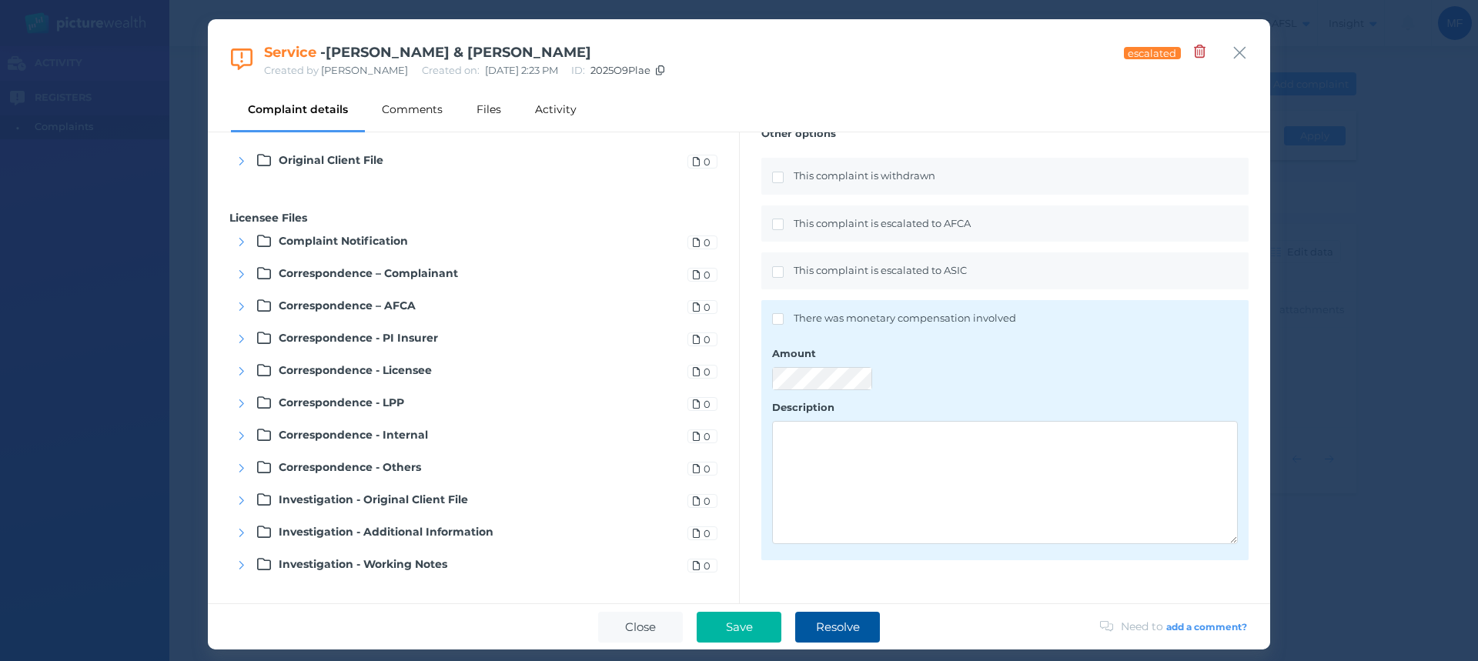
click at [844, 621] on span "Resolve" at bounding box center [837, 627] width 59 height 15
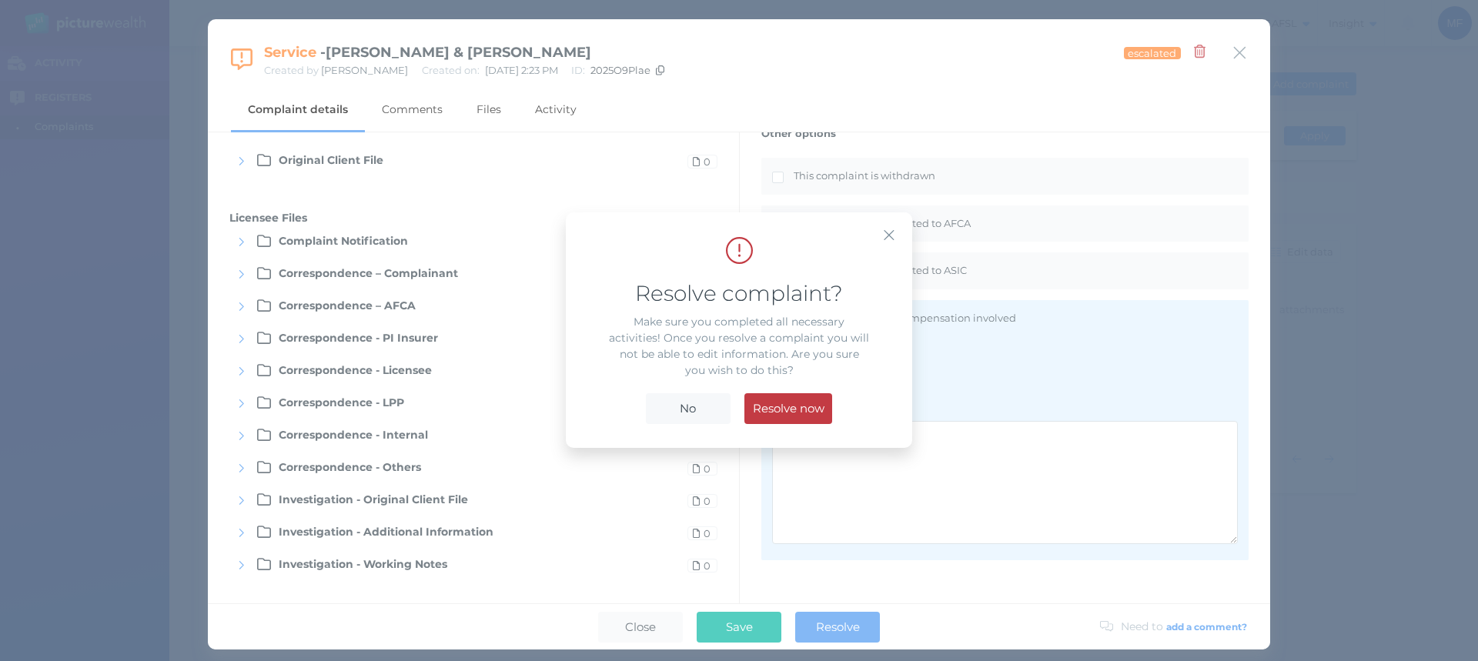
click at [772, 409] on span "Resolve now" at bounding box center [788, 408] width 87 height 15
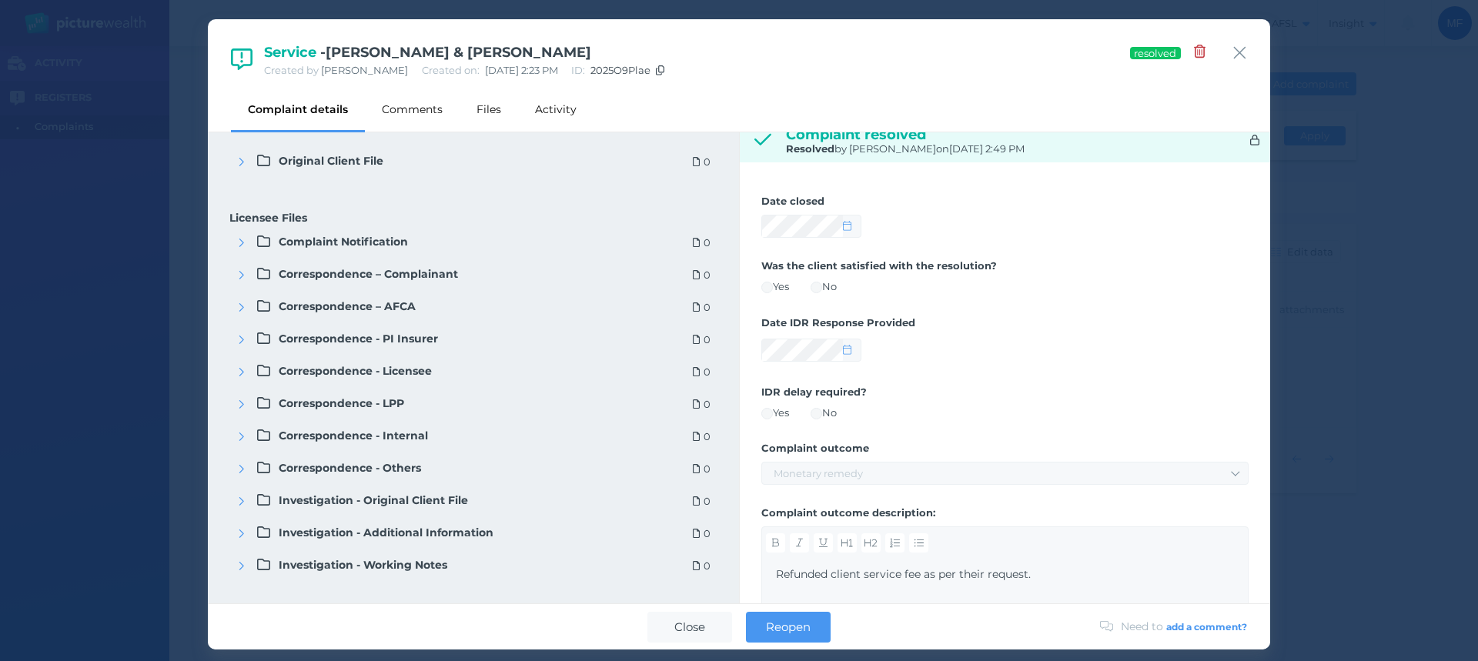
scroll to position [0, 0]
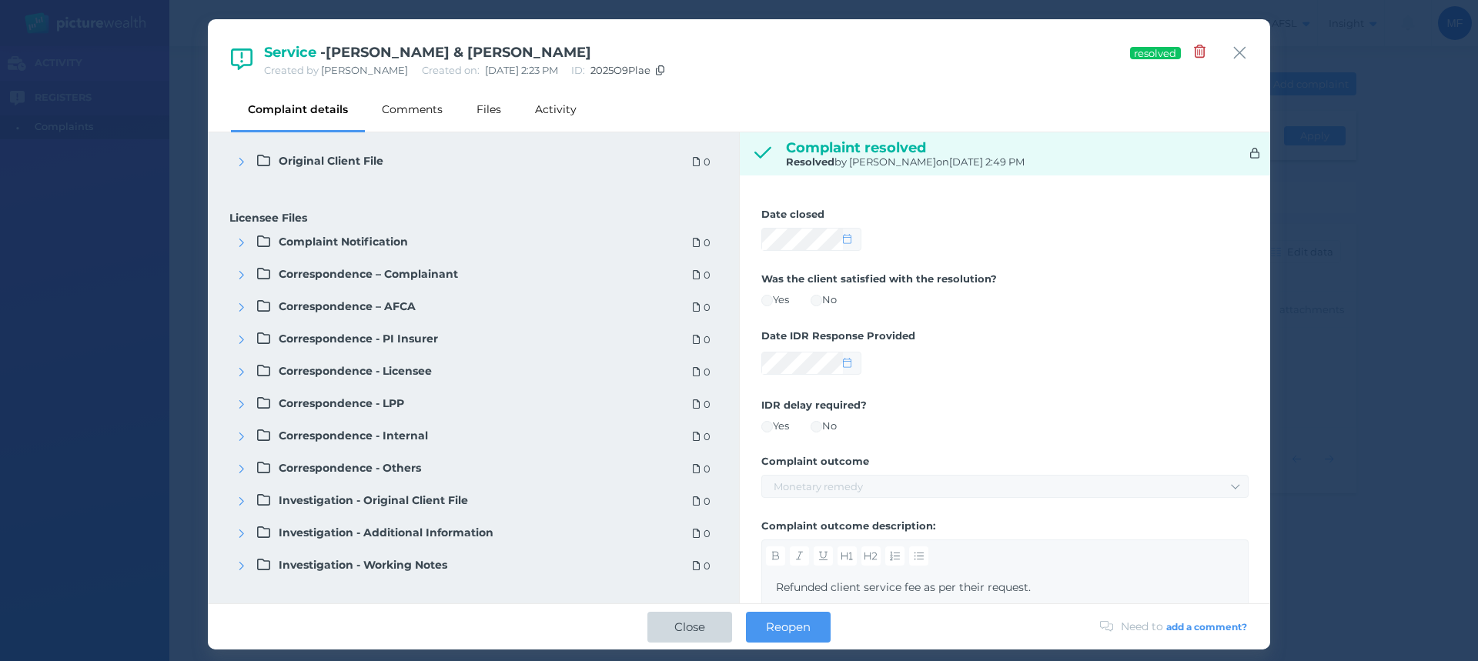
click at [694, 621] on span "Close" at bounding box center [690, 627] width 46 height 15
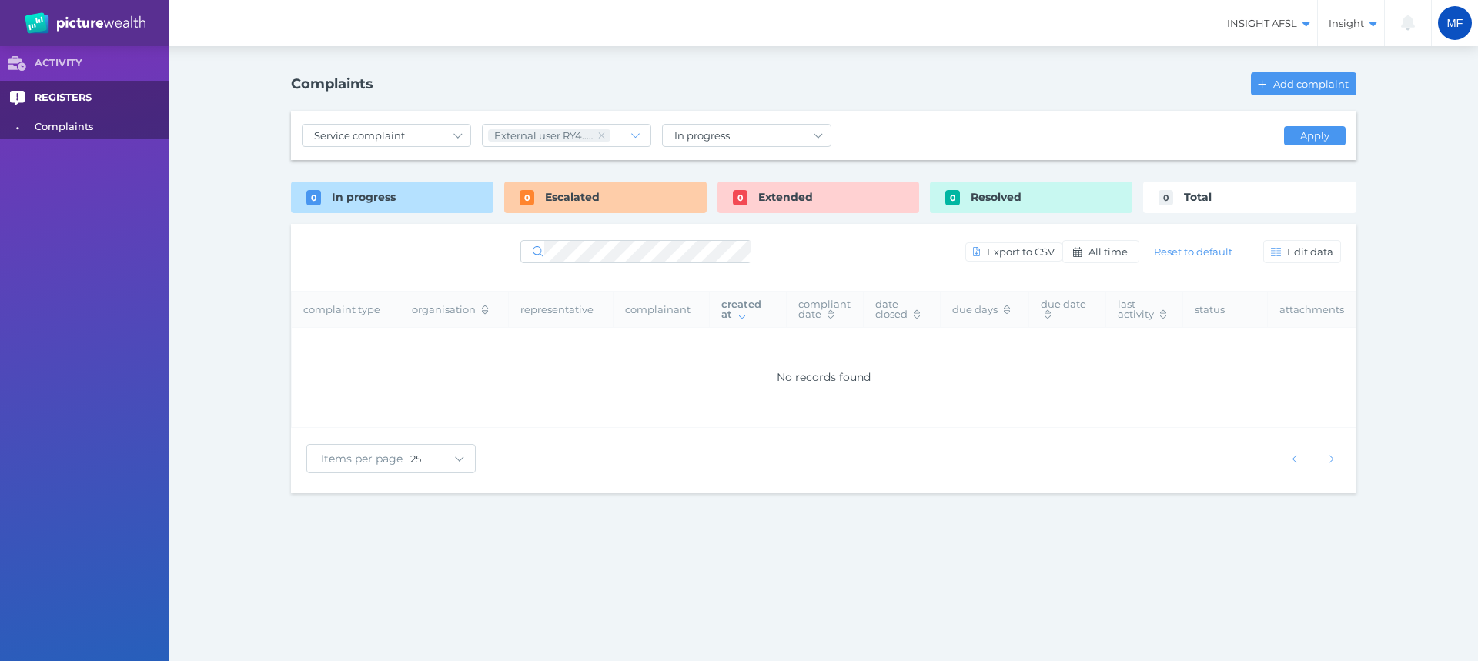
click at [84, 87] on link "REGISTERS" at bounding box center [84, 98] width 169 height 35
select select "25"
click at [73, 122] on span "Complaints" at bounding box center [99, 127] width 129 height 24
click at [1003, 201] on span "Resolved" at bounding box center [996, 197] width 51 height 14
click at [396, 199] on div "In progress" at bounding box center [392, 198] width 202 height 32
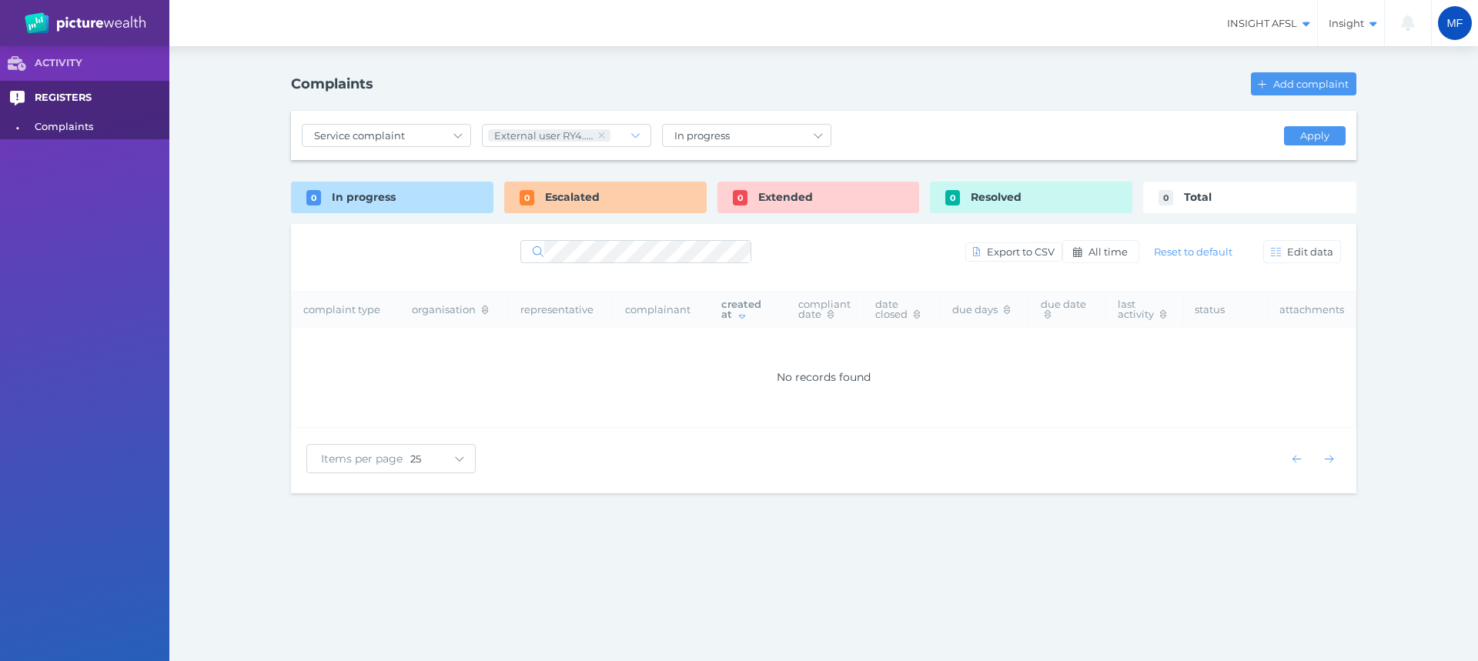
click at [51, 95] on span "REGISTERS" at bounding box center [102, 98] width 135 height 13
select select "25"
click at [52, 61] on span "ACTIVITY" at bounding box center [102, 63] width 135 height 13
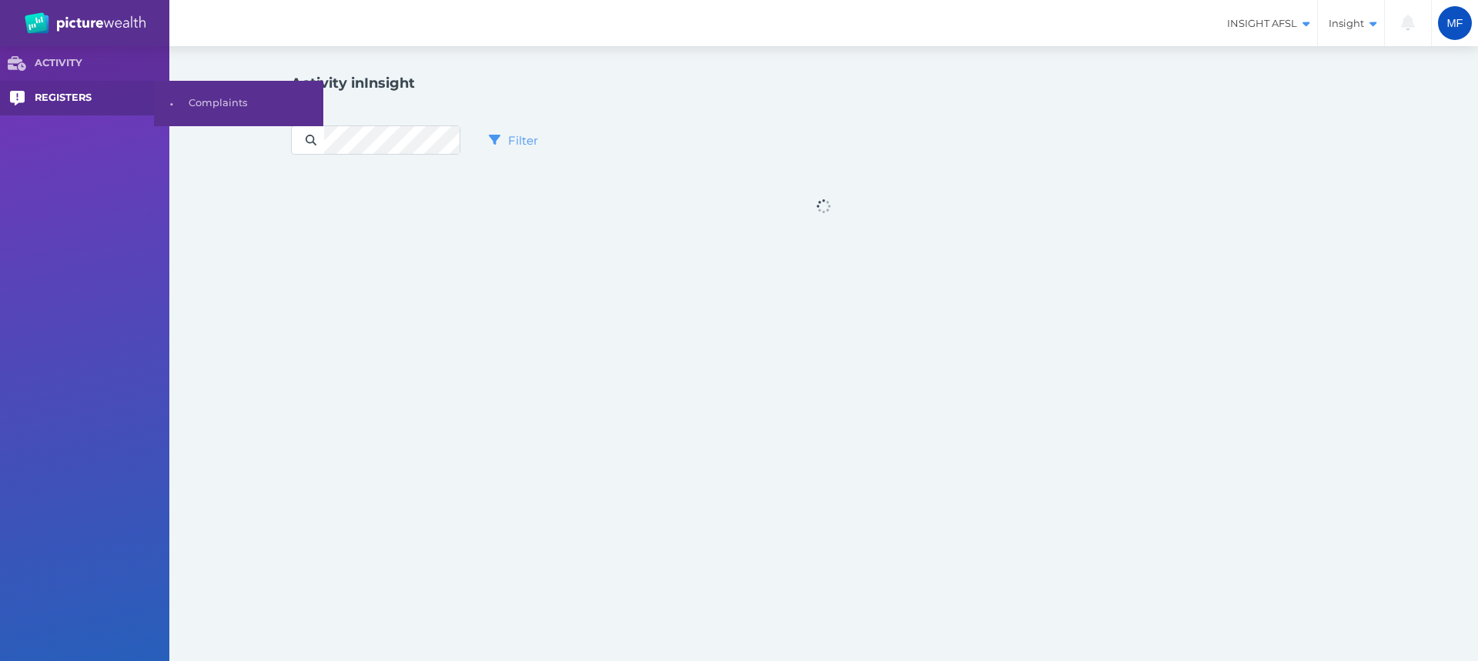
click at [55, 94] on span "REGISTERS" at bounding box center [102, 98] width 135 height 13
select select "25"
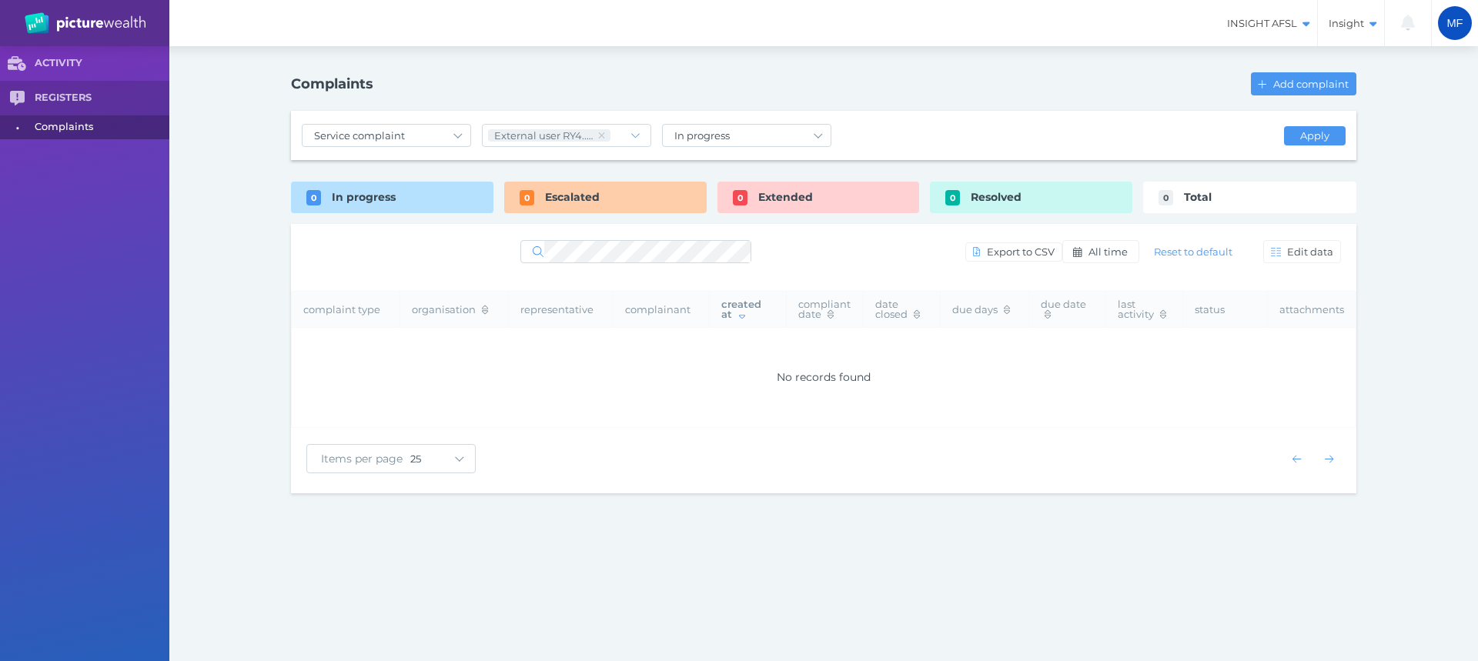
click at [624, 358] on div "No records found" at bounding box center [823, 377] width 1041 height 81
click at [1284, 25] on span "INSIGHT AFSL" at bounding box center [1266, 23] width 101 height 13
click at [1208, 89] on span "FUTURO AFSL" at bounding box center [1232, 88] width 158 height 13
click at [1257, 23] on span "FUTURO AFSL" at bounding box center [1268, 23] width 101 height 13
click at [1135, 117] on span at bounding box center [1138, 113] width 15 height 15
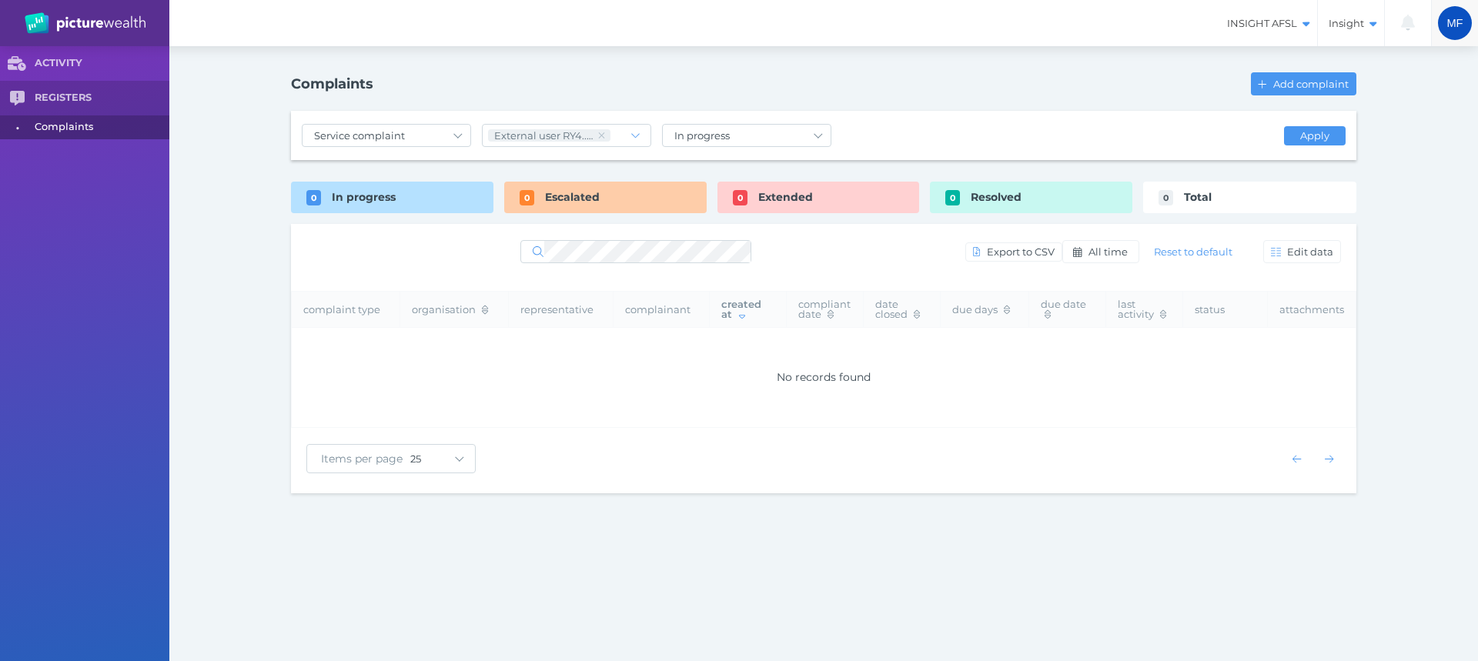
click at [1470, 23] on span "MF" at bounding box center [1455, 23] width 34 height 34
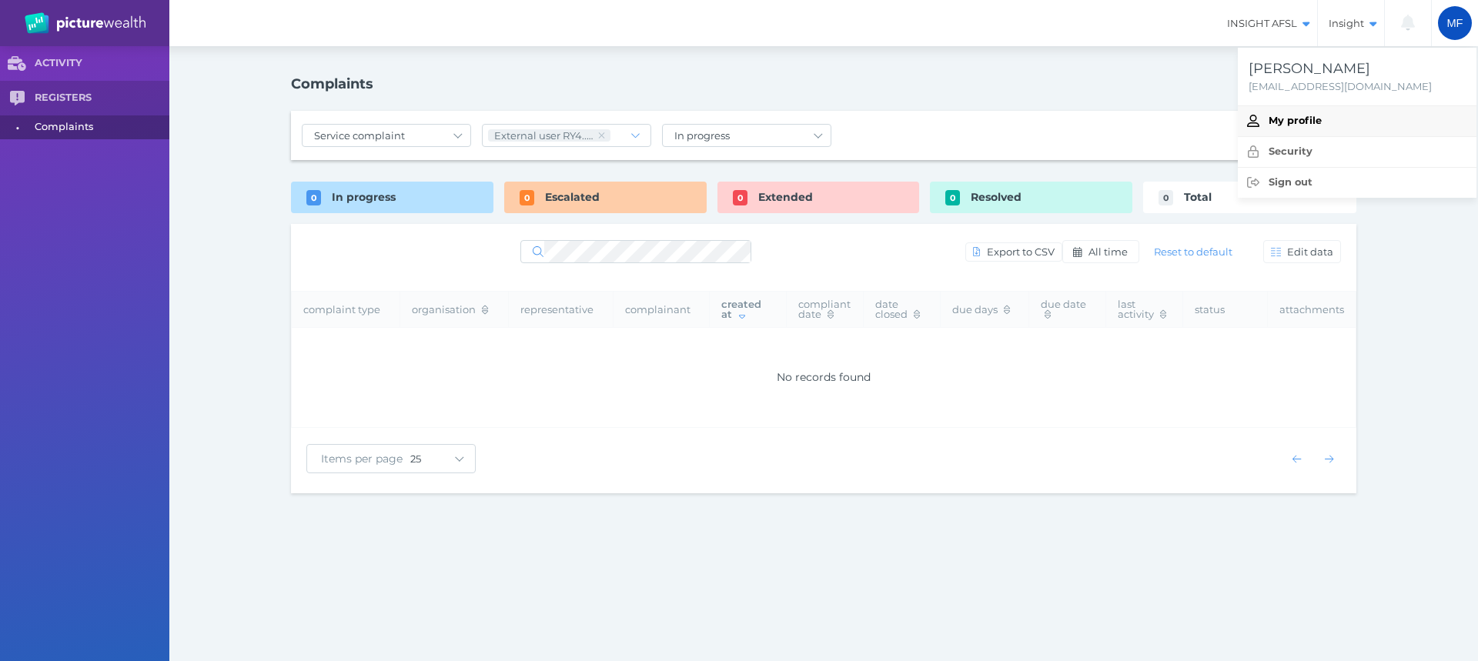
click at [1313, 119] on span "My profile" at bounding box center [1295, 121] width 53 height 12
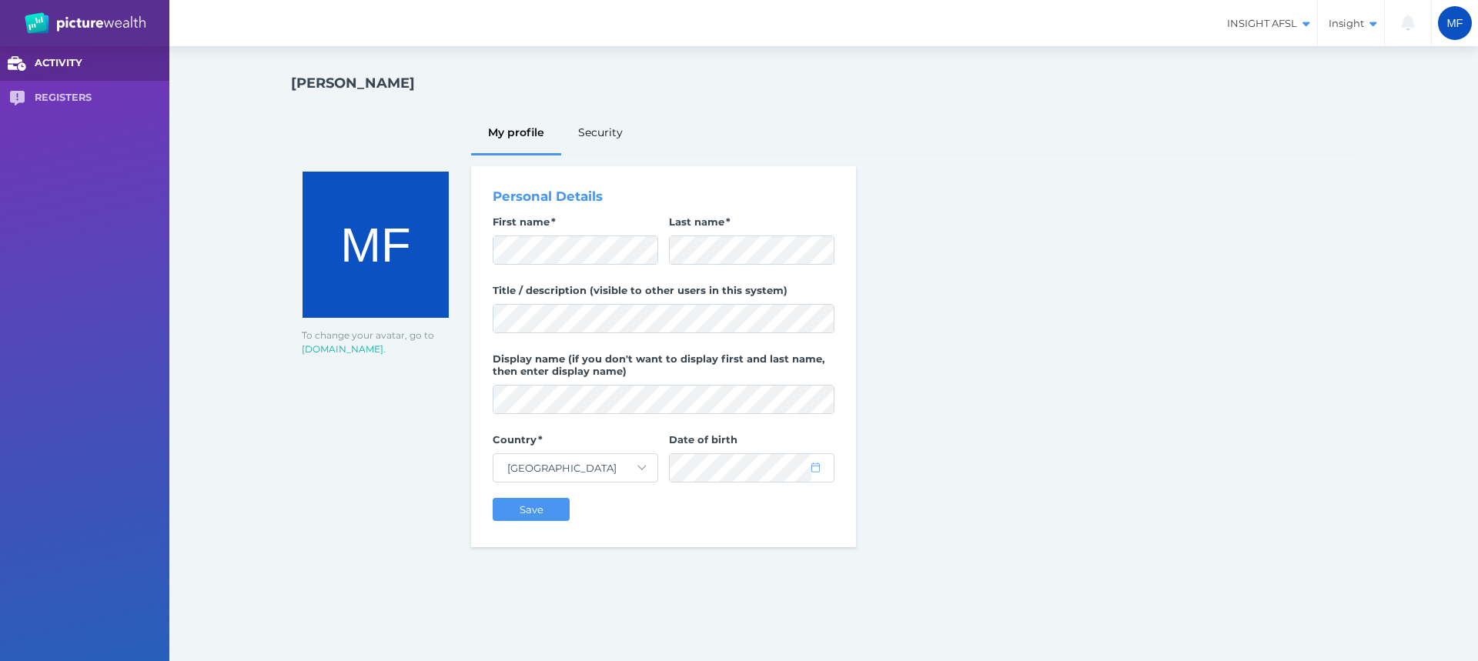
click at [70, 56] on link "ACTIVITY" at bounding box center [84, 63] width 169 height 35
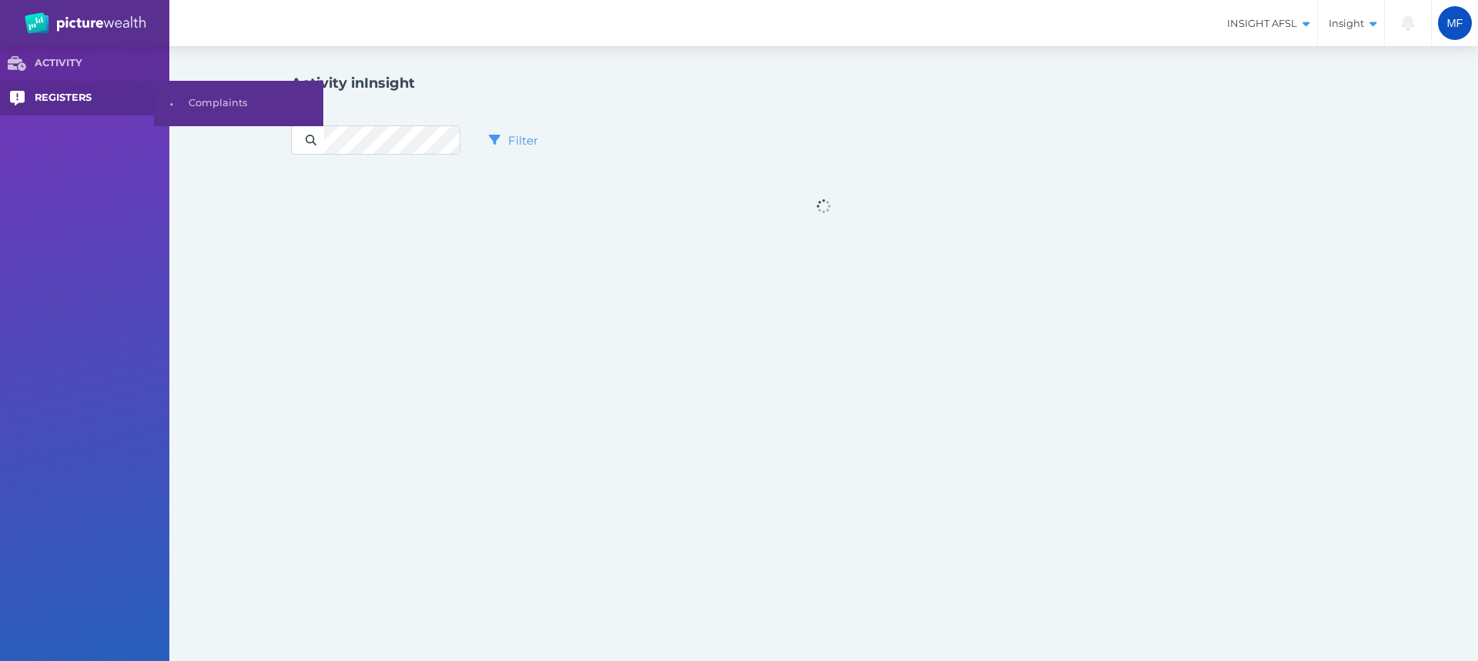
click at [67, 95] on span "REGISTERS" at bounding box center [102, 98] width 135 height 13
select select "25"
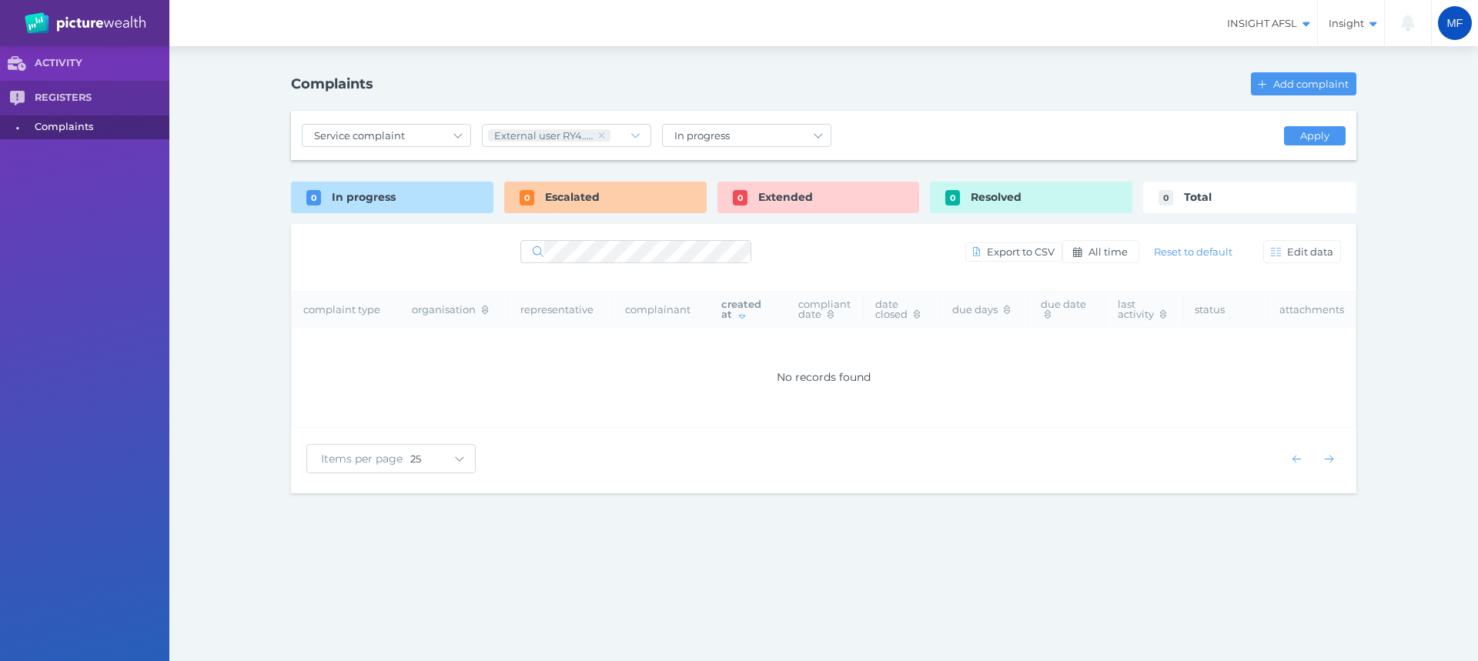
click at [34, 25] on img at bounding box center [85, 23] width 121 height 22
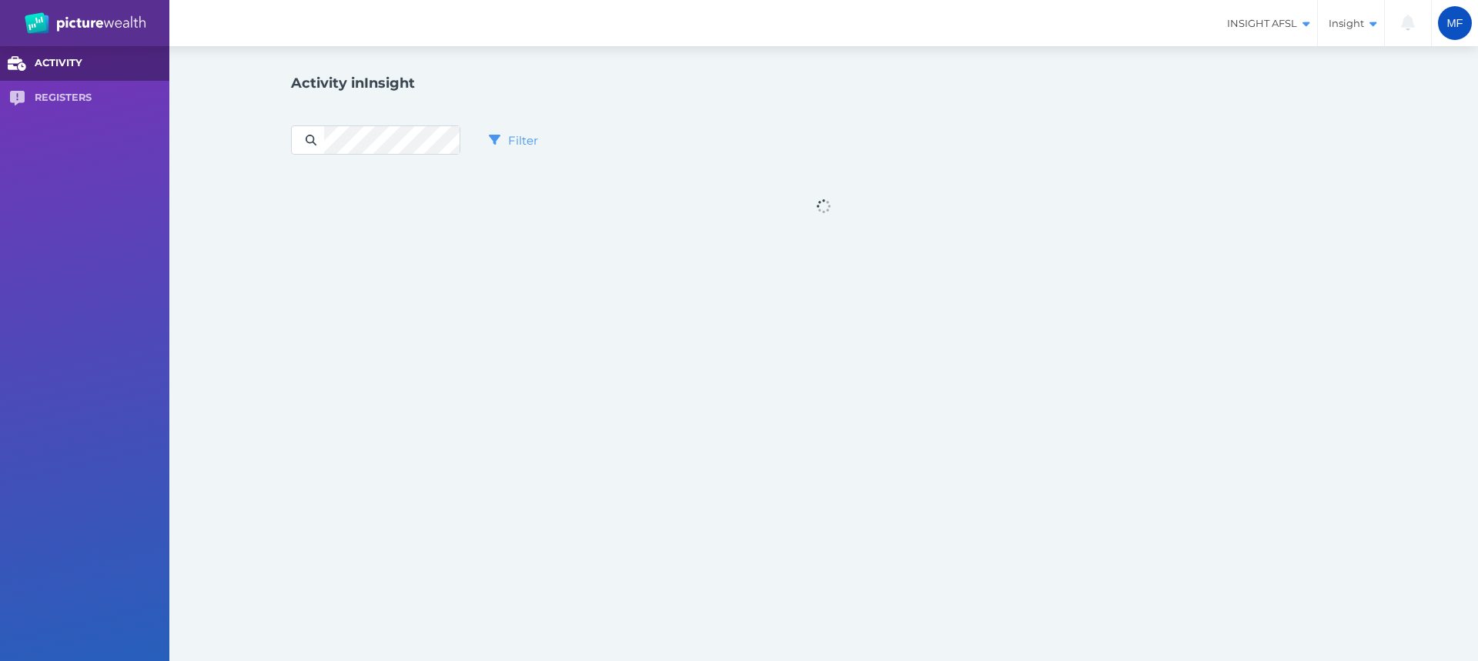
click at [48, 55] on link "ACTIVITY" at bounding box center [84, 63] width 169 height 35
select select "25"
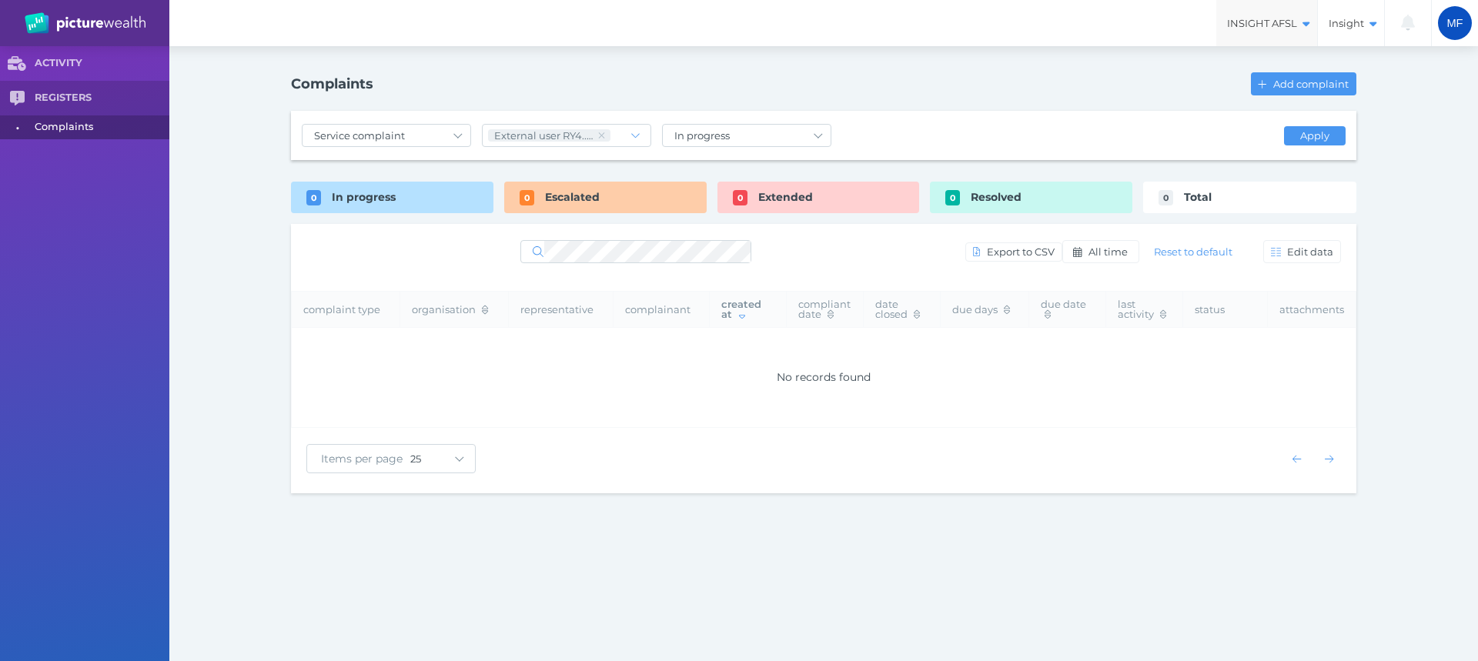
click at [1301, 20] on span "INSIGHT AFSL" at bounding box center [1266, 23] width 101 height 13
click at [1200, 82] on span "FUTURO AFSL" at bounding box center [1232, 88] width 158 height 13
click at [50, 95] on span "REGISTERS" at bounding box center [102, 98] width 135 height 13
select select "25"
click at [50, 95] on span "REGISTERS" at bounding box center [102, 98] width 135 height 13
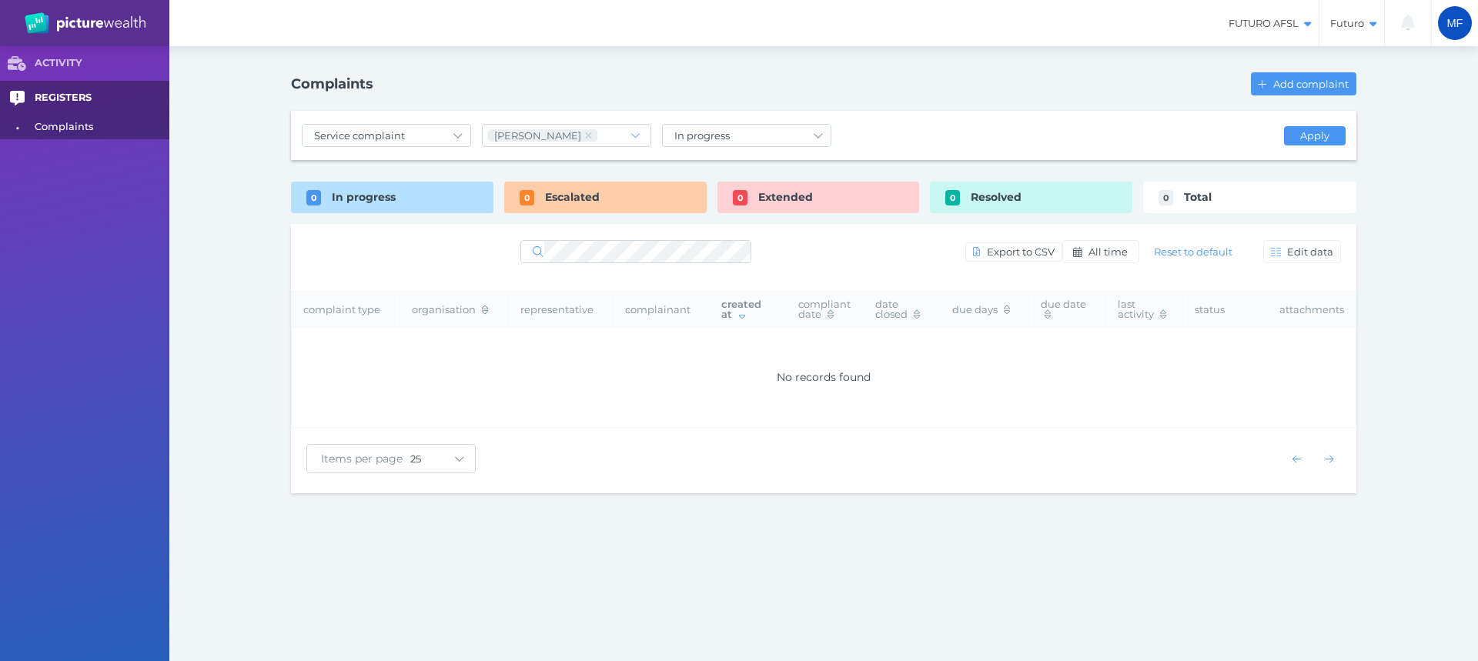
select select "25"
click at [54, 64] on span "ACTIVITY" at bounding box center [102, 63] width 135 height 13
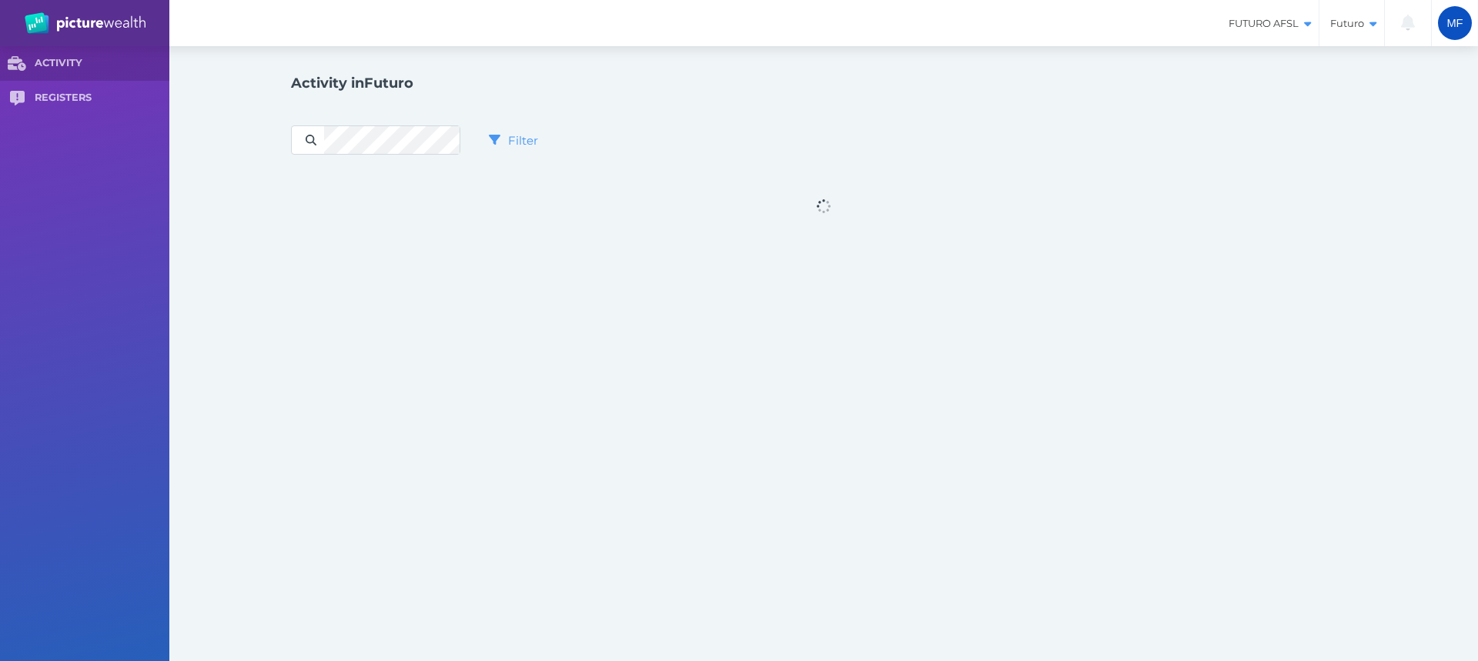
click at [79, 15] on img at bounding box center [85, 23] width 121 height 22
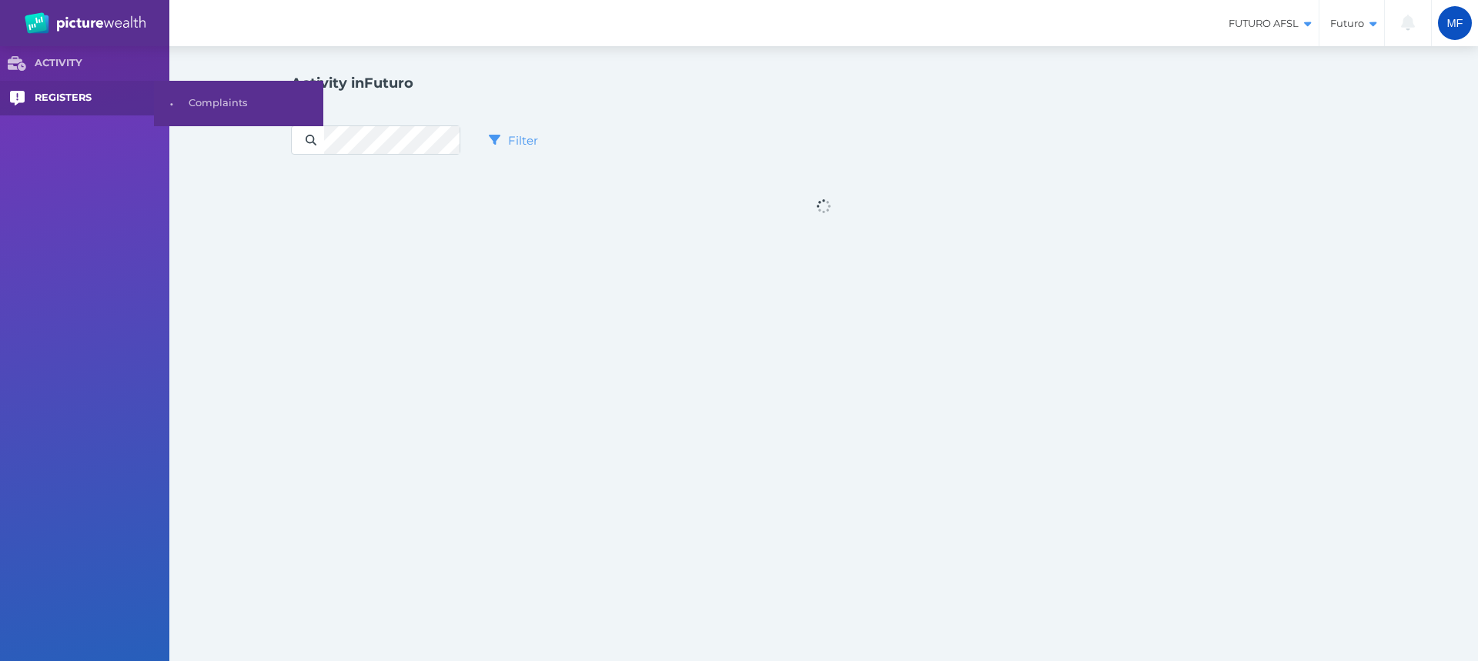
click at [45, 93] on link "REGISTERS" at bounding box center [84, 98] width 169 height 35
select select "25"
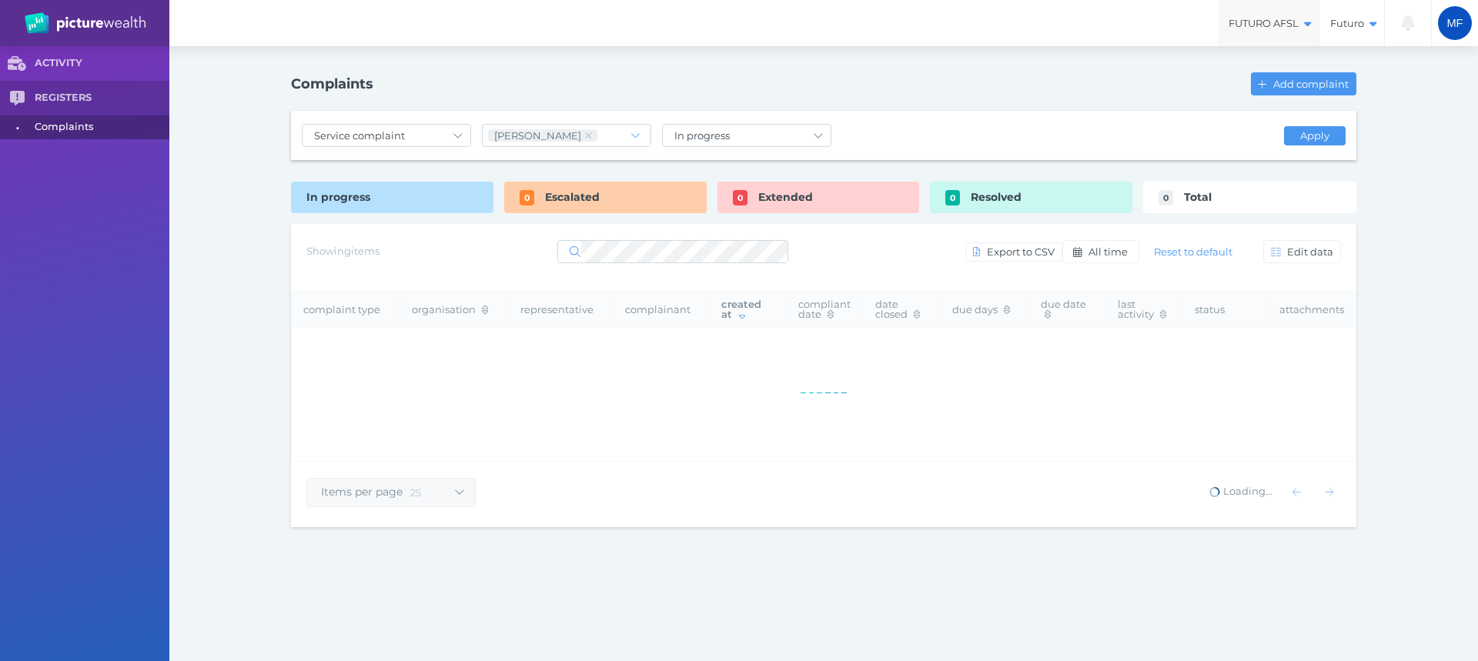
click at [1284, 23] on span "FUTURO AFSL" at bounding box center [1268, 23] width 101 height 13
click at [1455, 22] on span "MF" at bounding box center [1454, 23] width 16 height 12
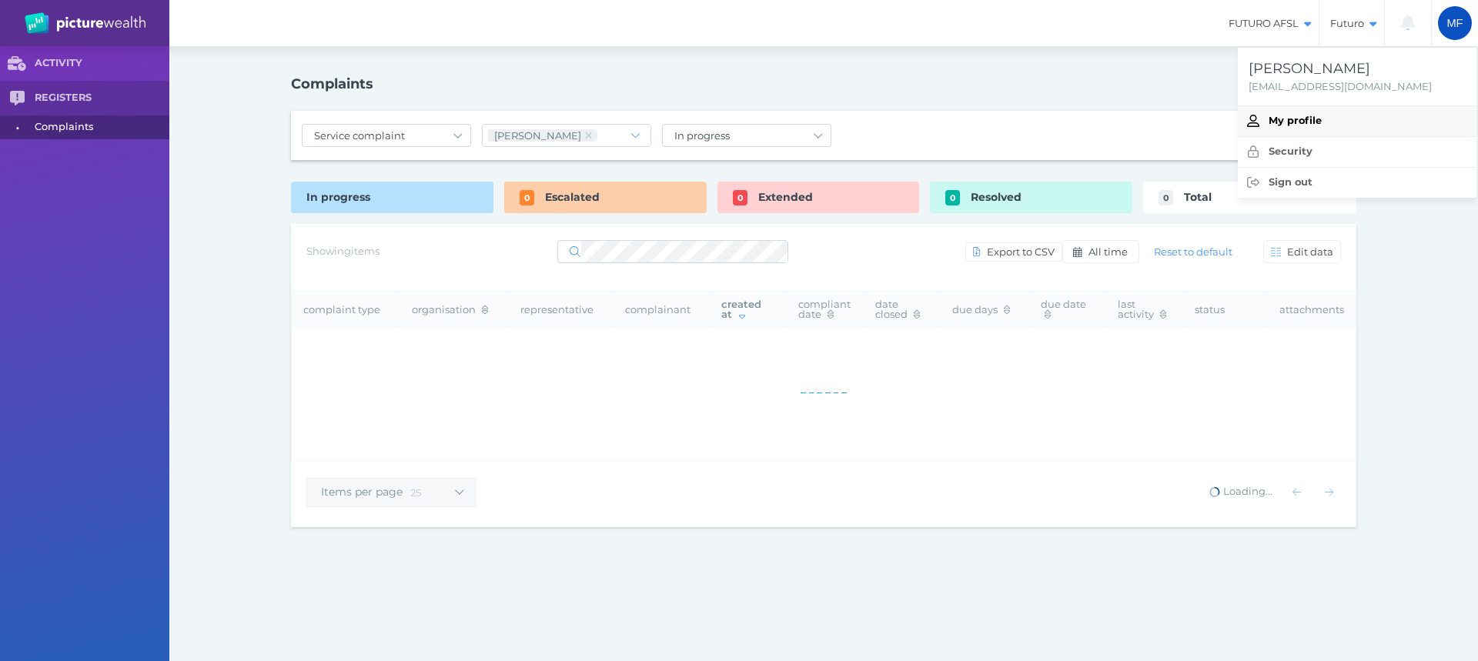
click at [1304, 119] on span "My profile" at bounding box center [1295, 121] width 53 height 12
